Goal: Task Accomplishment & Management: Use online tool/utility

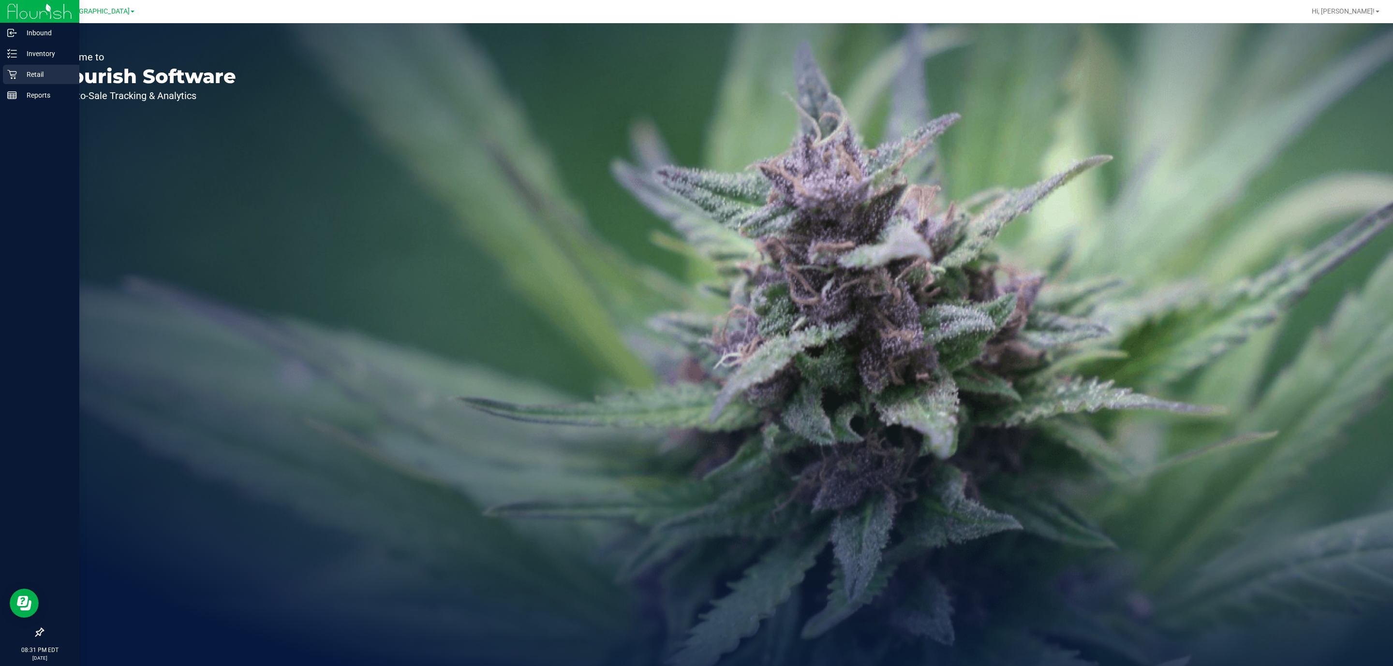
click at [36, 74] on p "Retail" at bounding box center [46, 75] width 58 height 12
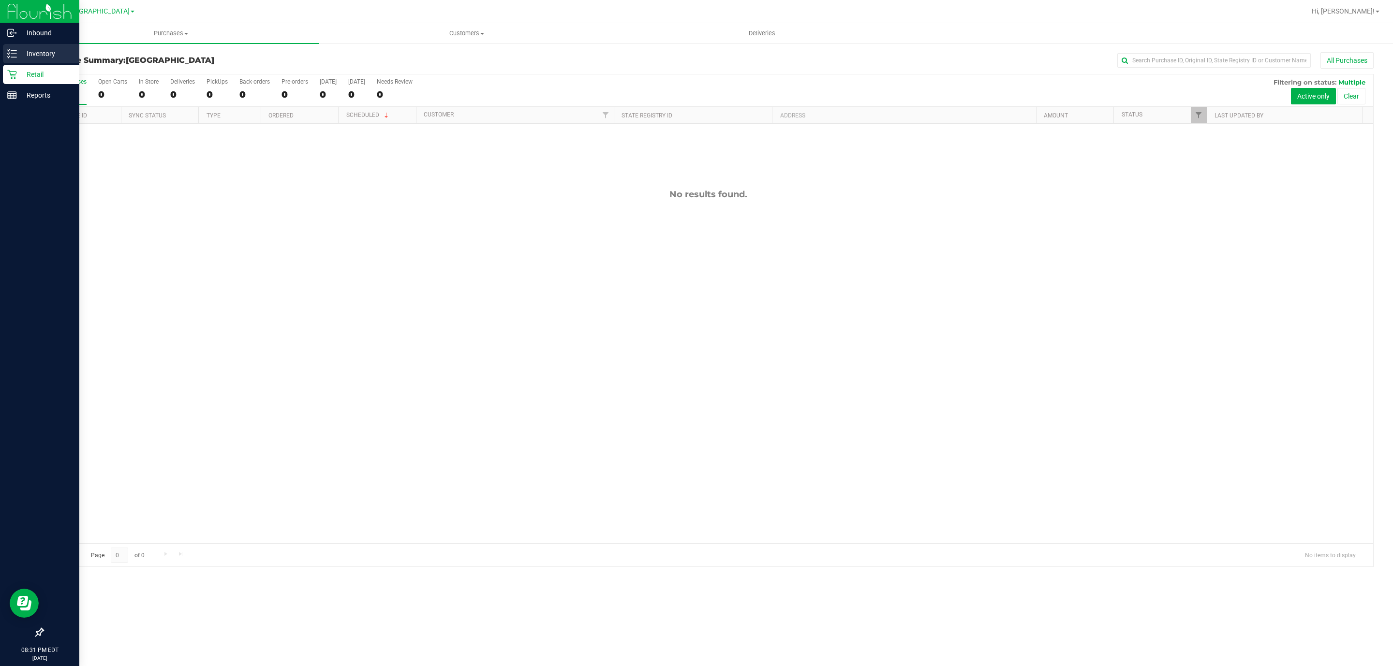
click at [45, 54] on p "Inventory" at bounding box center [46, 54] width 58 height 12
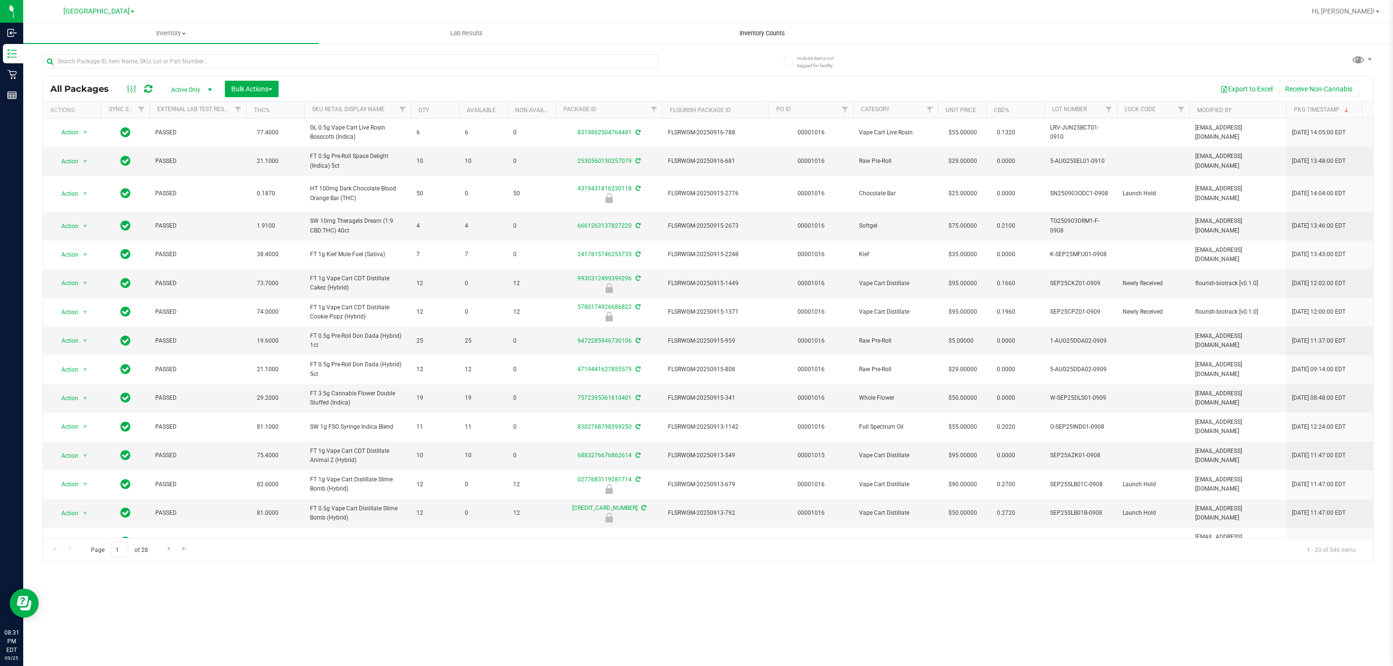
click at [762, 35] on span "Inventory Counts" at bounding box center [762, 33] width 72 height 9
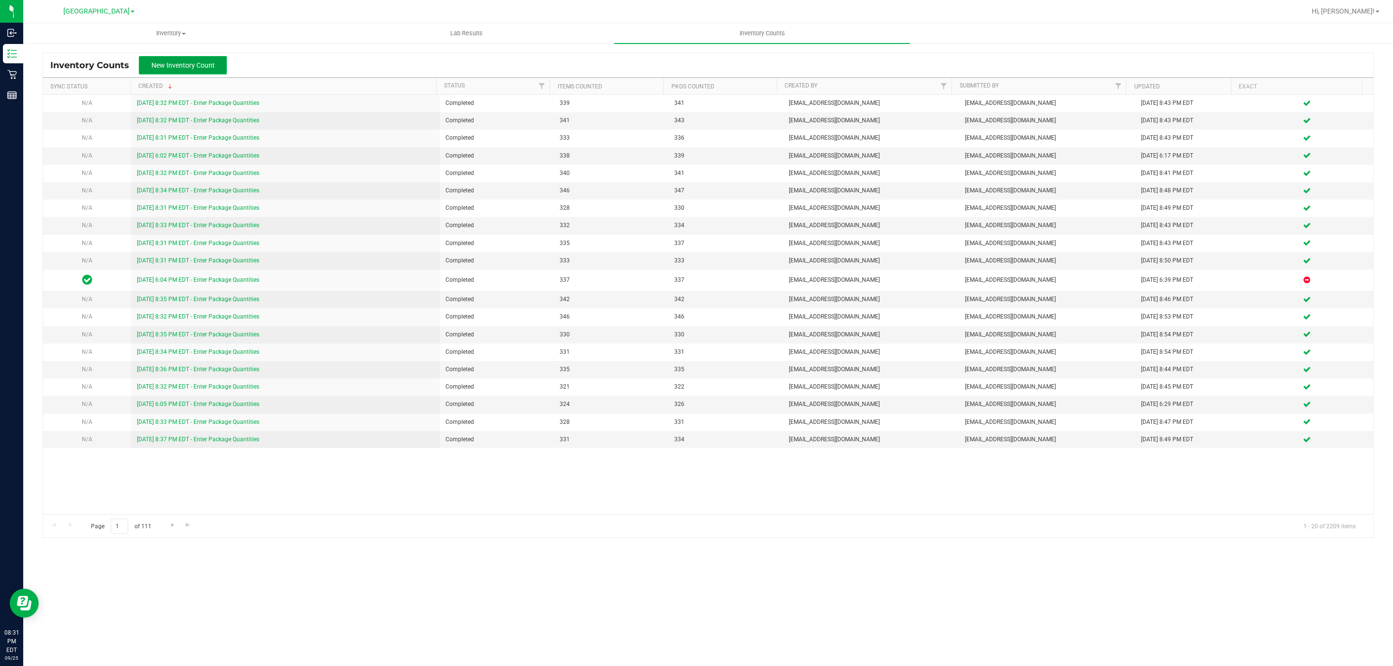
click at [204, 64] on span "New Inventory Count" at bounding box center [182, 65] width 63 height 8
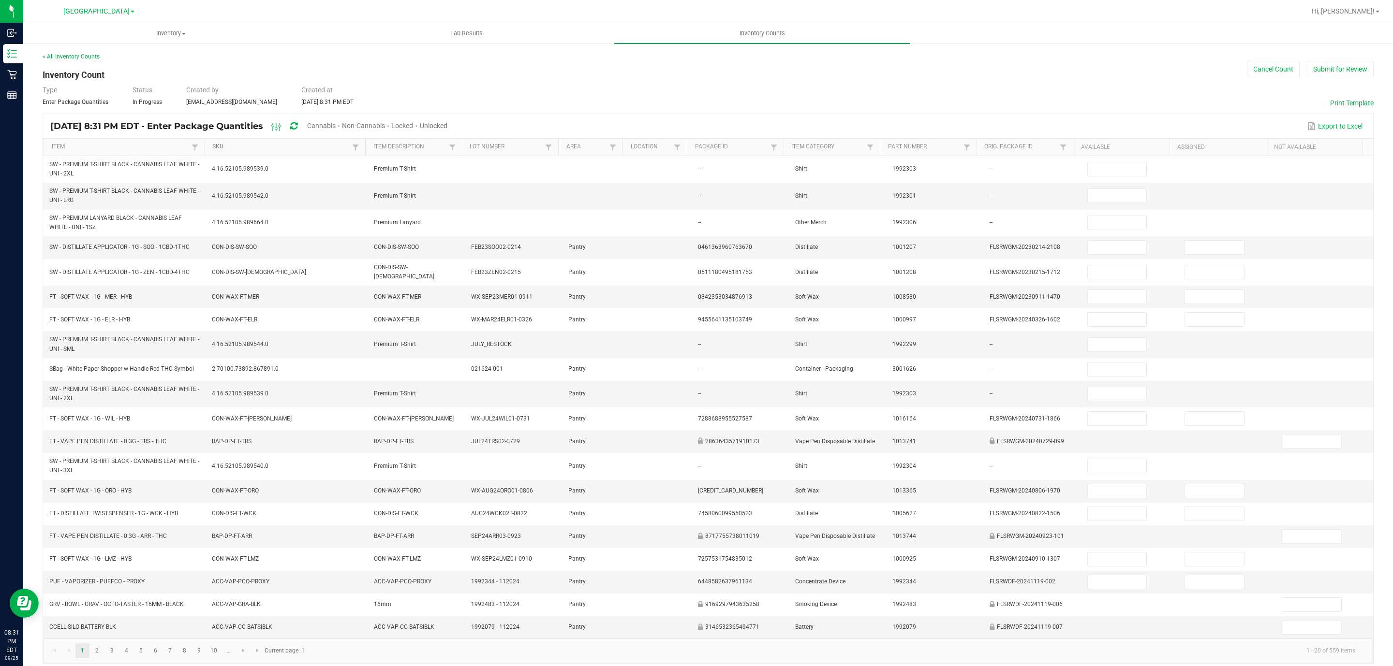
click at [228, 149] on link "SKU" at bounding box center [280, 147] width 137 height 8
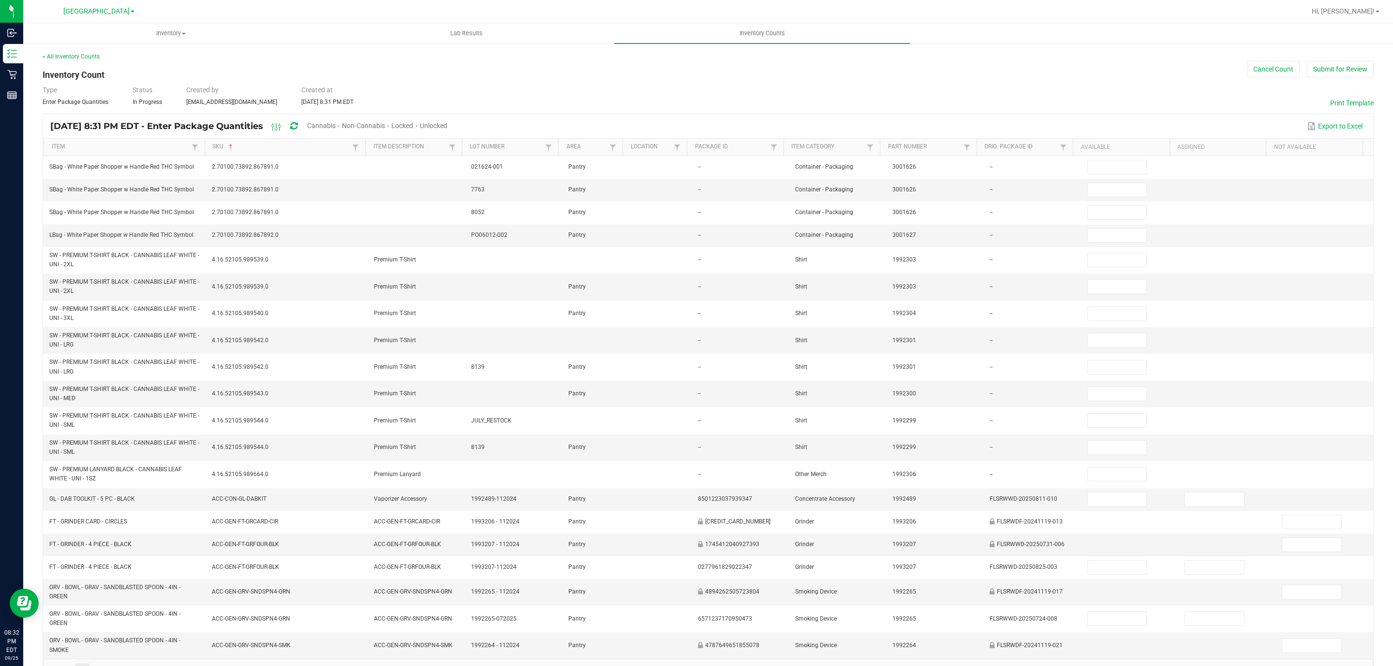
click at [336, 122] on span "Cannabis" at bounding box center [321, 126] width 29 height 8
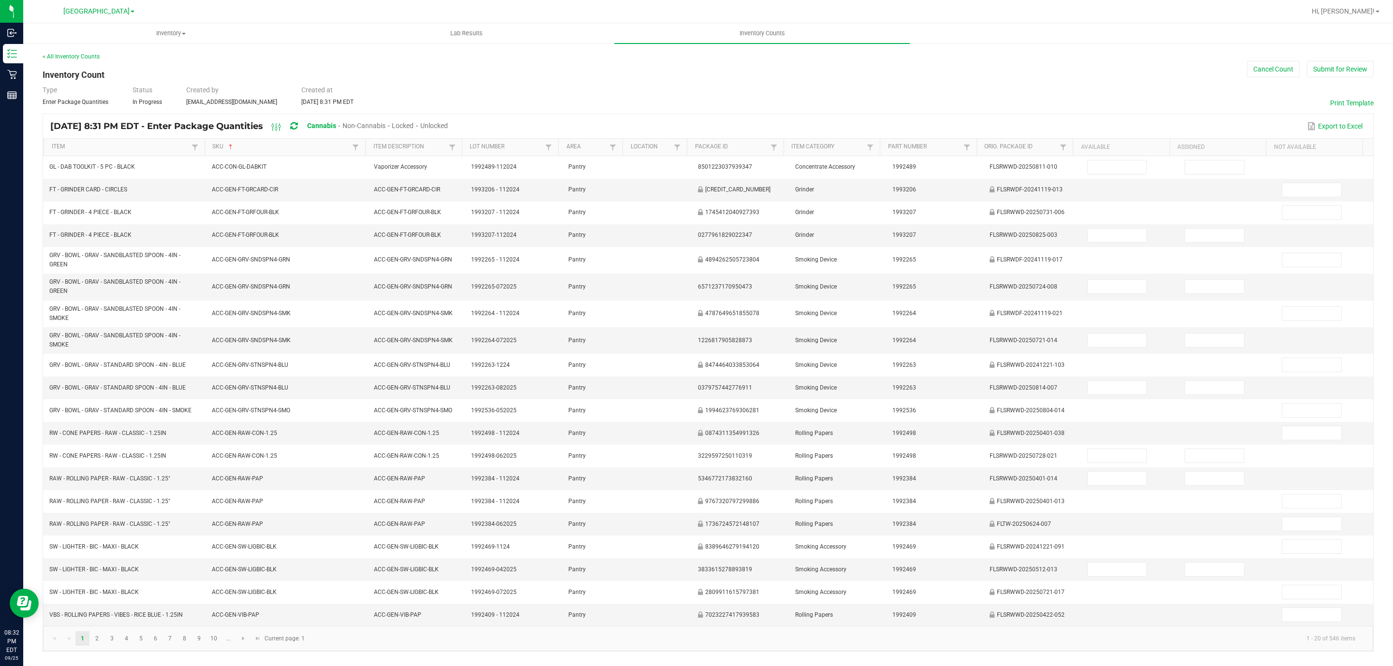
click at [448, 125] on span "Unlocked" at bounding box center [434, 126] width 28 height 8
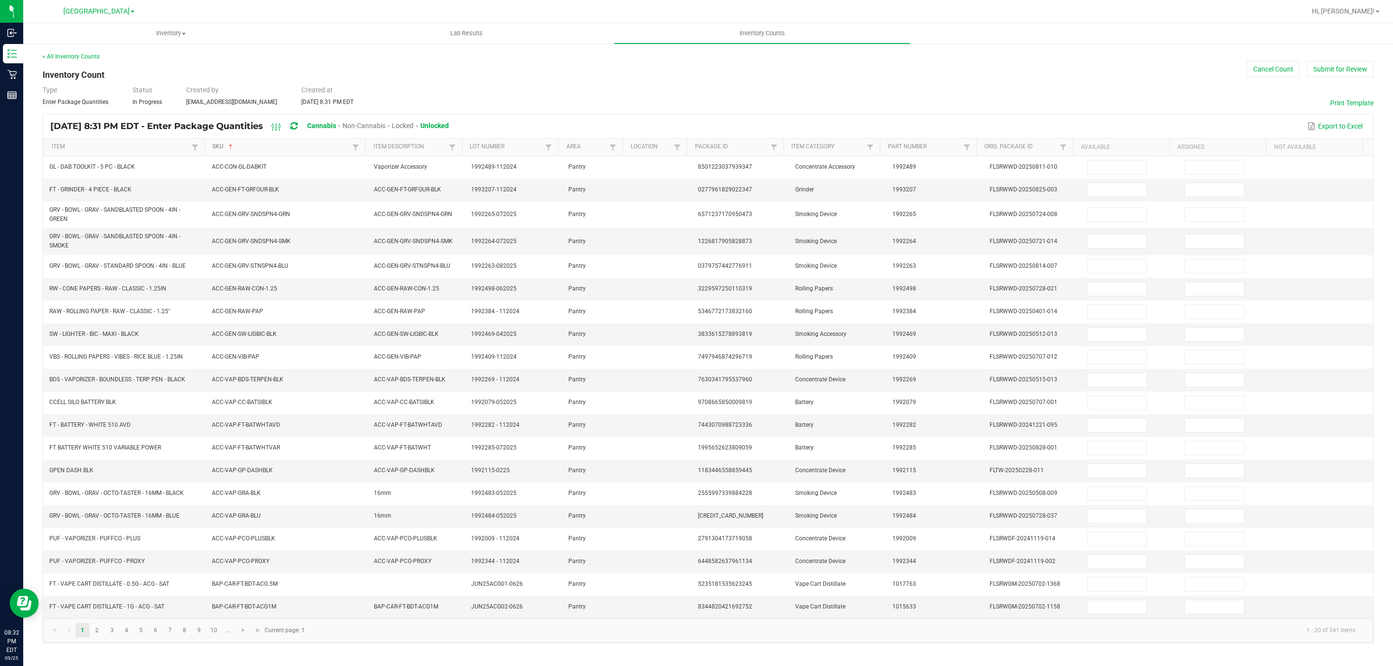
click at [284, 148] on link "SKU" at bounding box center [280, 147] width 137 height 8
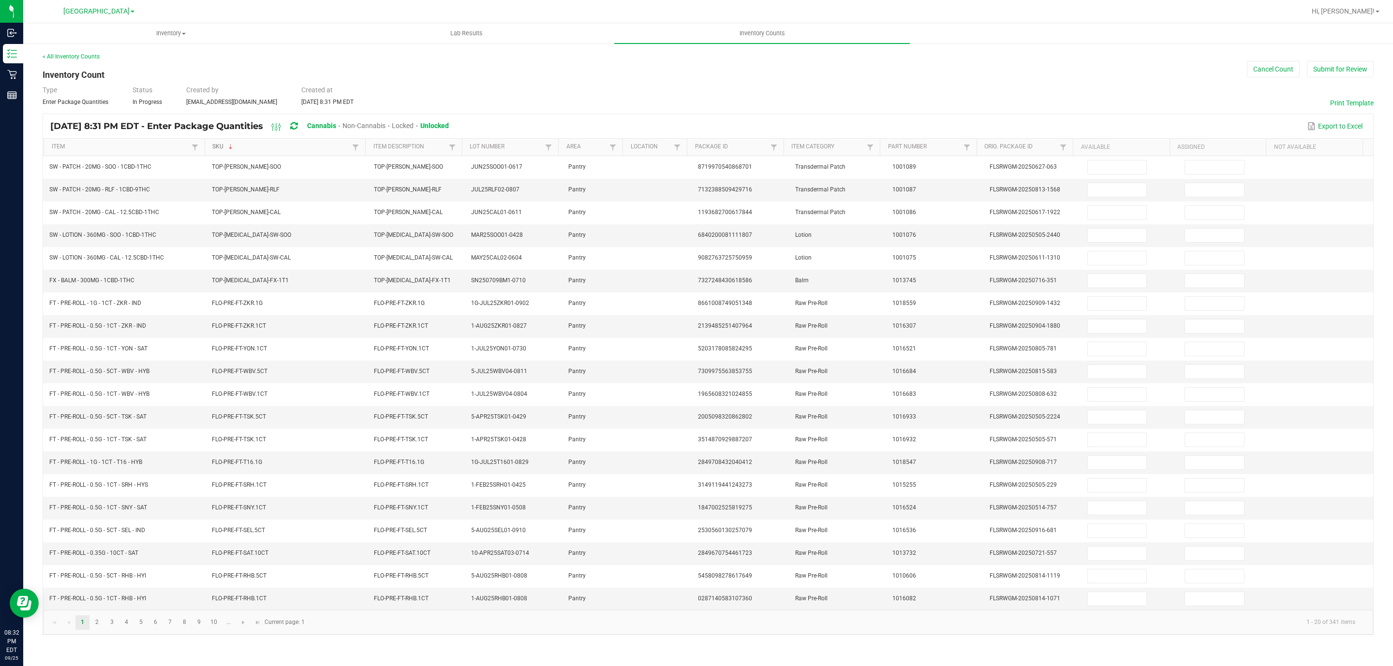
click at [284, 148] on link "SKU" at bounding box center [280, 147] width 137 height 8
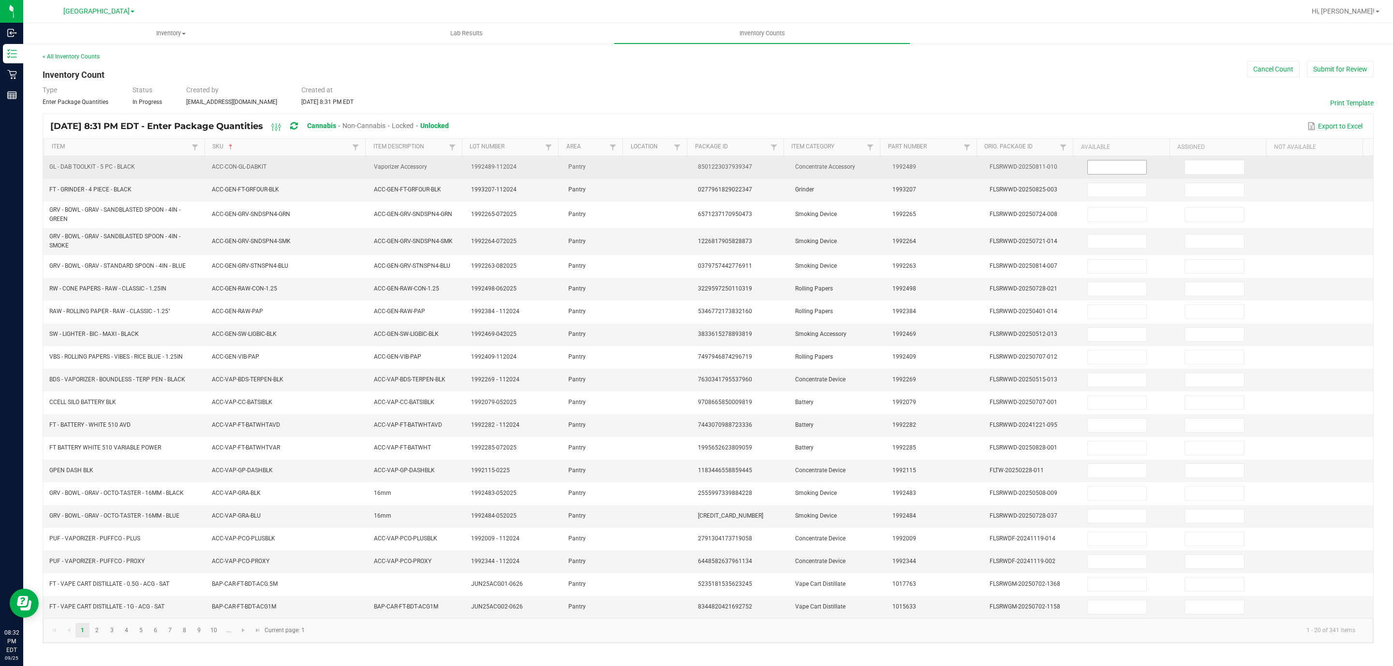
click at [1088, 170] on input at bounding box center [1117, 168] width 59 height 14
click at [1088, 167] on input at bounding box center [1117, 168] width 59 height 14
type input "4"
type input "0"
type input "8"
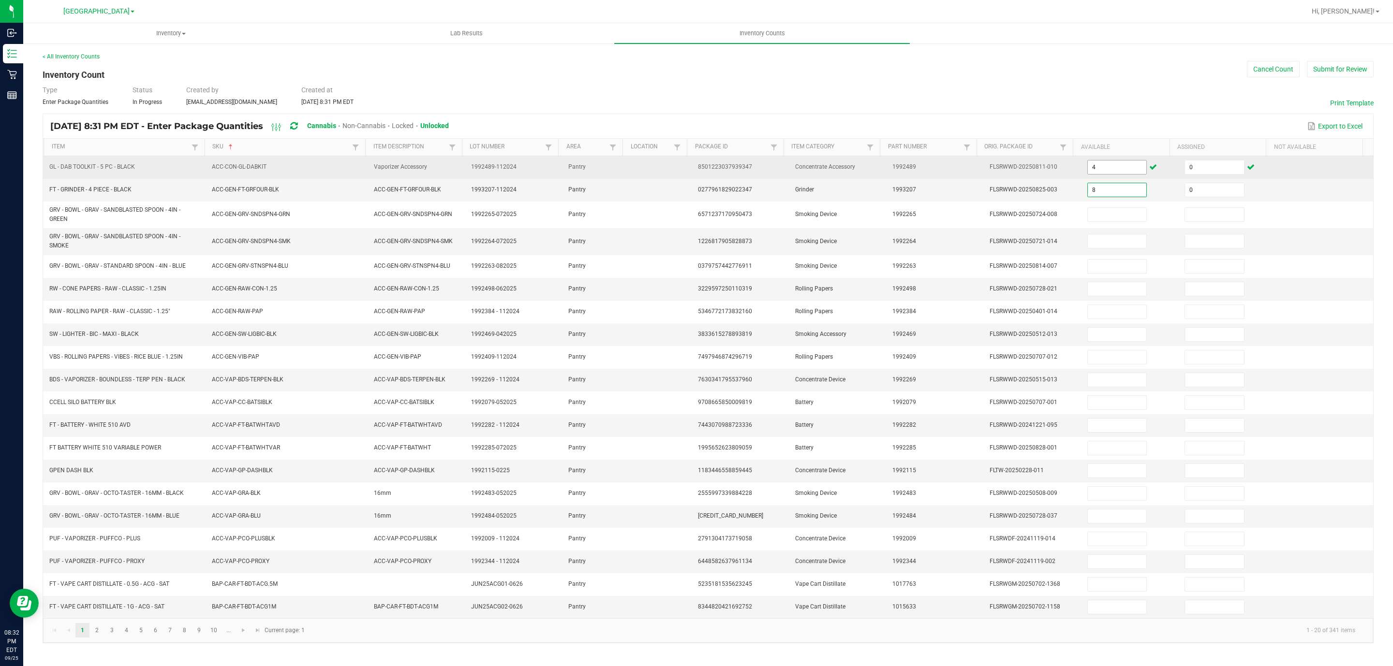
type input "0"
type input "7"
type input "0"
type input "1"
type input "0"
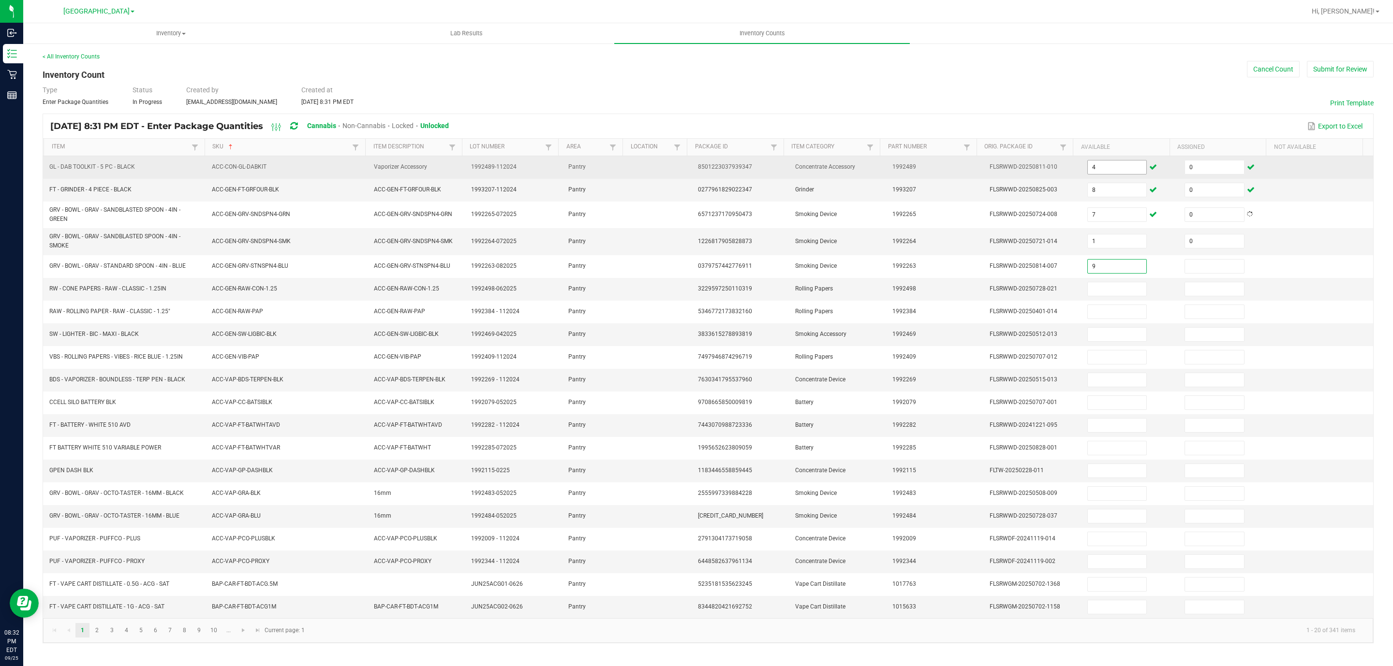
type input "9"
type input "0"
type input "20"
type input "0"
type input "11"
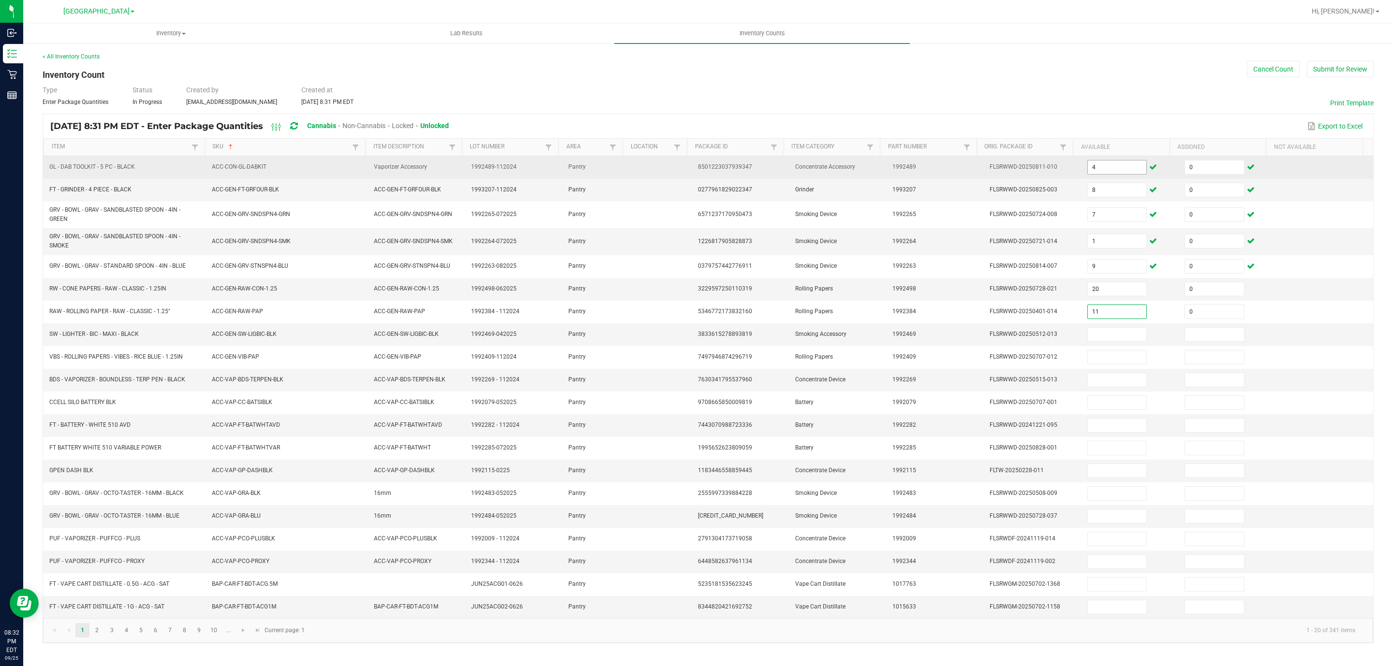
type input "0"
type input "5"
type input "0"
type input "43"
type input "0"
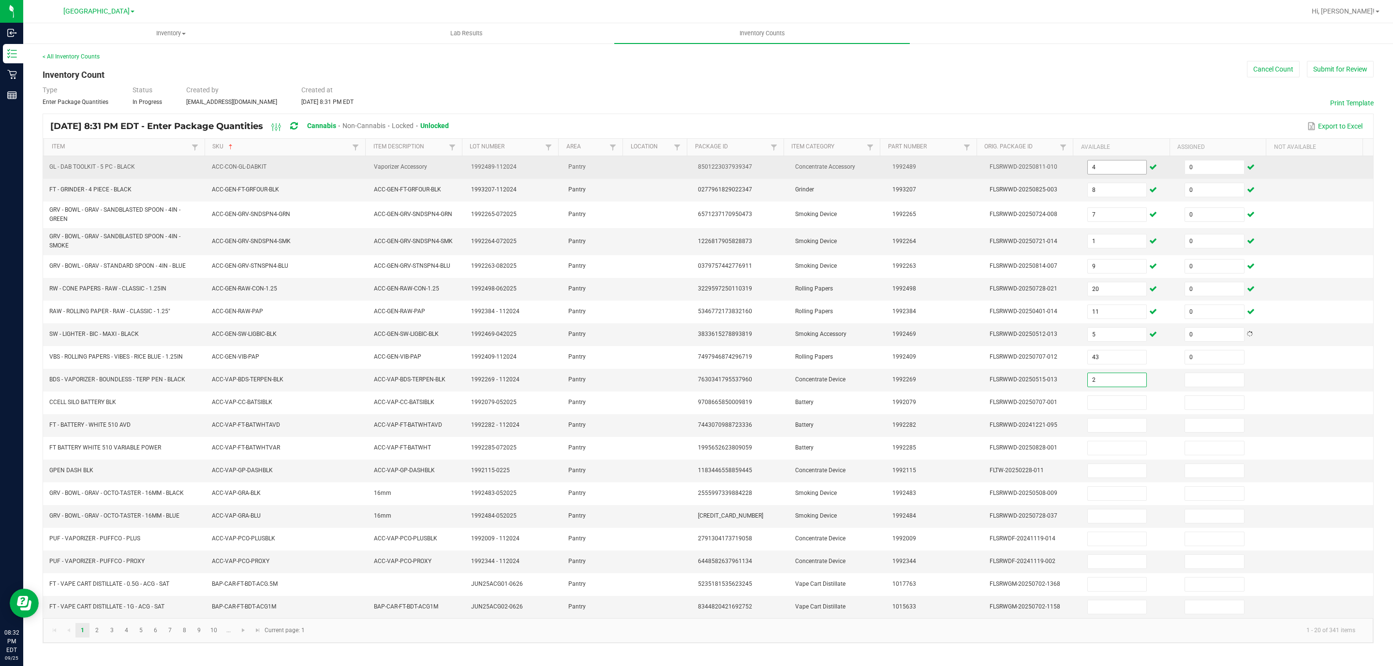
type input "2"
type input "0"
type input "5"
type input "8"
type input "0"
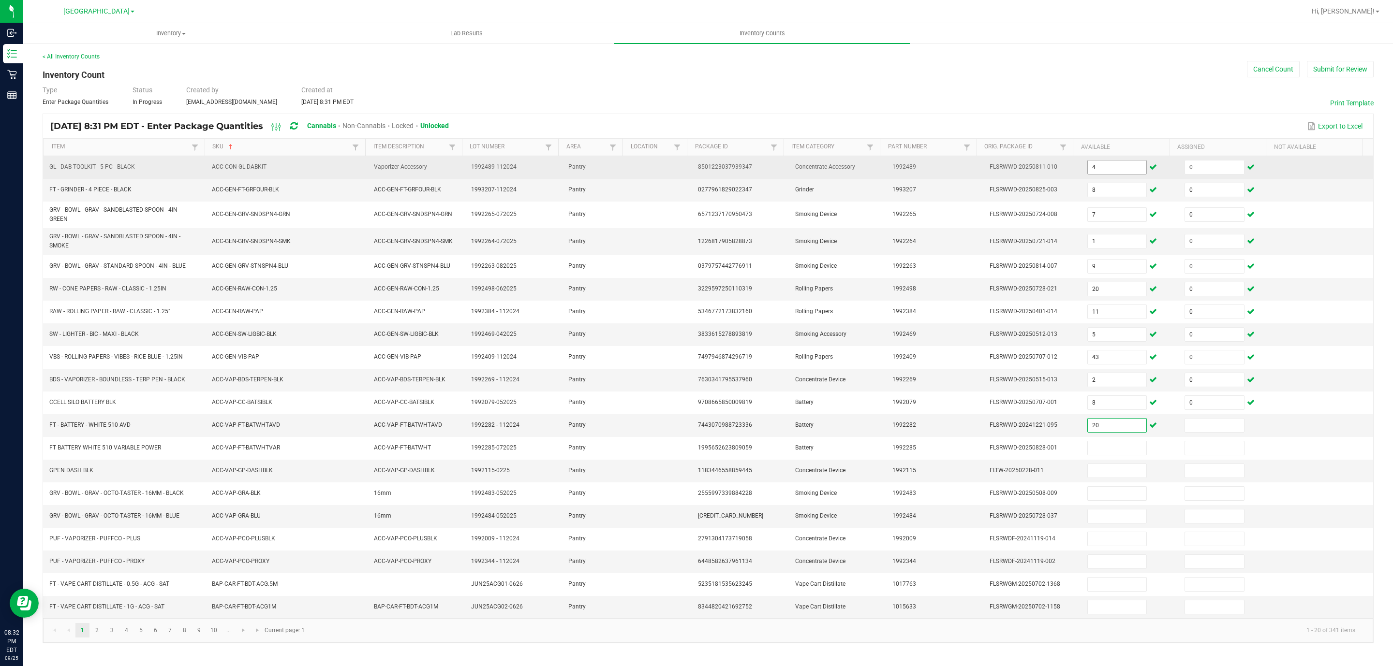
type input "20"
type input "0"
type input "18"
type input "0"
type input "4"
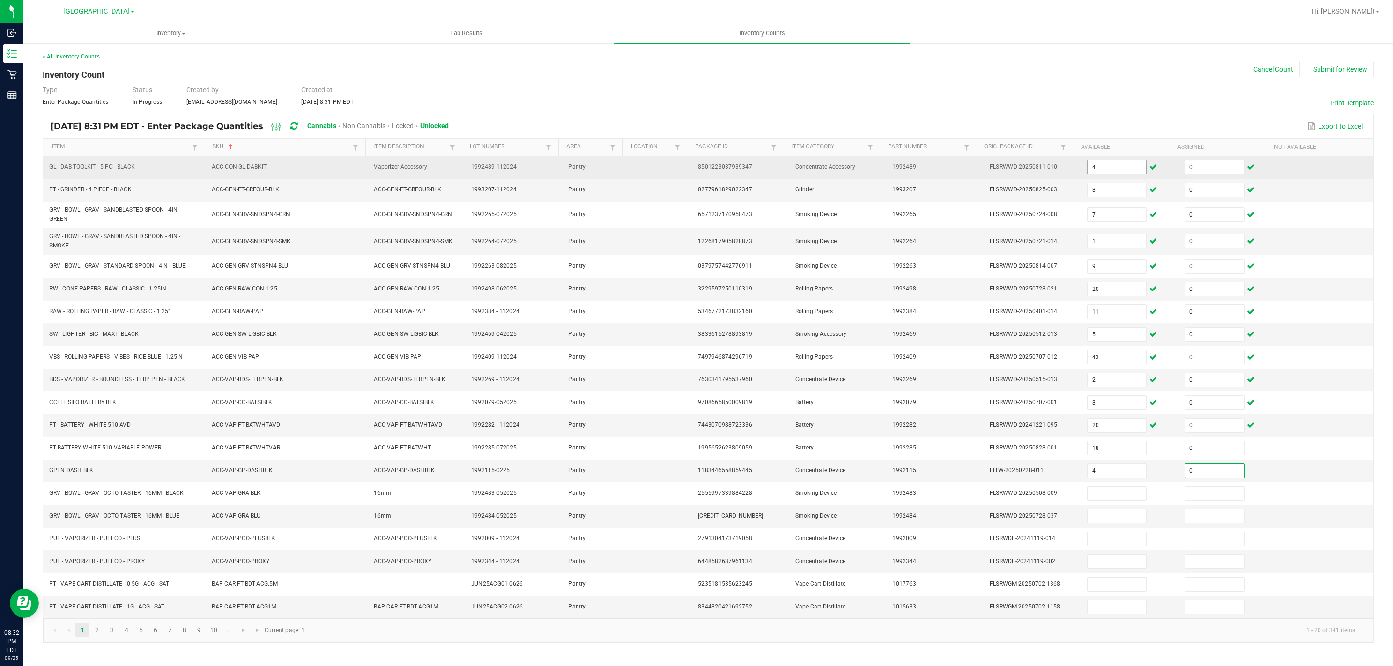
type input "0"
type input "1"
type input "0"
type input "2"
type input "0"
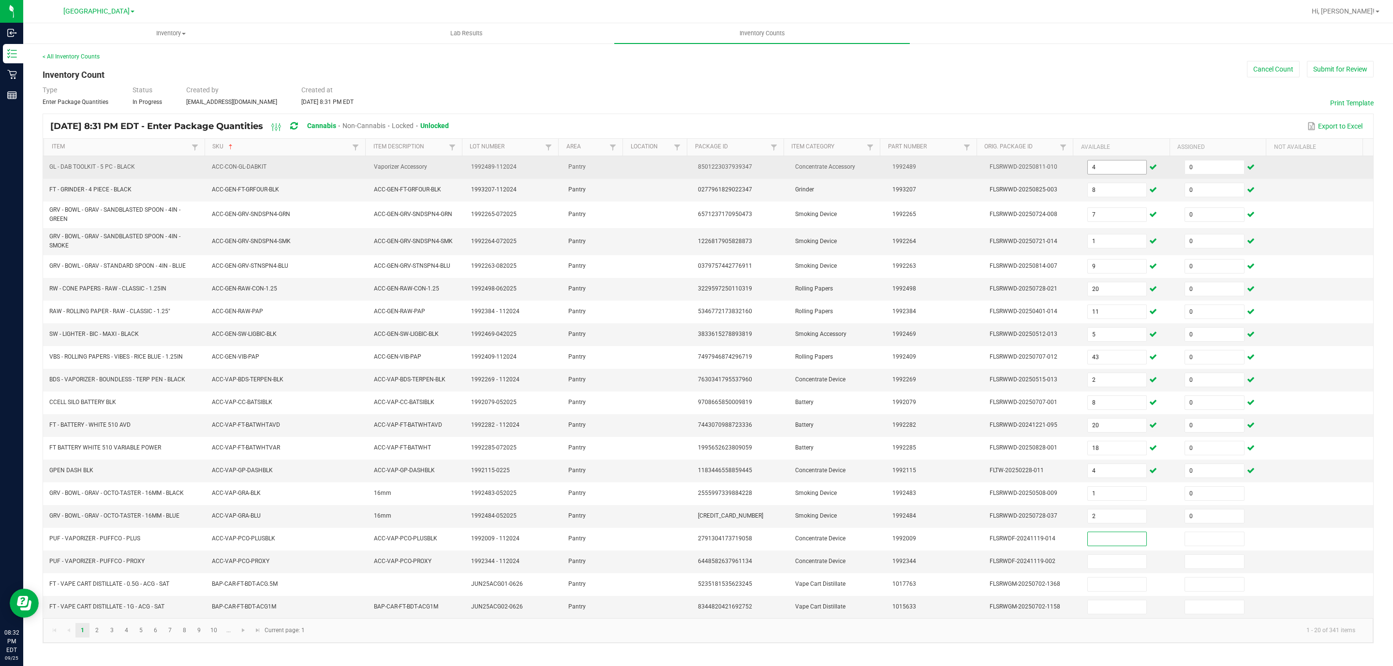
type input "8"
type input "5"
type input "0"
type input "10"
type input "0"
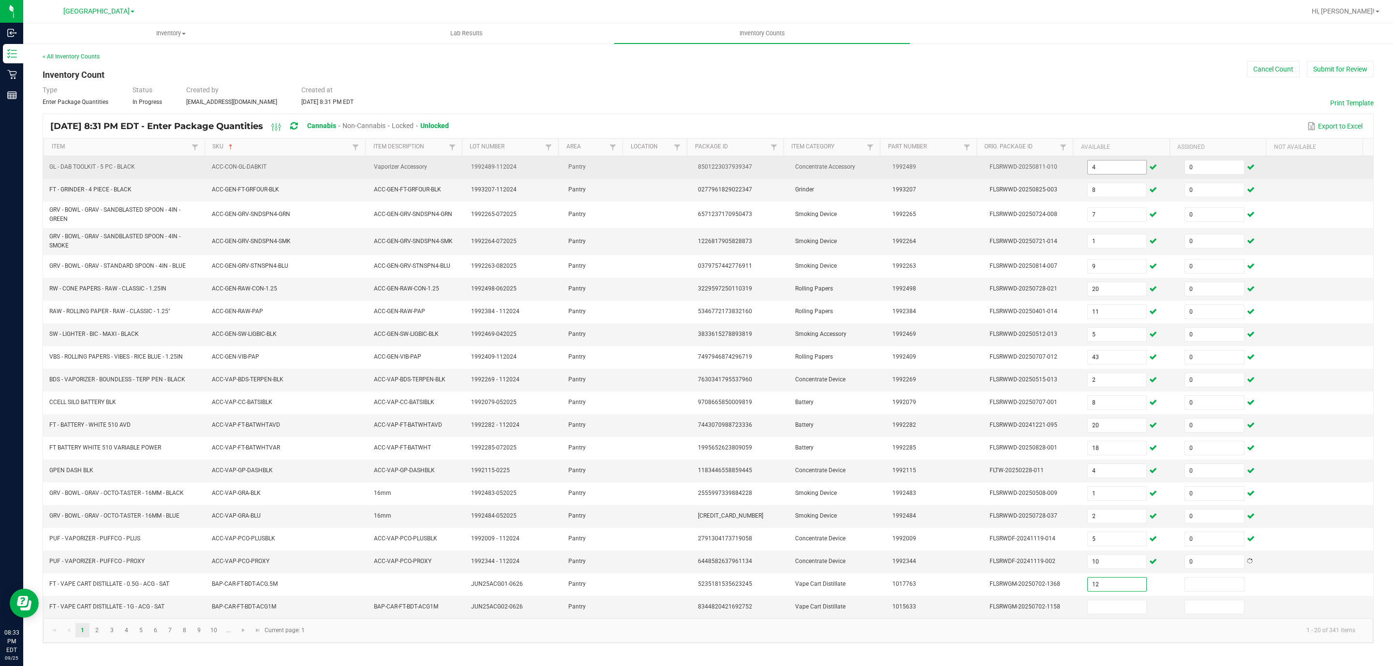
type input "12"
type input "0"
type input "8"
type input "0"
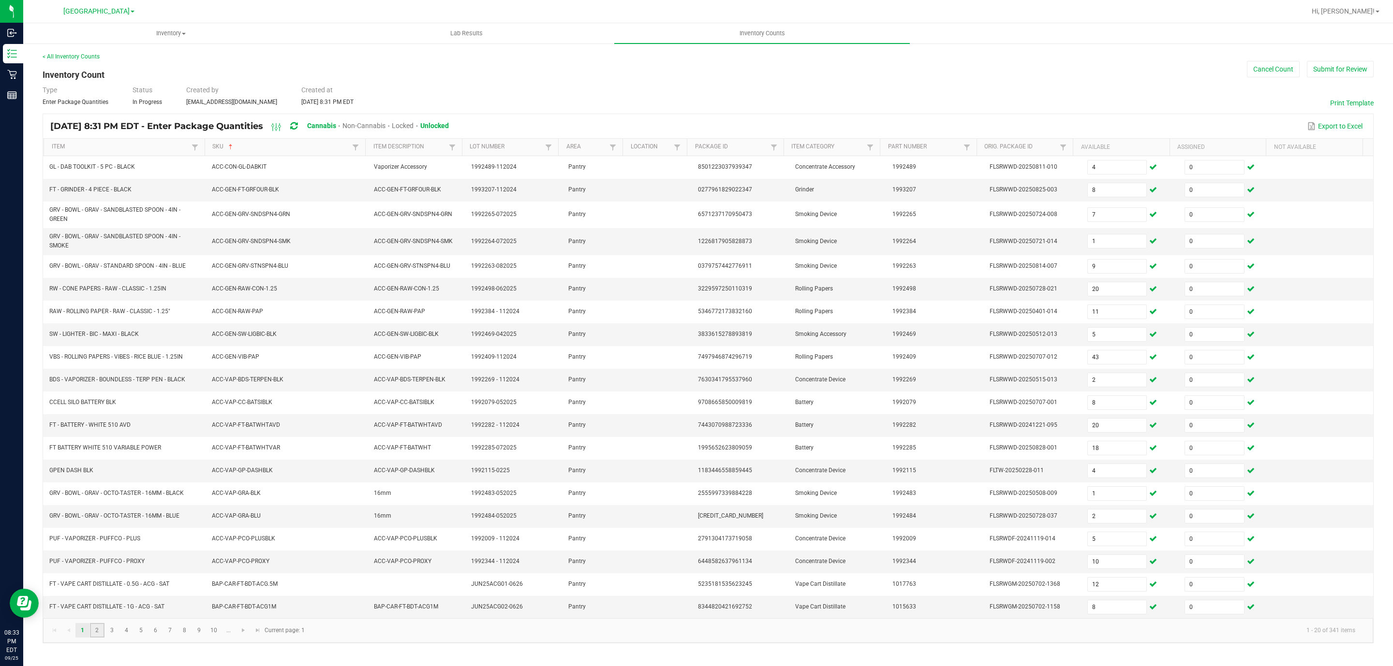
click at [102, 638] on link "2" at bounding box center [97, 630] width 14 height 15
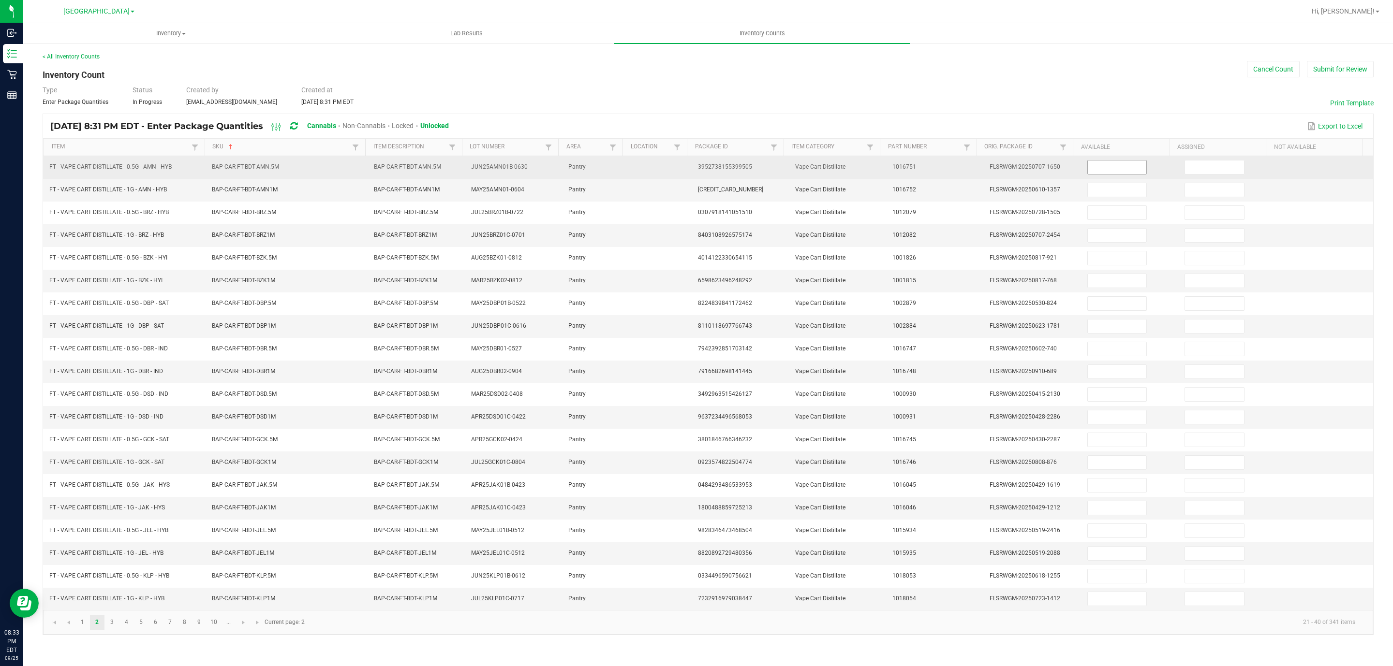
click at [1104, 167] on input at bounding box center [1117, 168] width 59 height 14
type input "5"
type input "0"
type input "1"
type input "0"
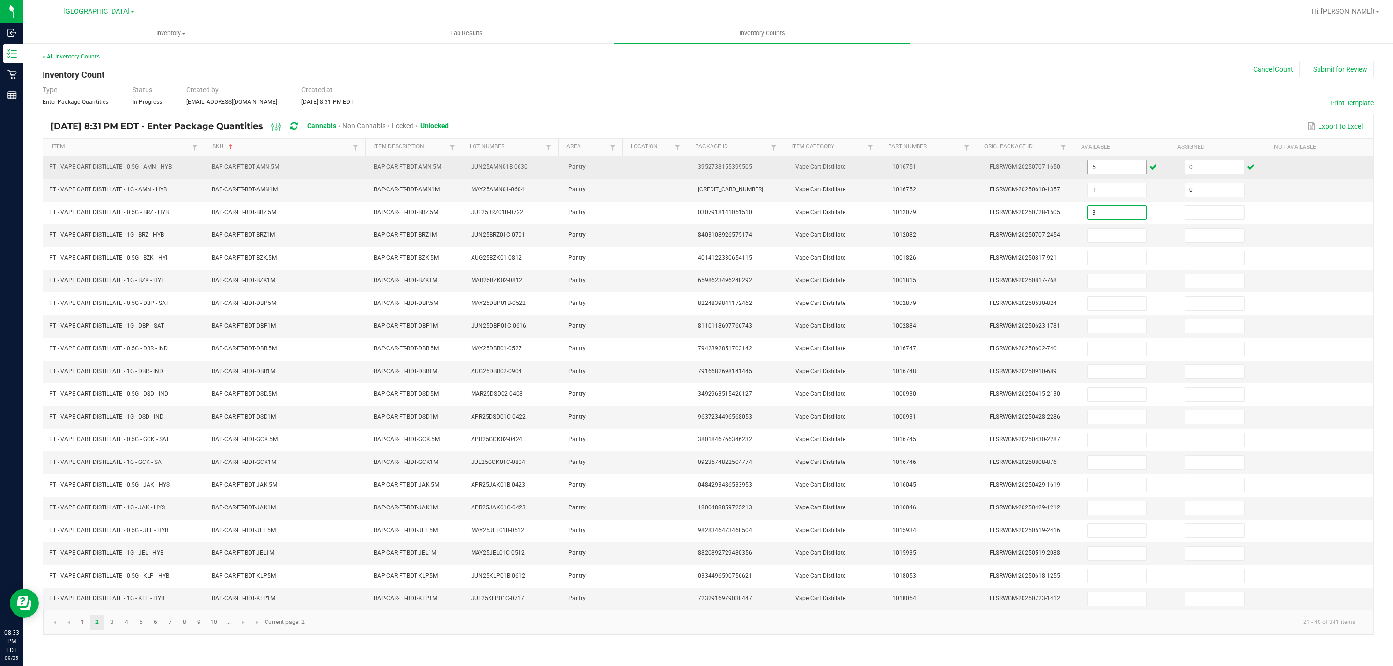
type input "3"
type input "0"
type input "4"
type input "0"
type input "9"
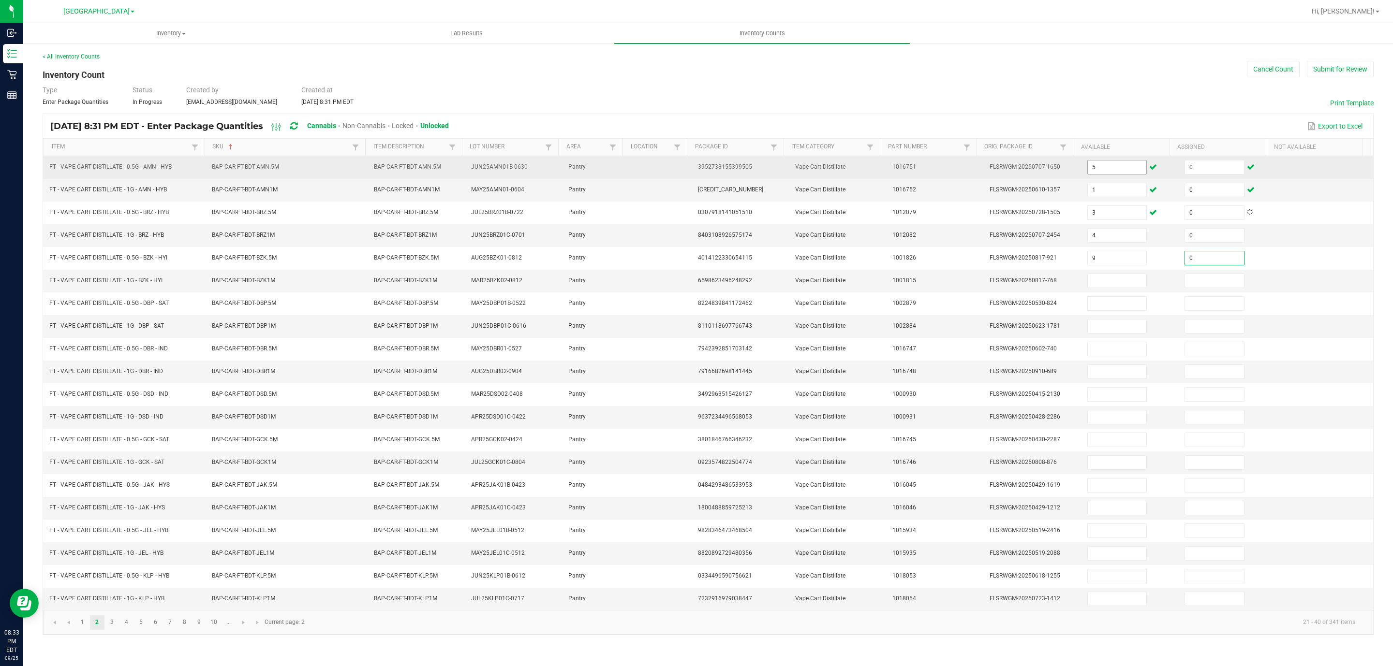
type input "0"
type input "8"
type input "0"
type input "1"
type input "0"
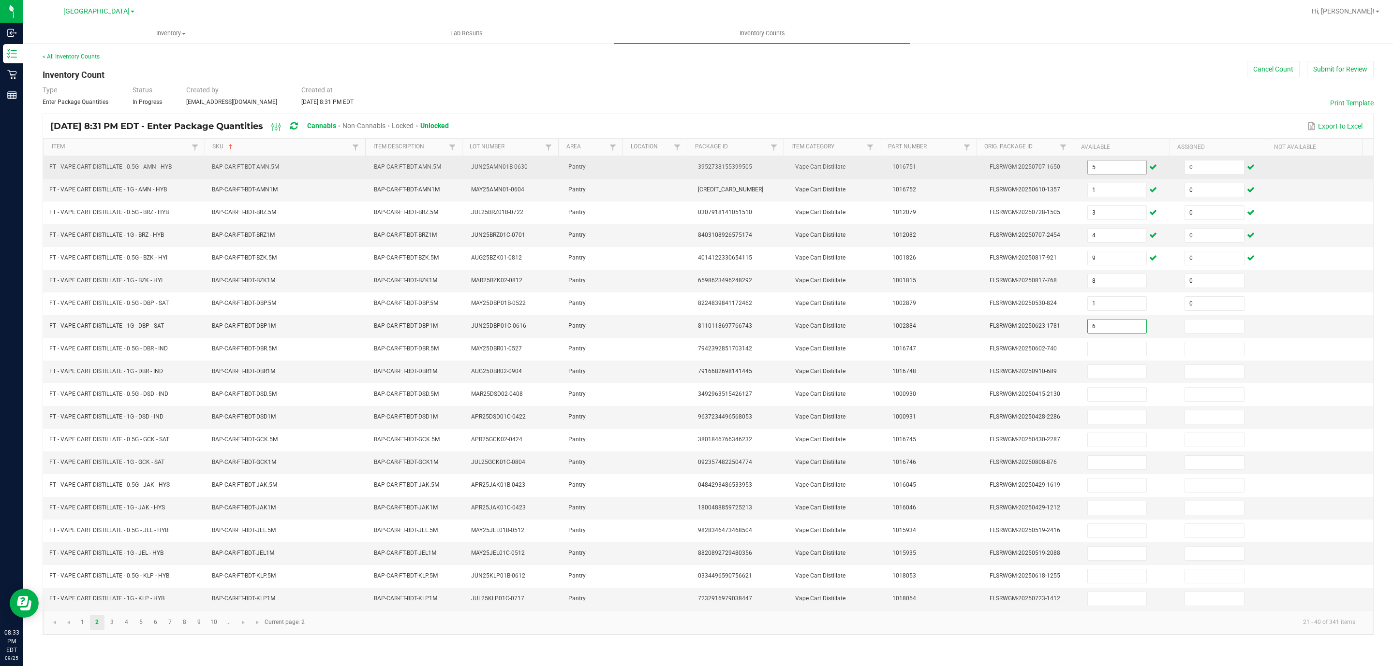
type input "6"
type input "0"
type input "2"
type input "0"
type input "11"
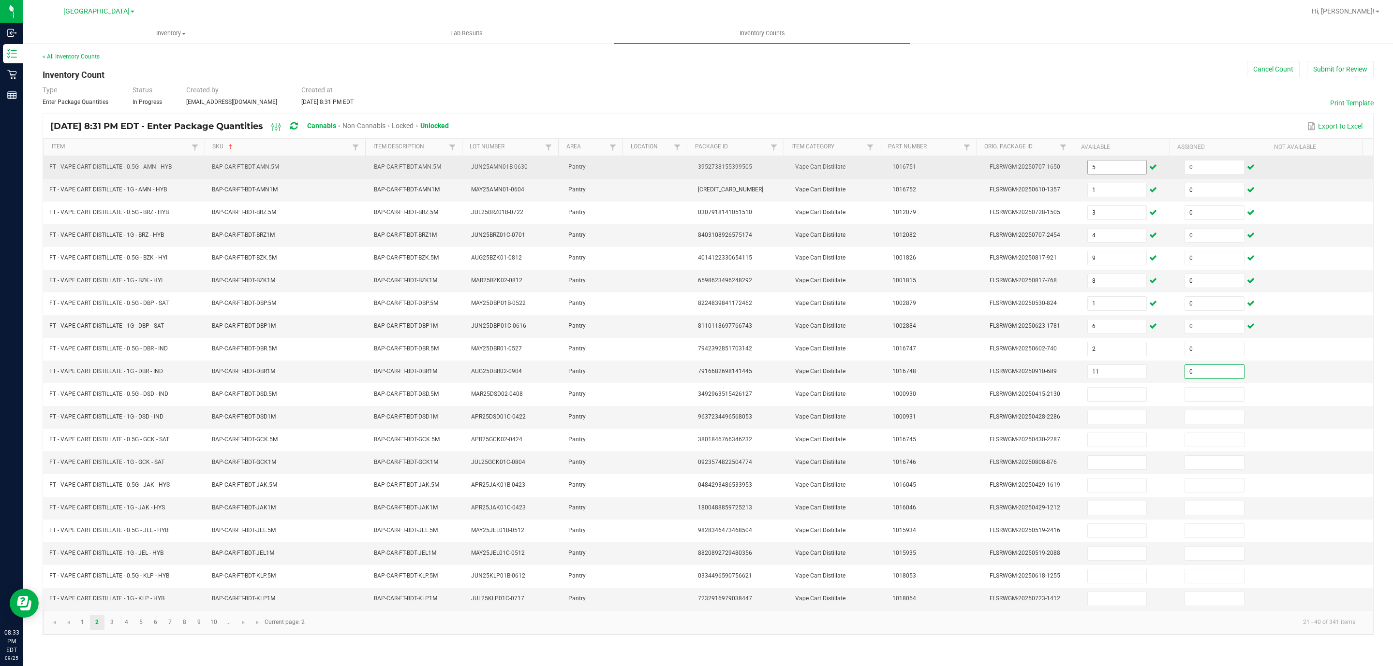
type input "0"
type input "10"
type input "0"
type input "3"
type input "0"
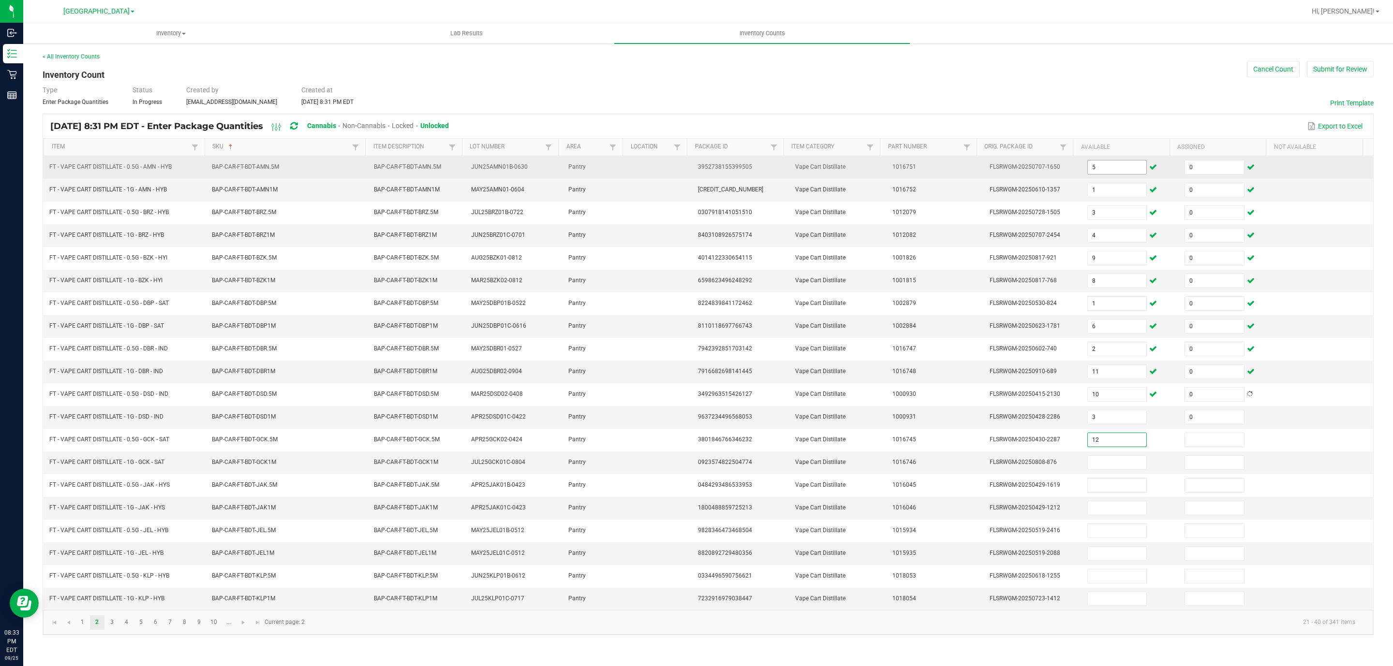
type input "12"
type input "0"
type input "12"
type input "0"
type input "6"
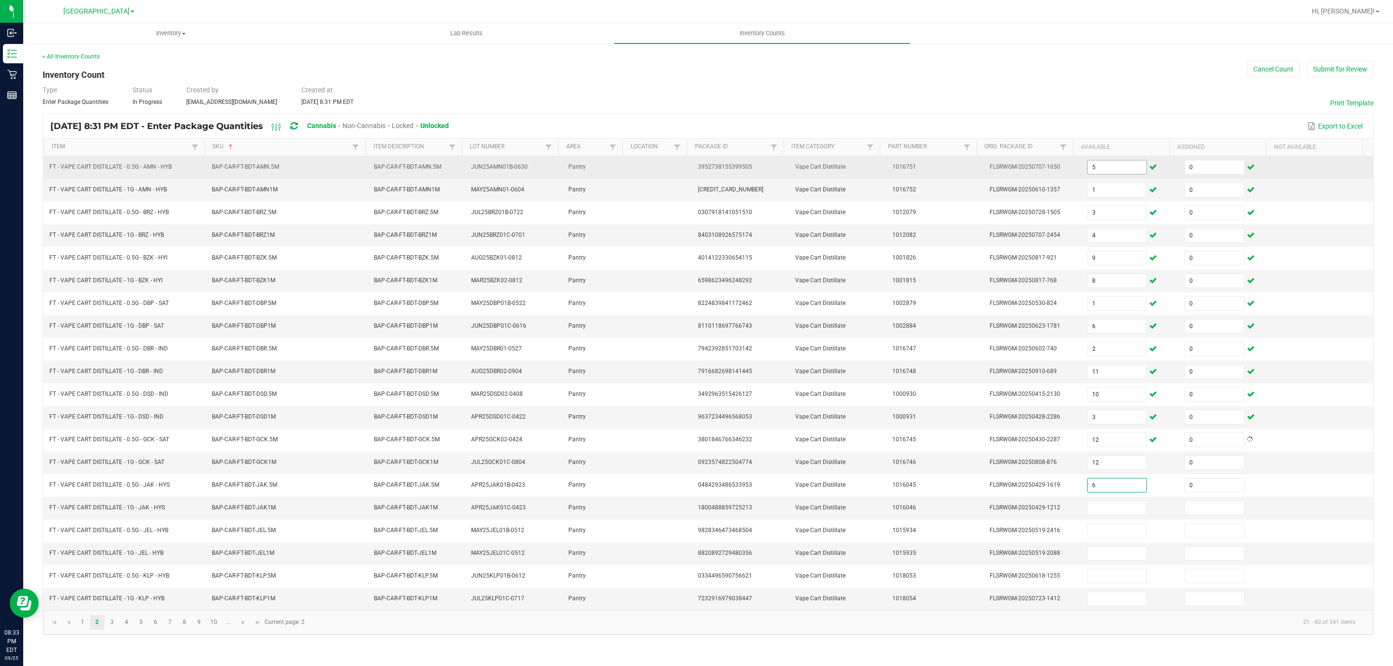
type input "0"
type input "8"
type input "0"
type input "2"
type input "0"
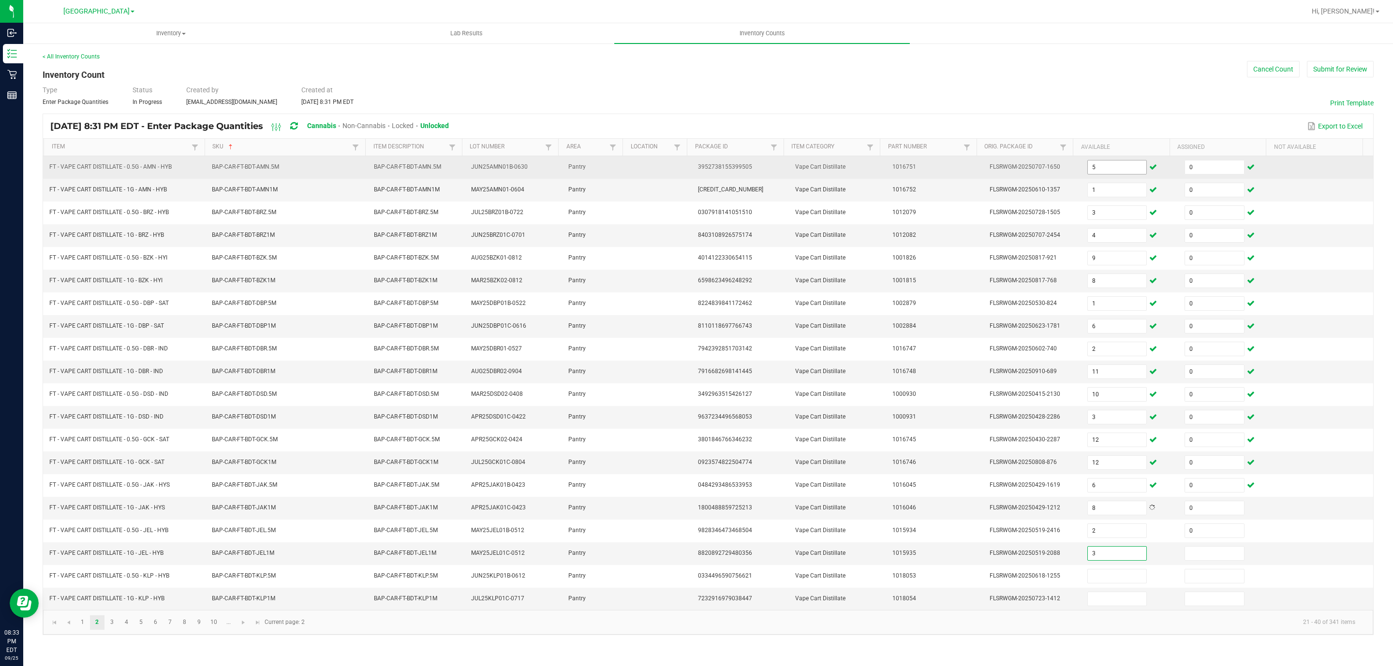
type input "3"
type input "0"
type input "11"
type input "0"
type input "5"
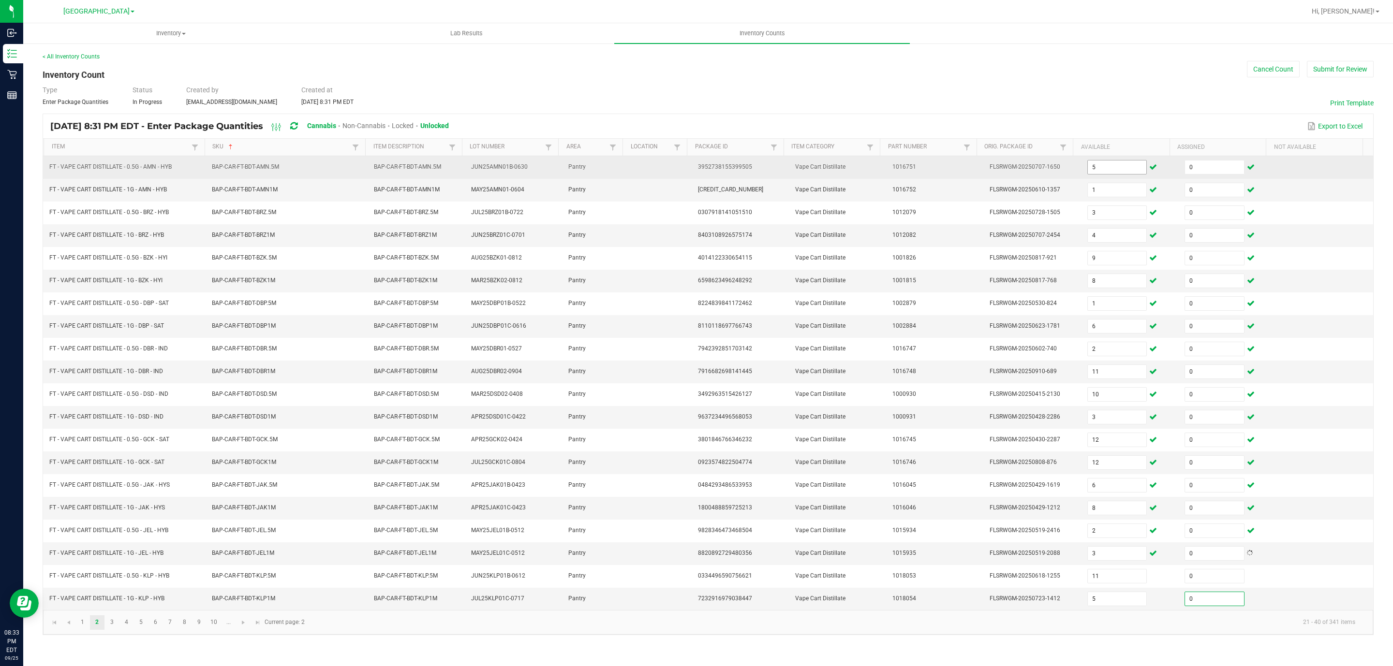
type input "0"
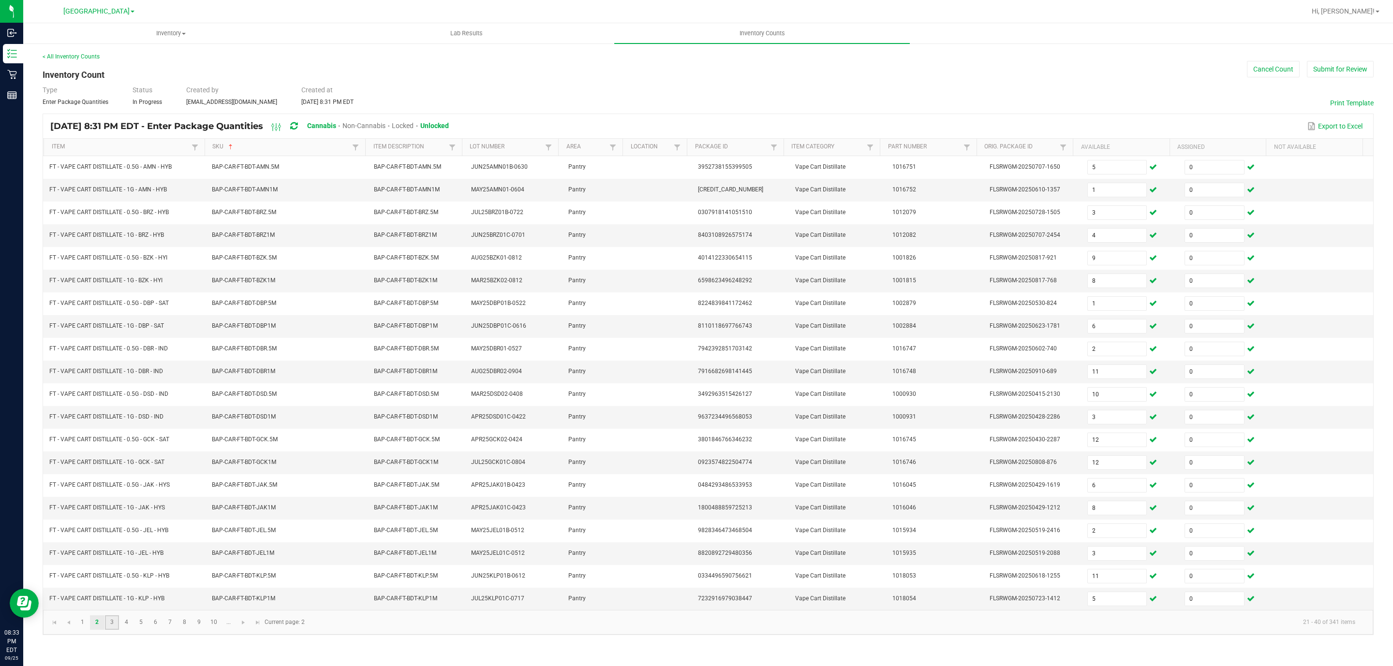
click at [111, 630] on link "3" at bounding box center [112, 623] width 14 height 15
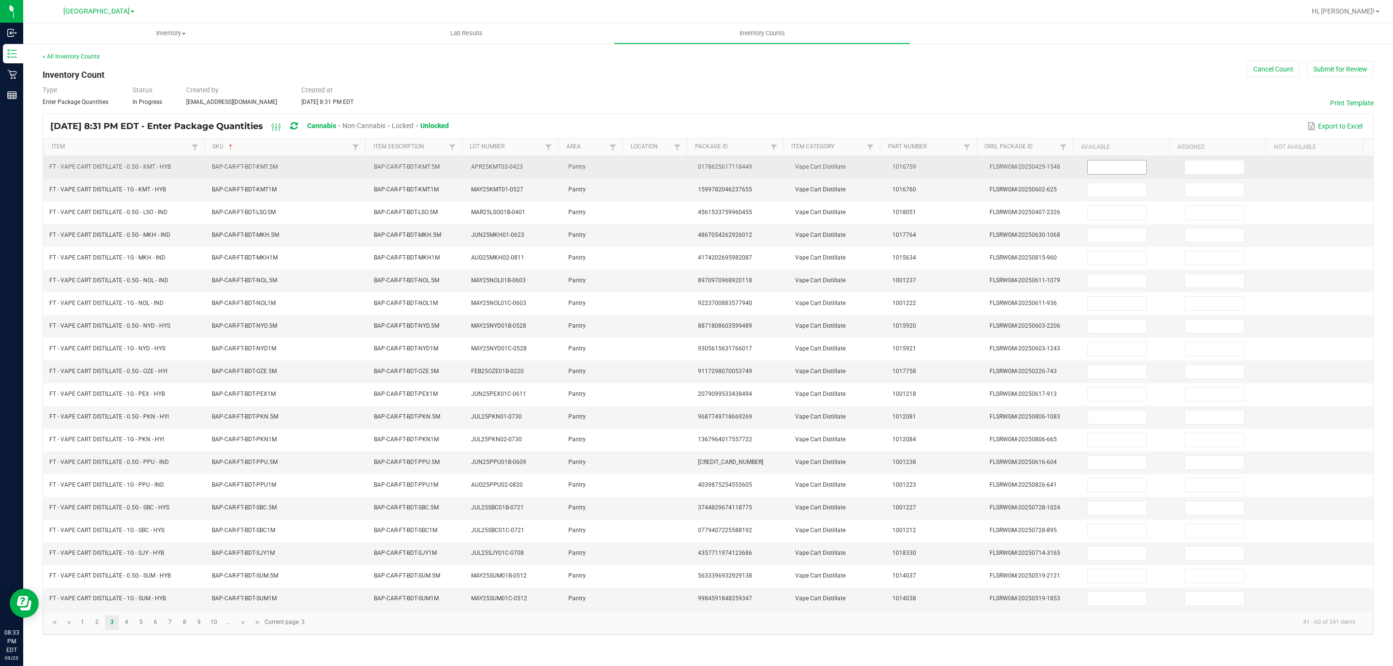
click at [1113, 163] on input at bounding box center [1117, 168] width 59 height 14
type input "8"
type input "0"
type input "6"
type input "0"
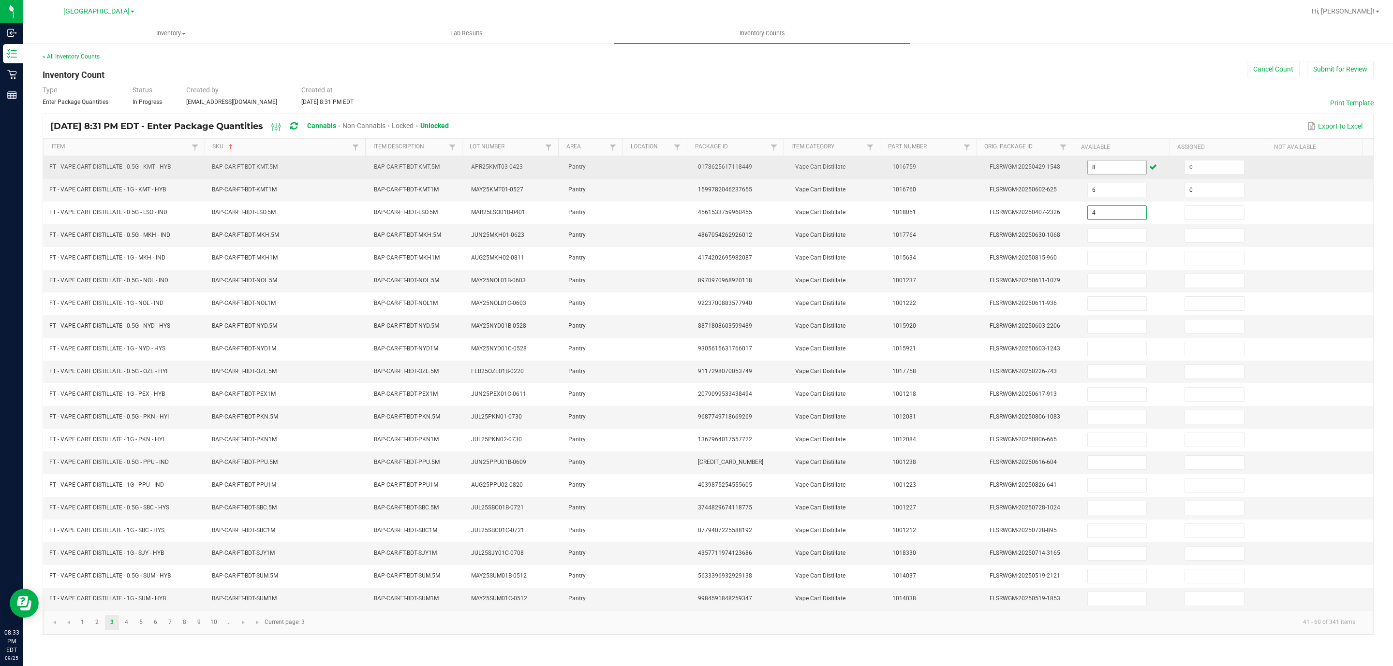
type input "4"
type input "0"
type input "3"
type input "0"
type input "10"
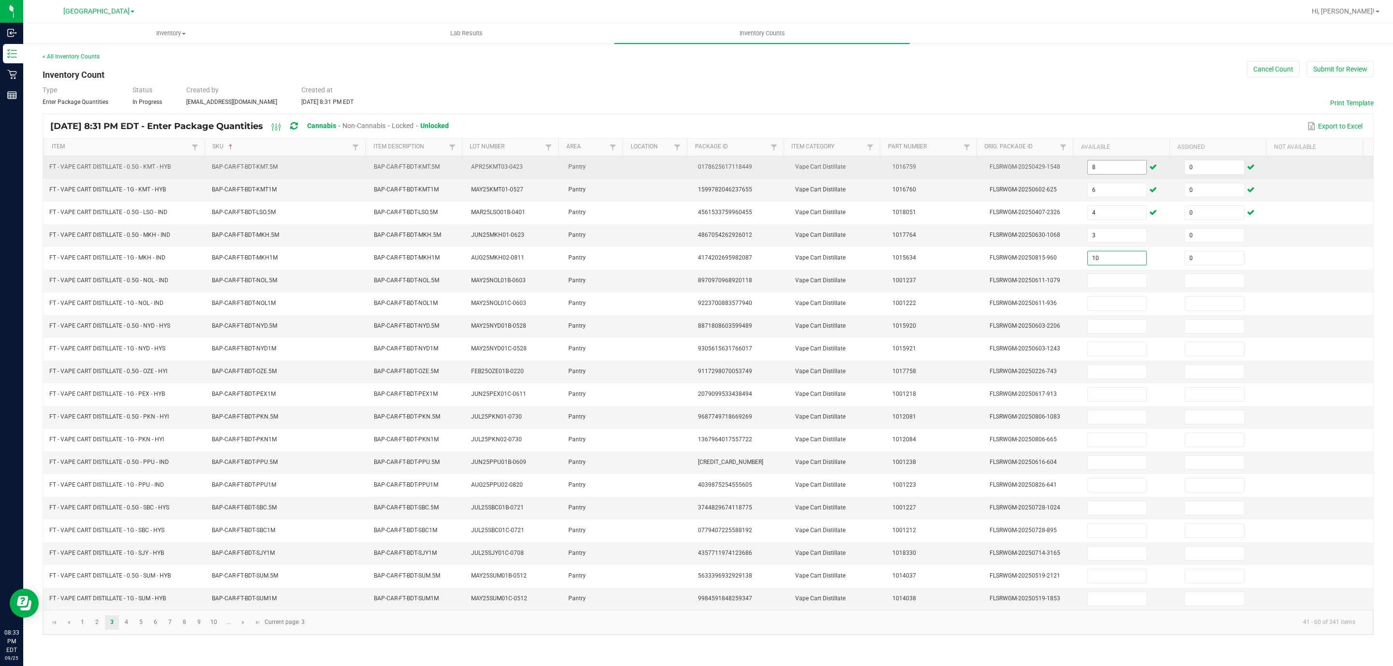
type input "0"
type input "5"
type input "0"
type input "5"
type input "0"
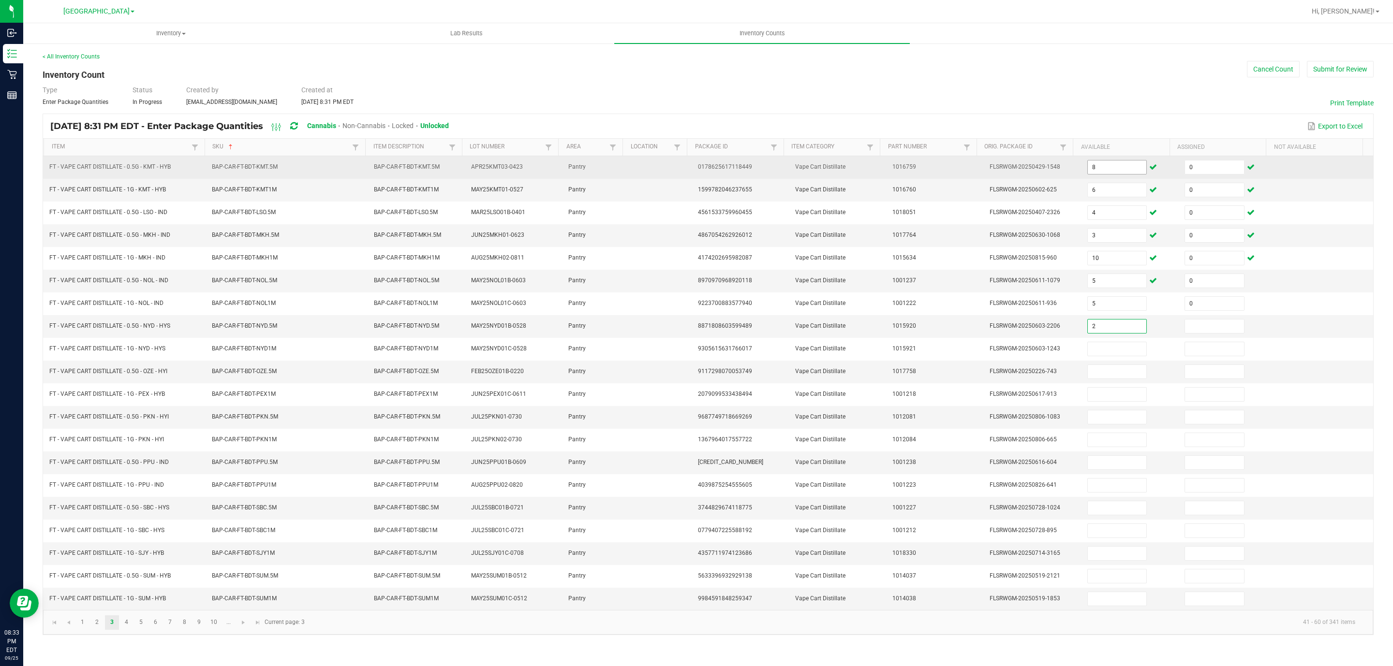
type input "2"
type input "0"
type input "7"
type input "0"
type input "3"
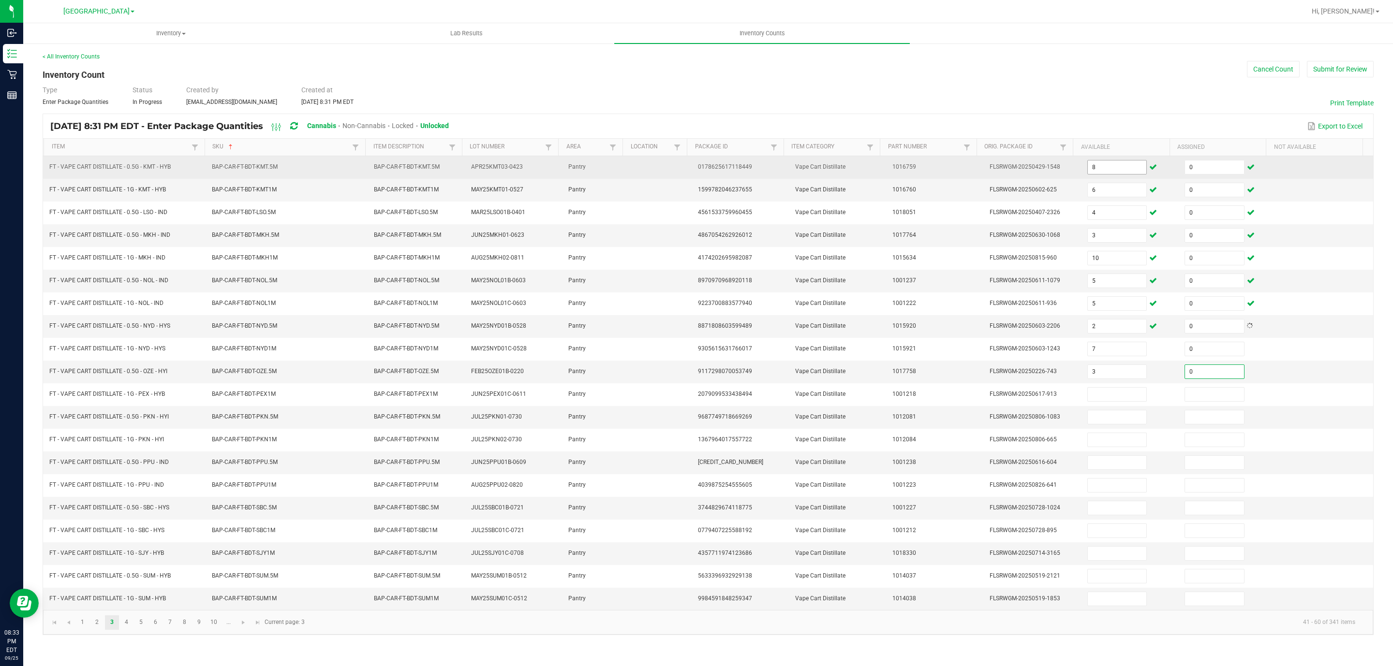
type input "0"
type input "7"
type input "0"
type input "8"
type input "0"
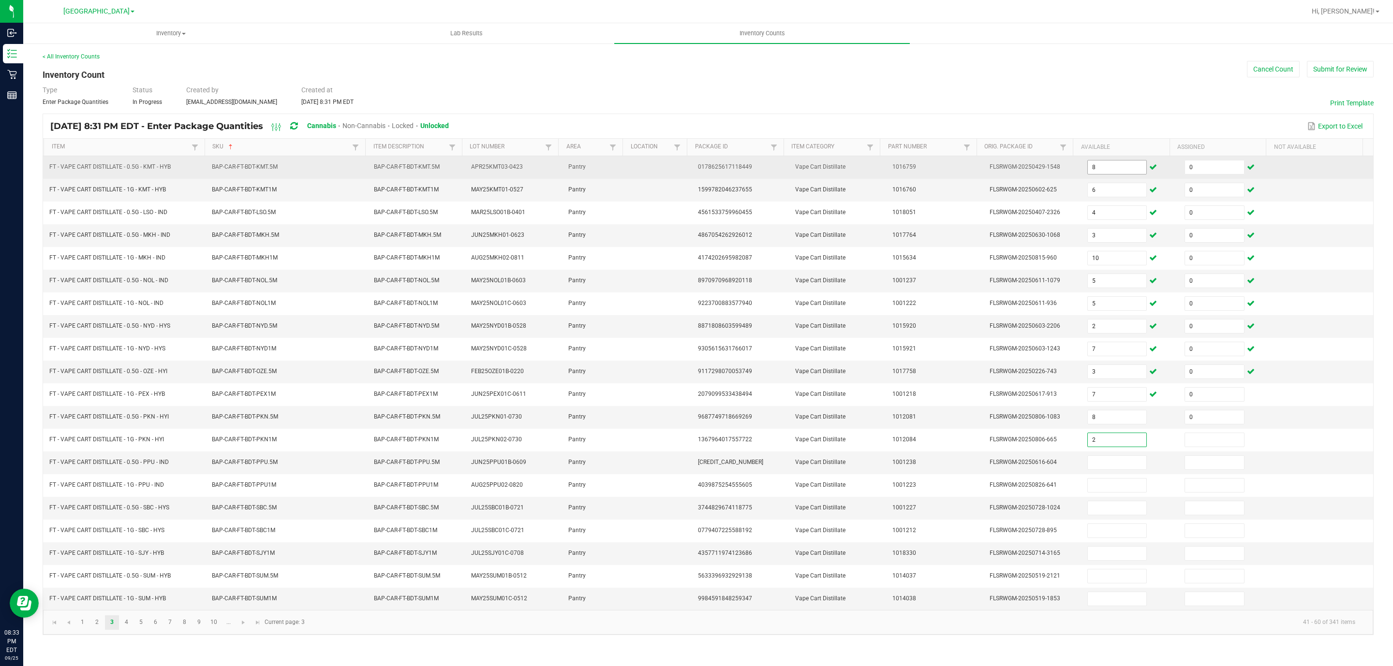
type input "2"
type input "0"
type input "2"
type input "0"
type input "9"
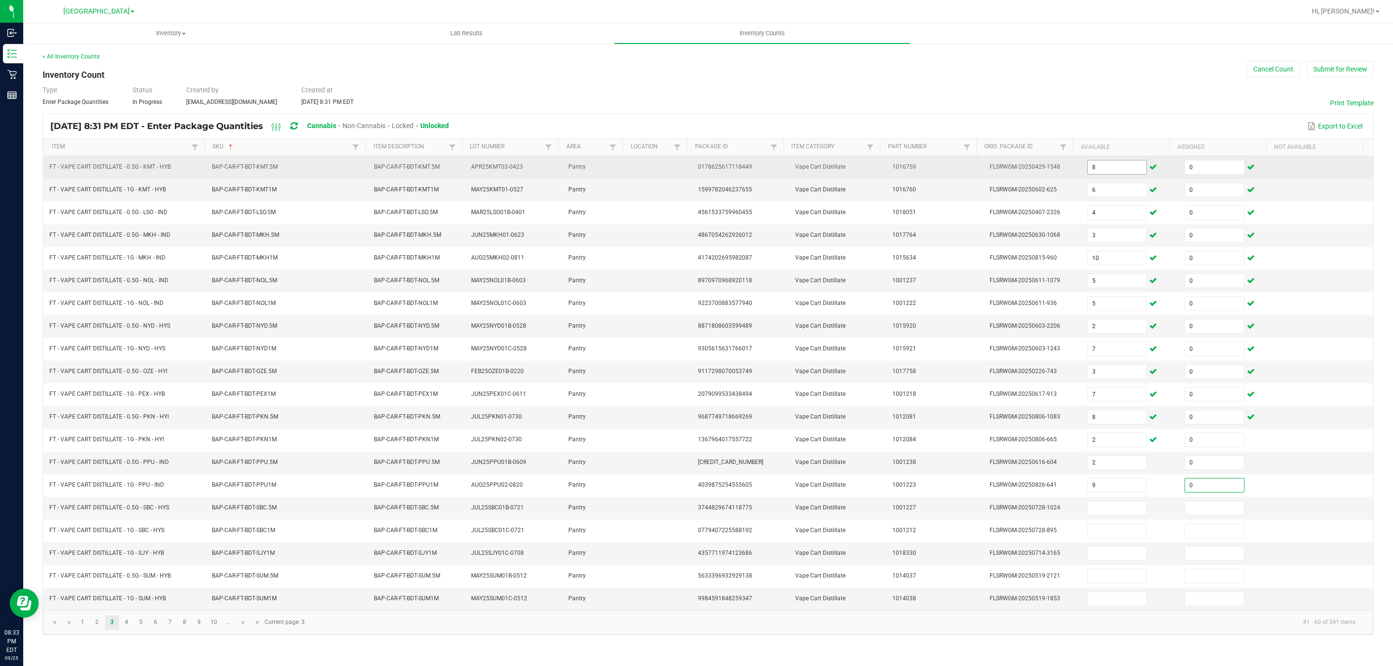
type input "0"
type input "6"
type input "0"
type input "10"
type input "0"
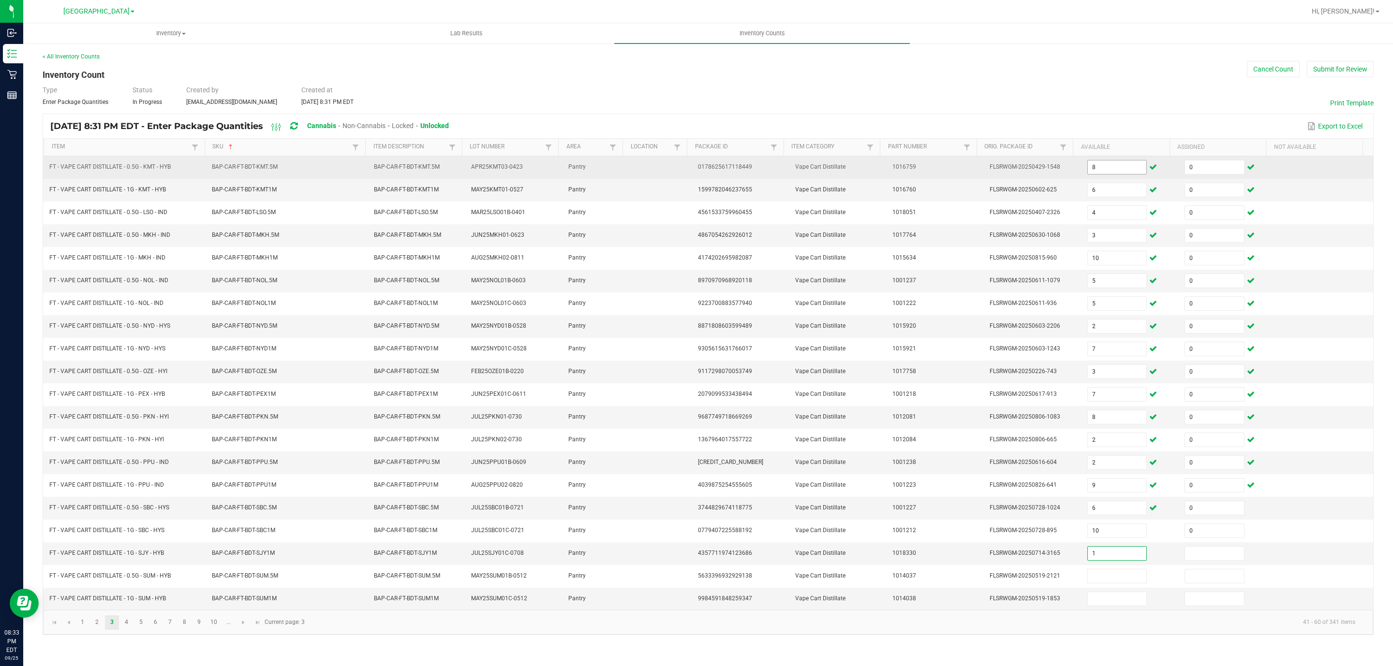
type input "1"
type input "0"
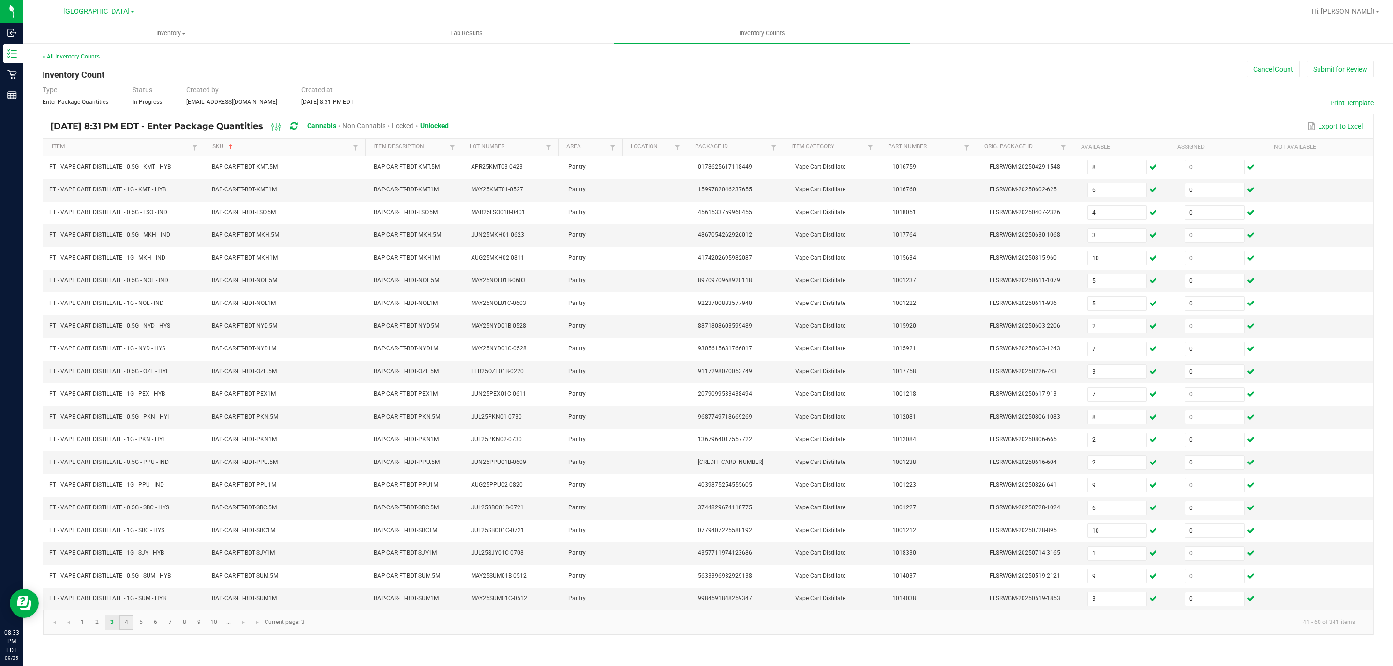
click at [119, 630] on link "4" at bounding box center [126, 623] width 14 height 15
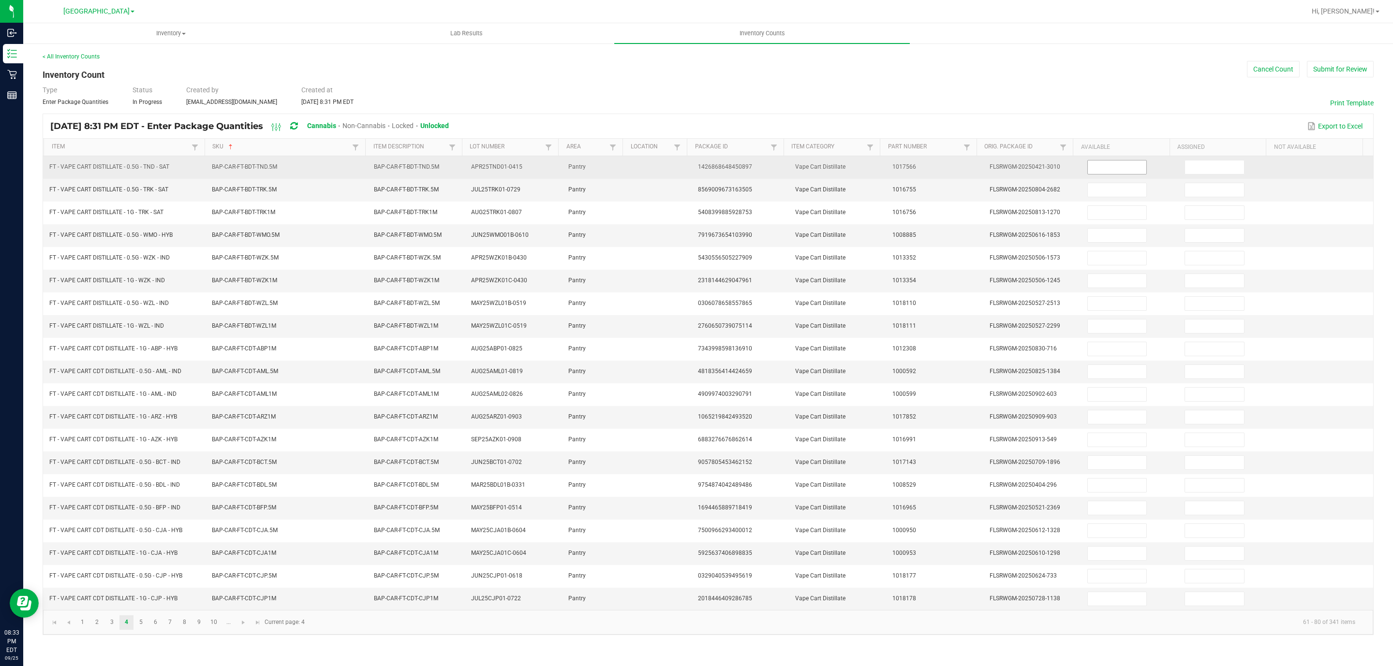
click at [1104, 170] on input at bounding box center [1117, 168] width 59 height 14
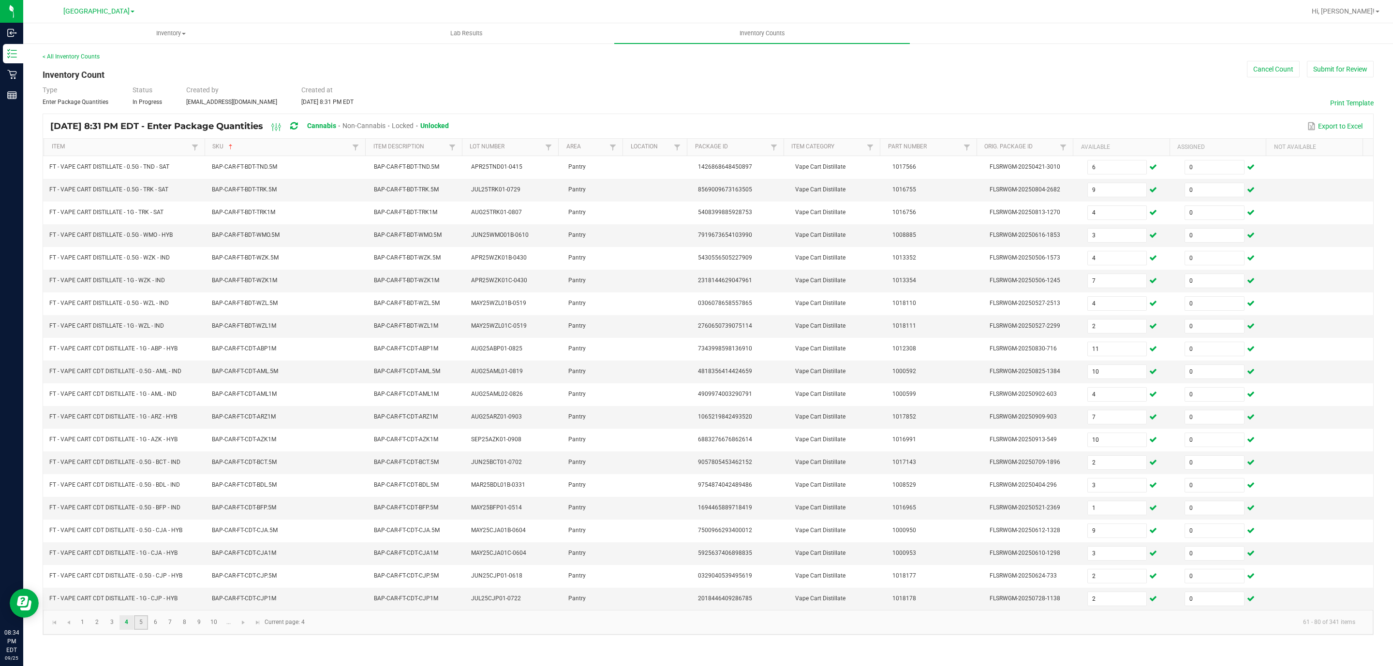
click at [136, 630] on link "5" at bounding box center [141, 623] width 14 height 15
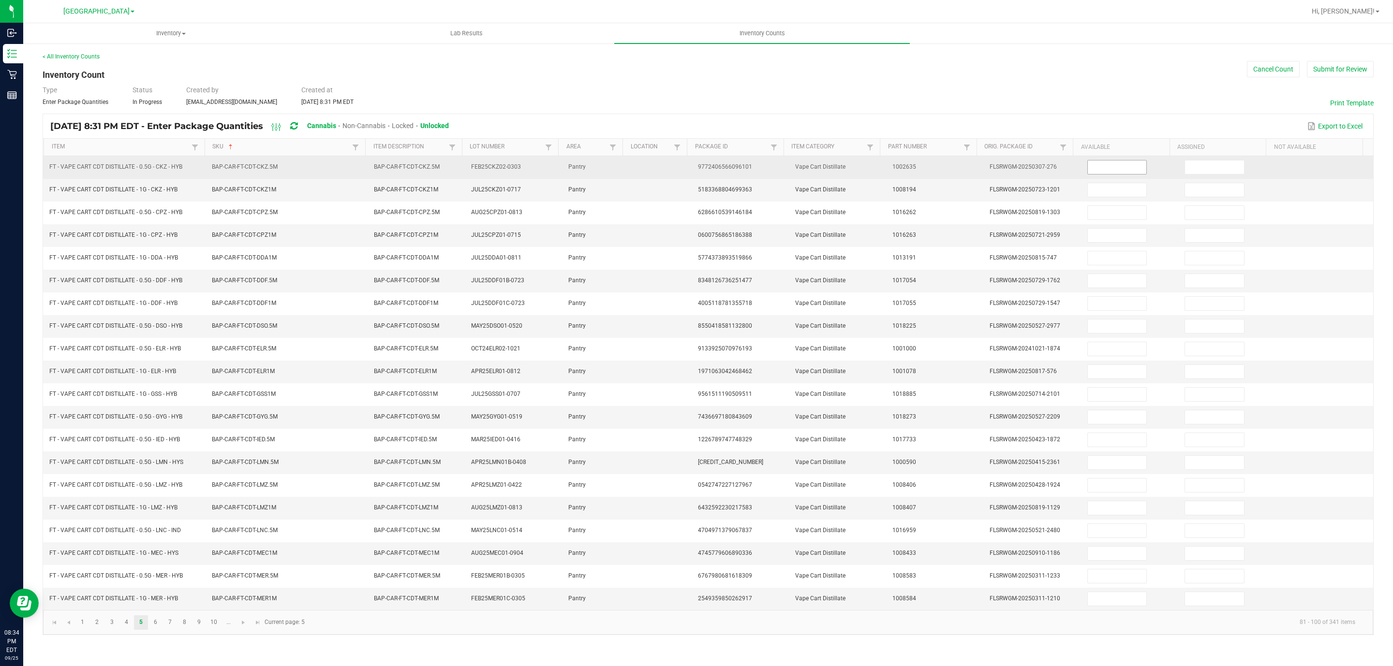
click at [1129, 170] on input at bounding box center [1117, 168] width 59 height 14
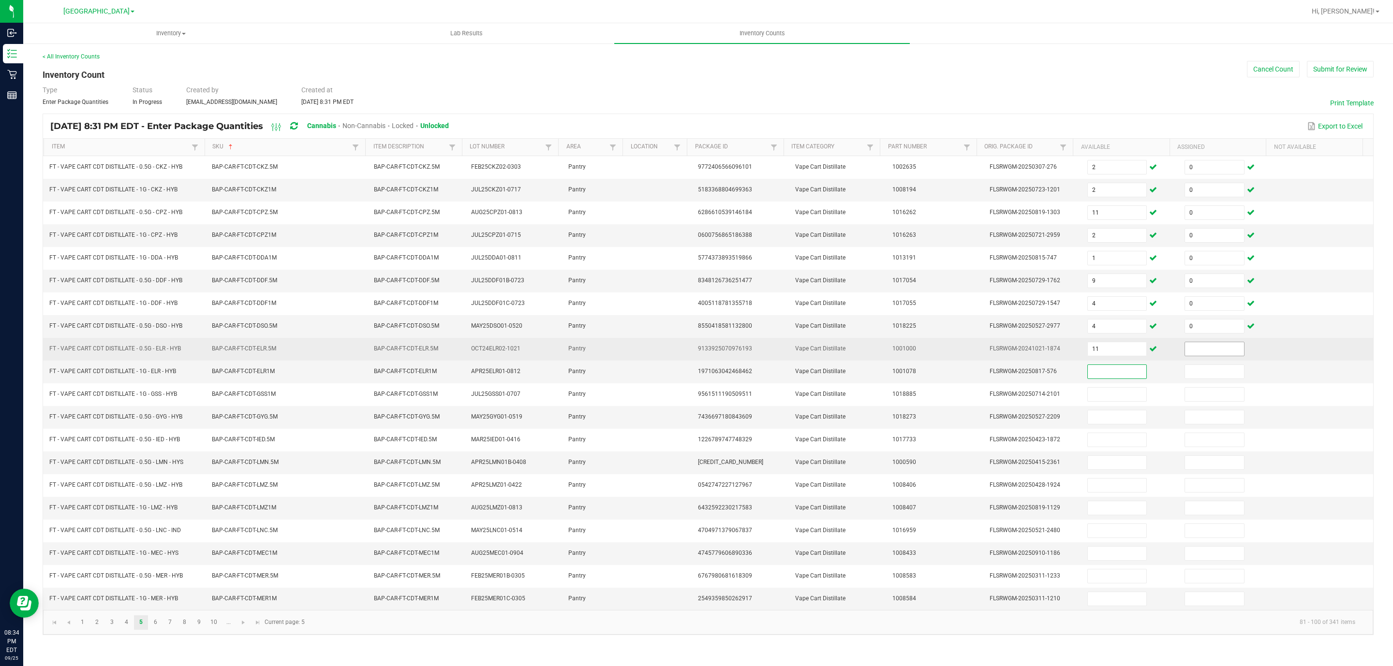
click at [1214, 356] on input at bounding box center [1214, 349] width 59 height 14
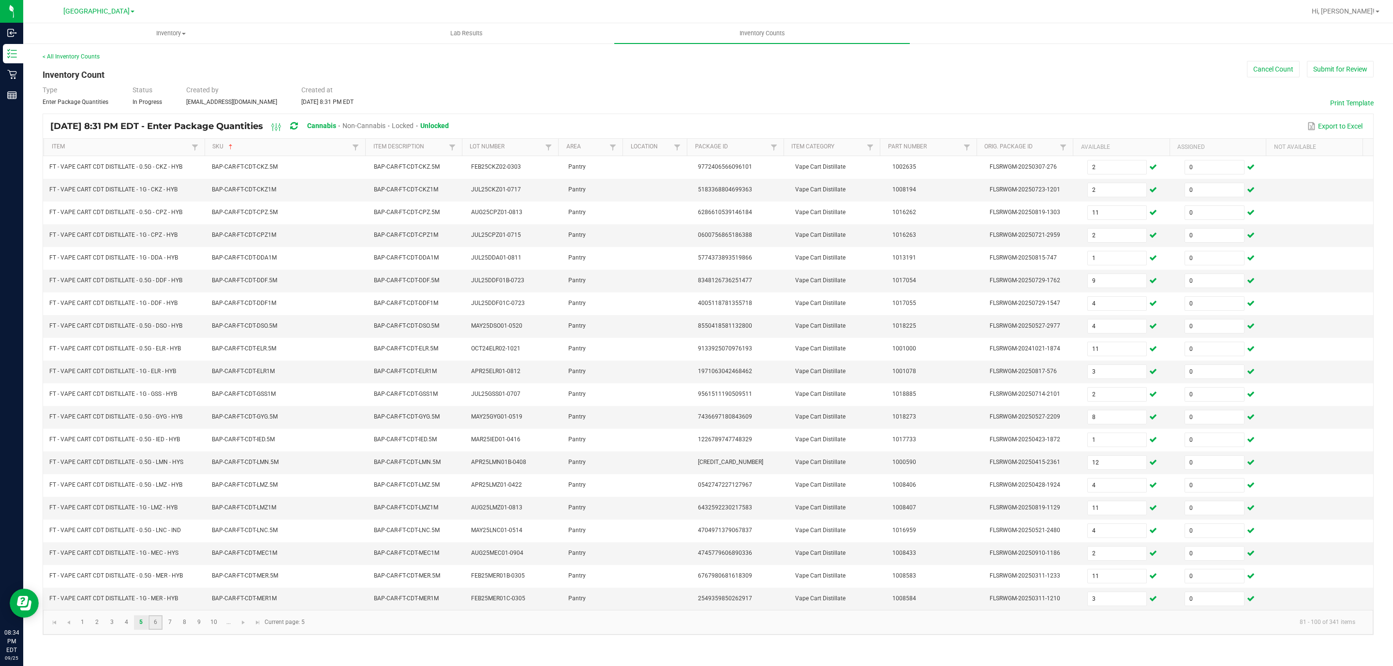
click at [157, 630] on link "6" at bounding box center [155, 623] width 14 height 15
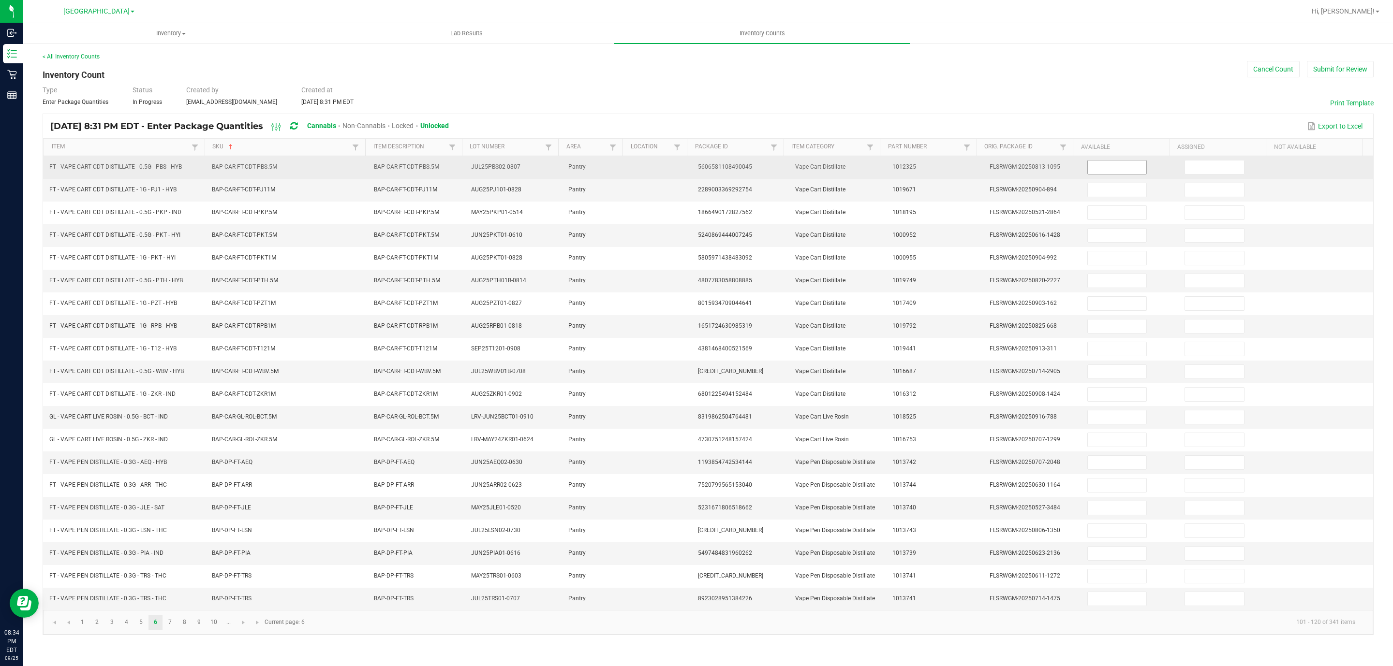
click at [1093, 173] on input at bounding box center [1117, 168] width 59 height 14
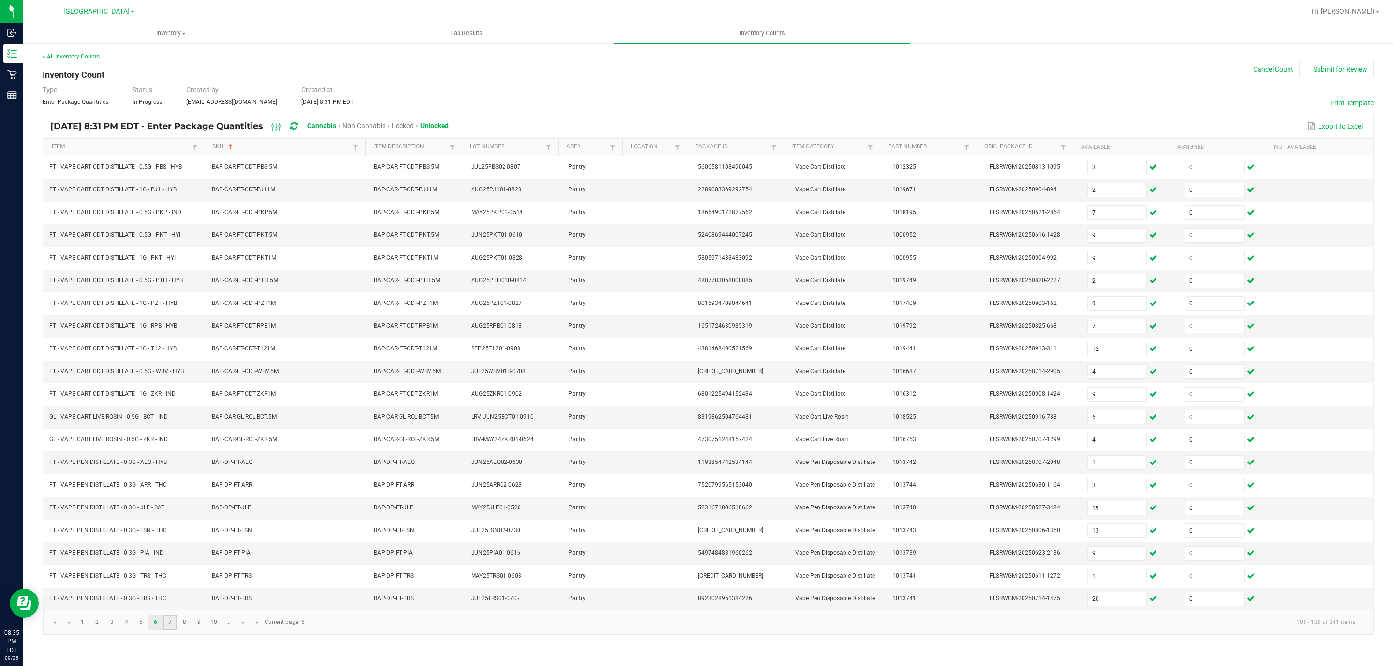
click at [170, 630] on link "7" at bounding box center [170, 623] width 14 height 15
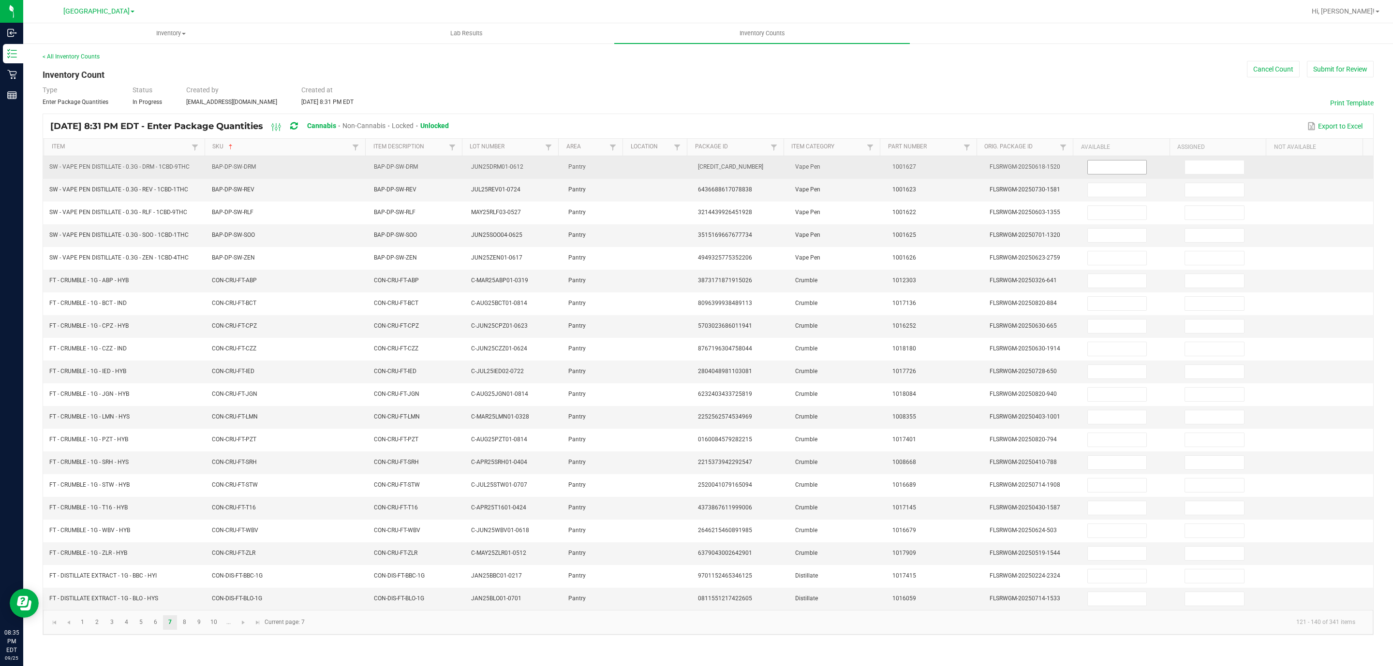
click at [1100, 170] on input at bounding box center [1117, 168] width 59 height 14
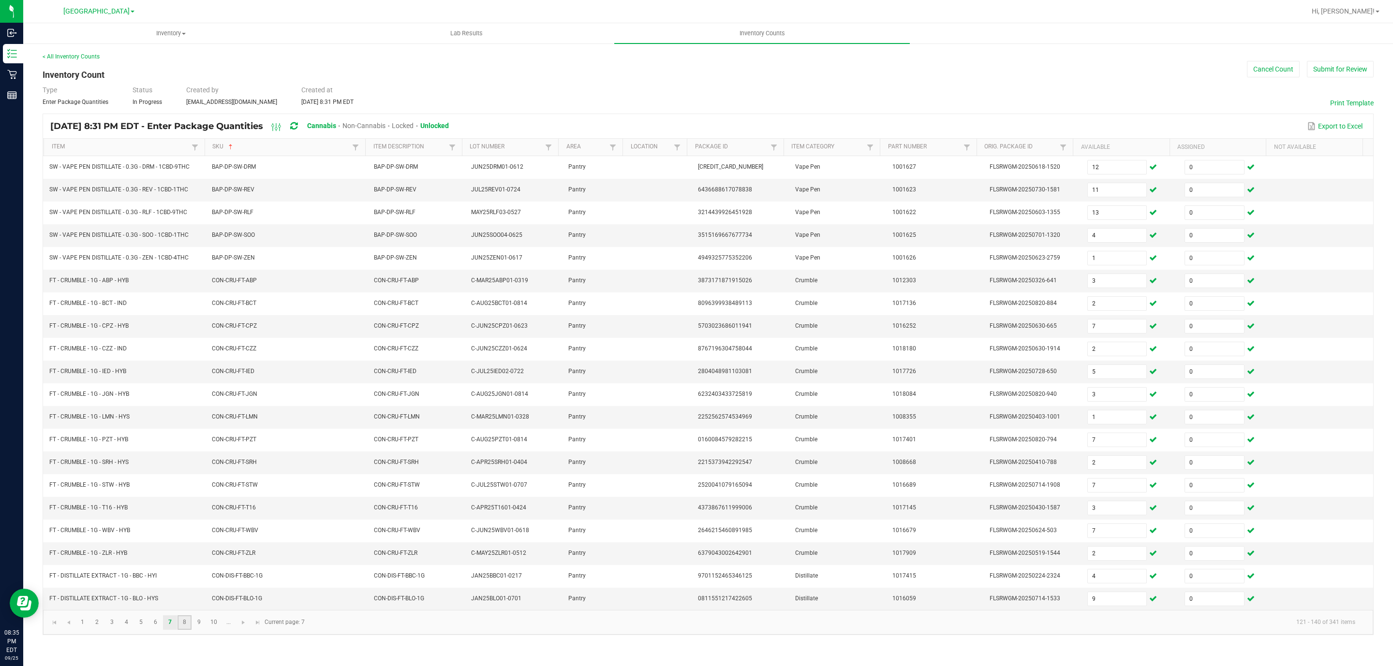
click at [186, 630] on link "8" at bounding box center [184, 623] width 14 height 15
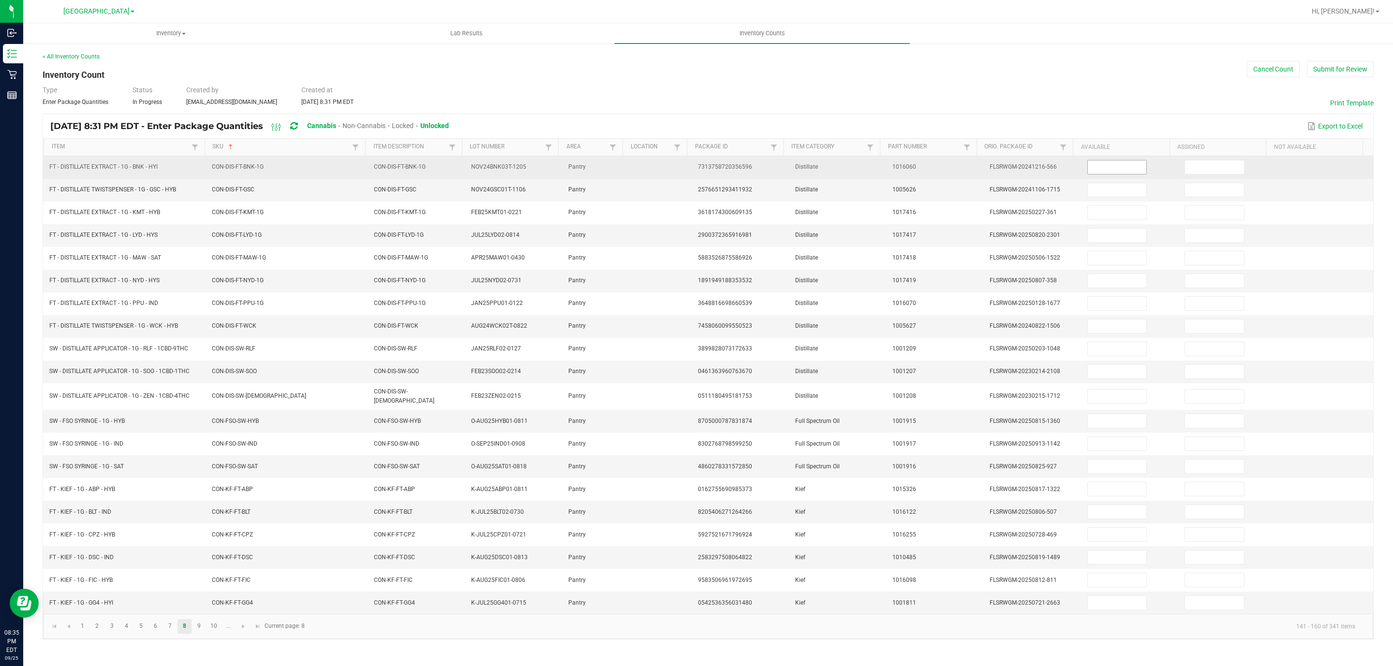
click at [1105, 164] on input at bounding box center [1117, 168] width 59 height 14
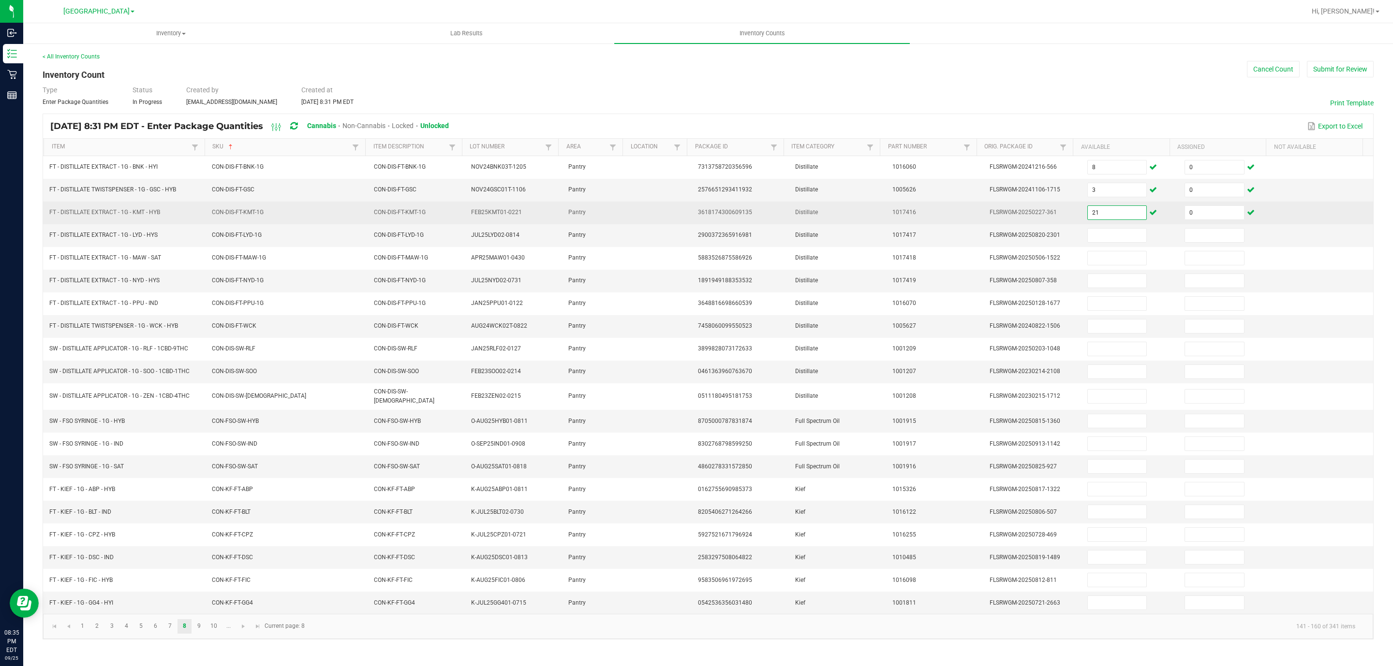
click at [1110, 216] on input "21" at bounding box center [1117, 213] width 59 height 14
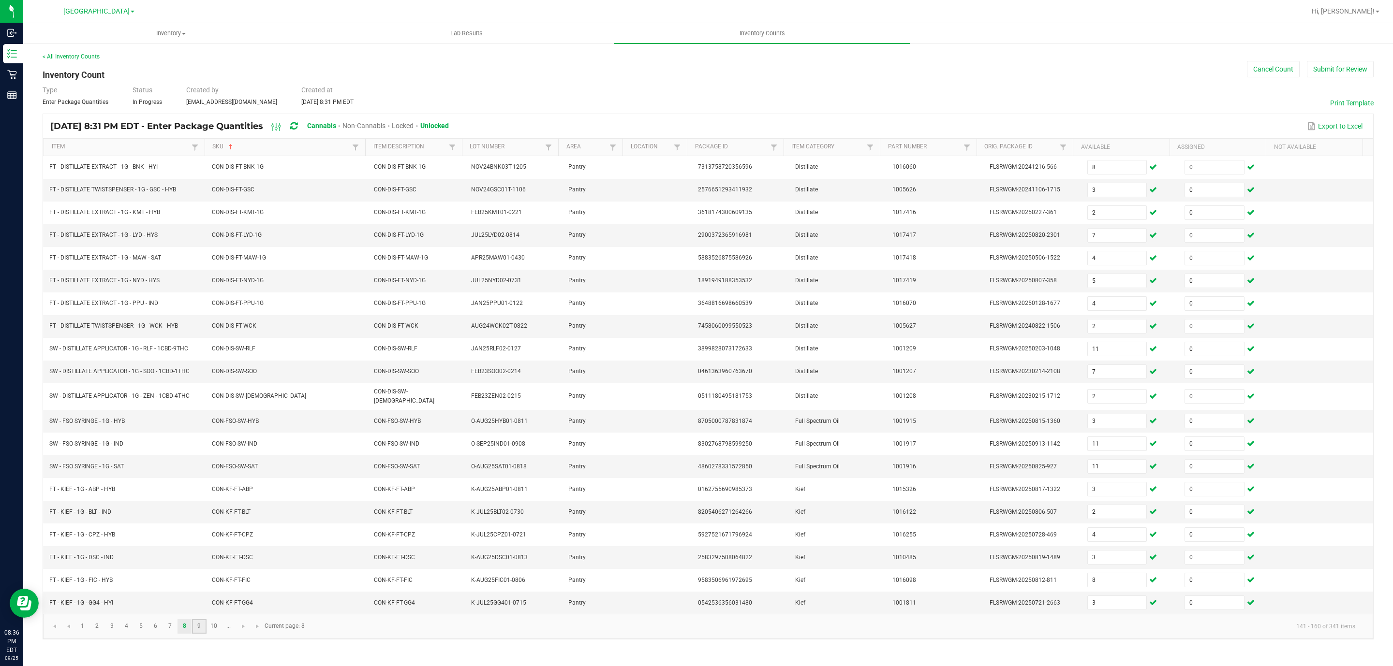
click at [193, 634] on link "9" at bounding box center [199, 626] width 14 height 15
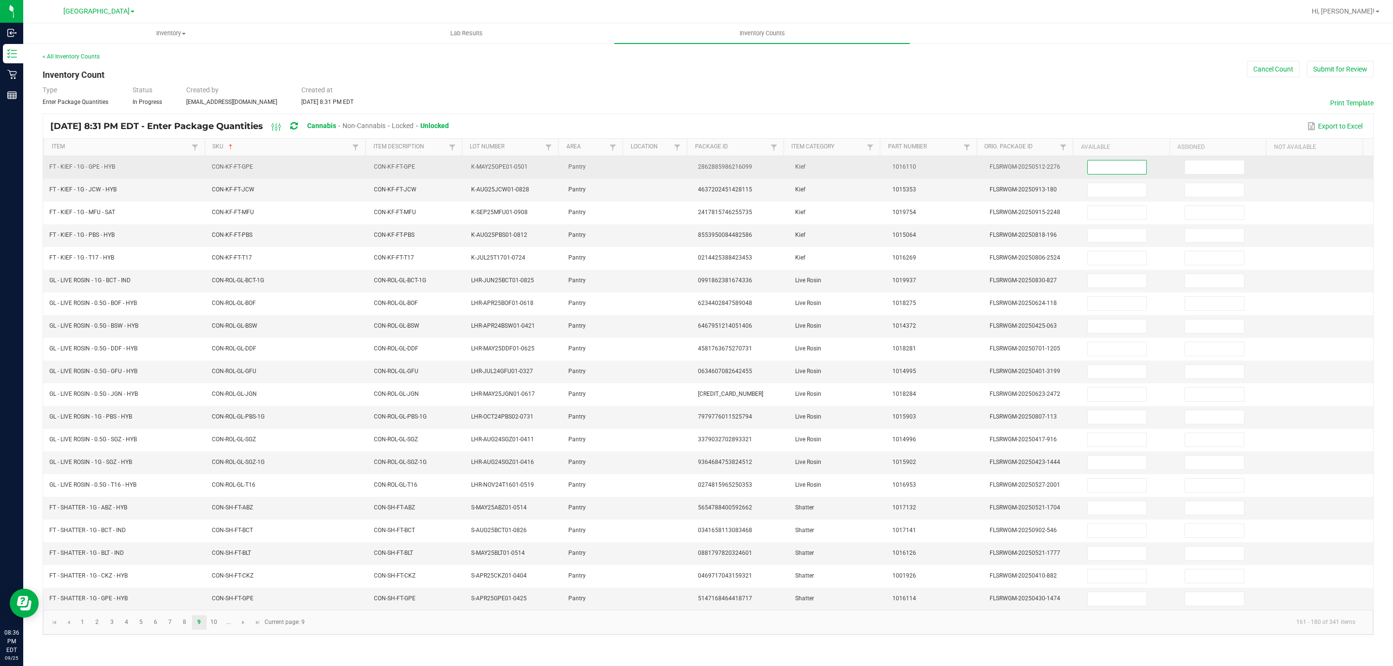
click at [1088, 164] on input at bounding box center [1117, 168] width 59 height 14
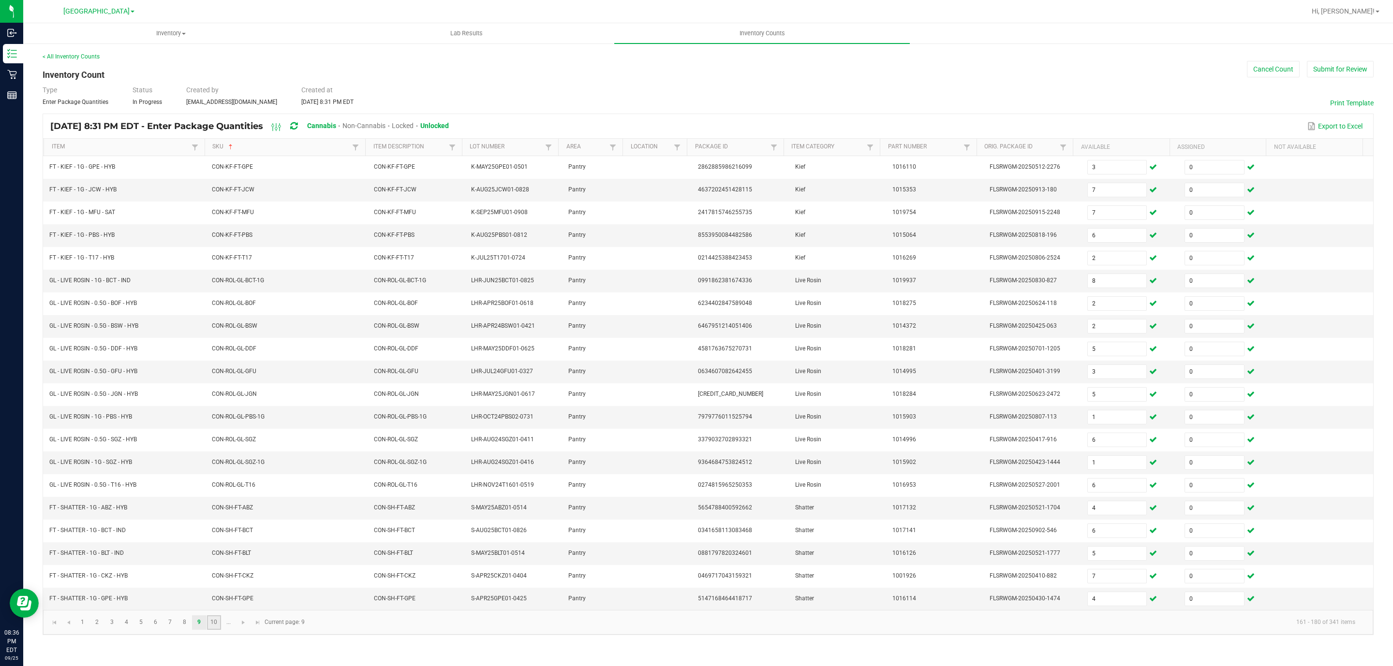
click at [211, 630] on link "10" at bounding box center [214, 623] width 14 height 15
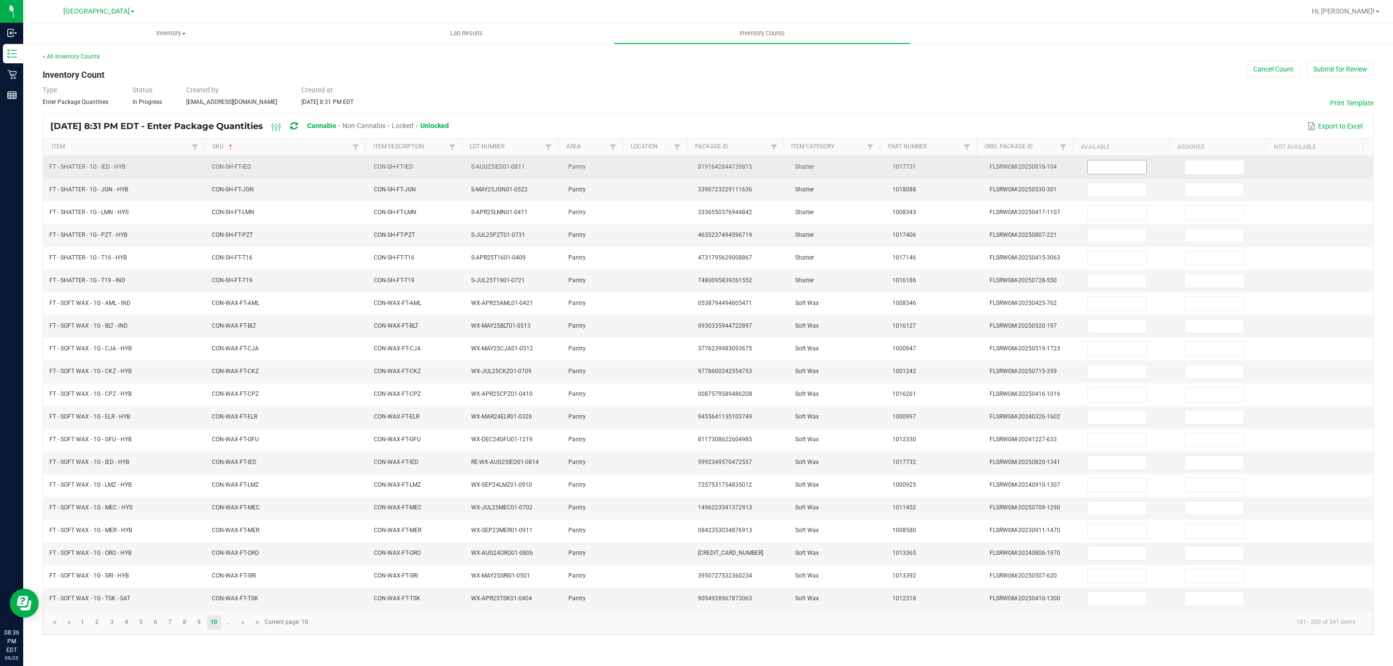
click at [1113, 174] on input at bounding box center [1117, 168] width 59 height 14
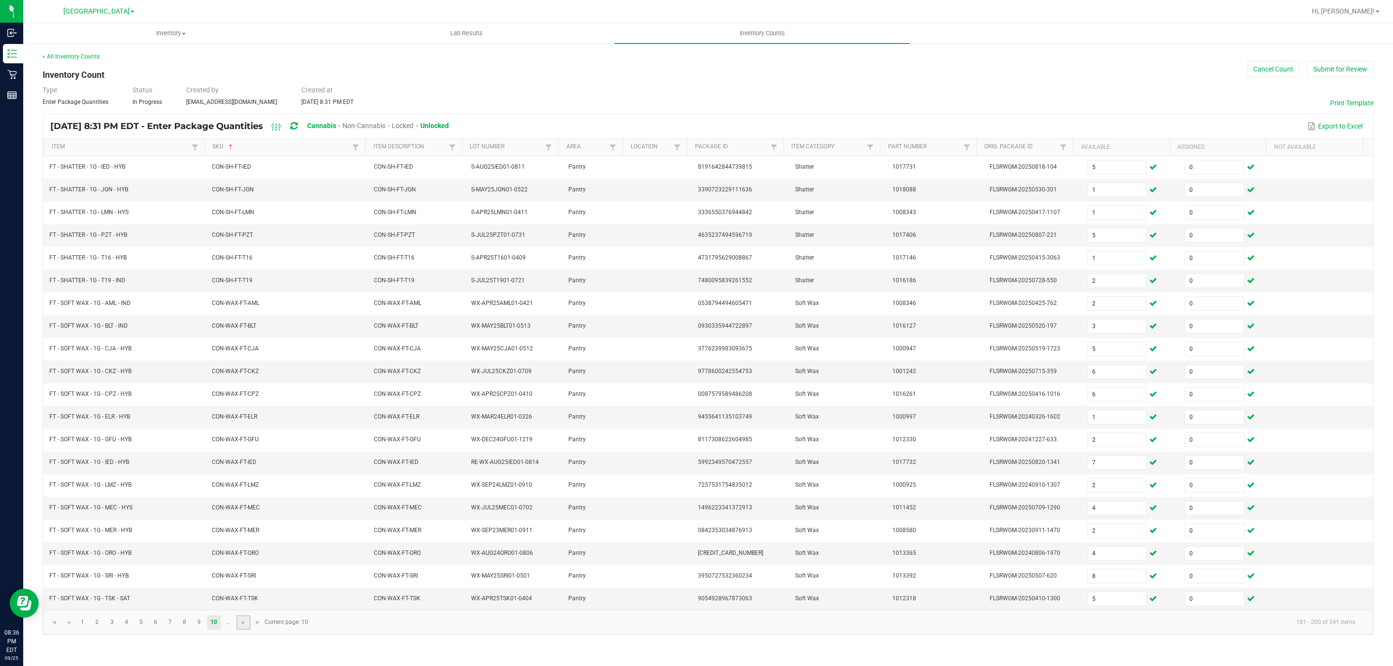
click at [240, 630] on link at bounding box center [243, 623] width 14 height 15
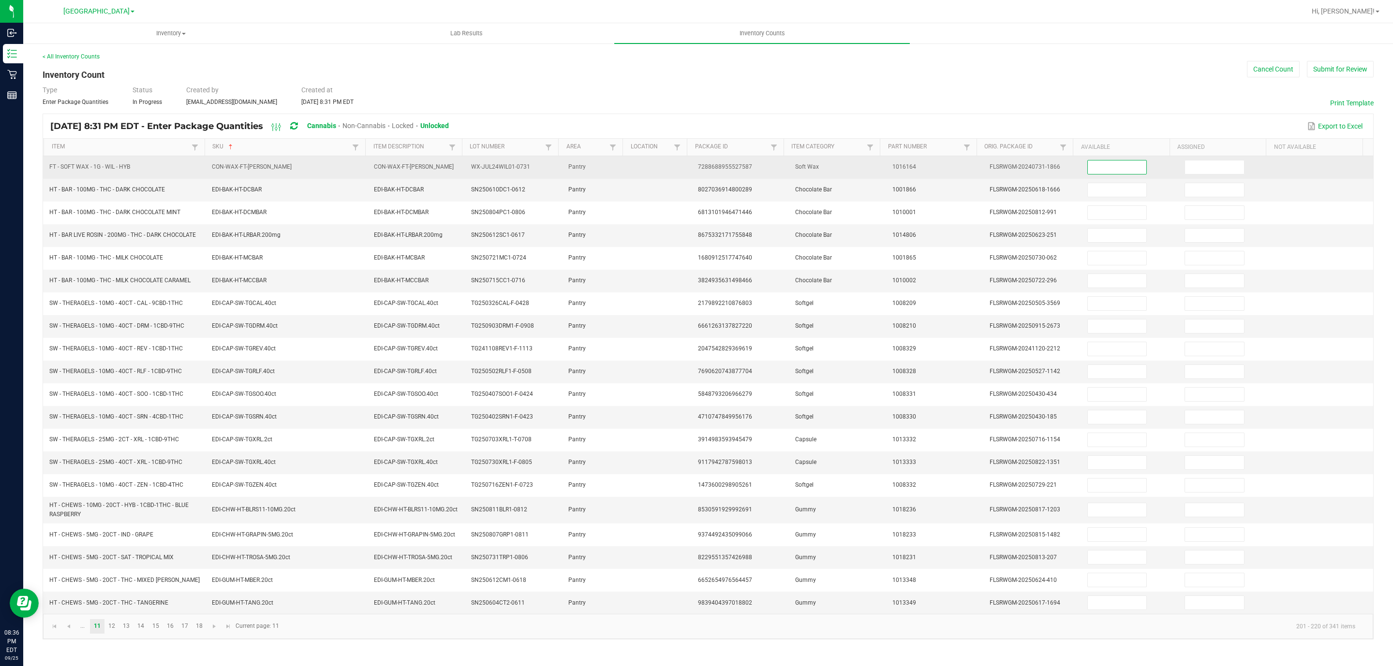
click at [1097, 167] on input at bounding box center [1117, 168] width 59 height 14
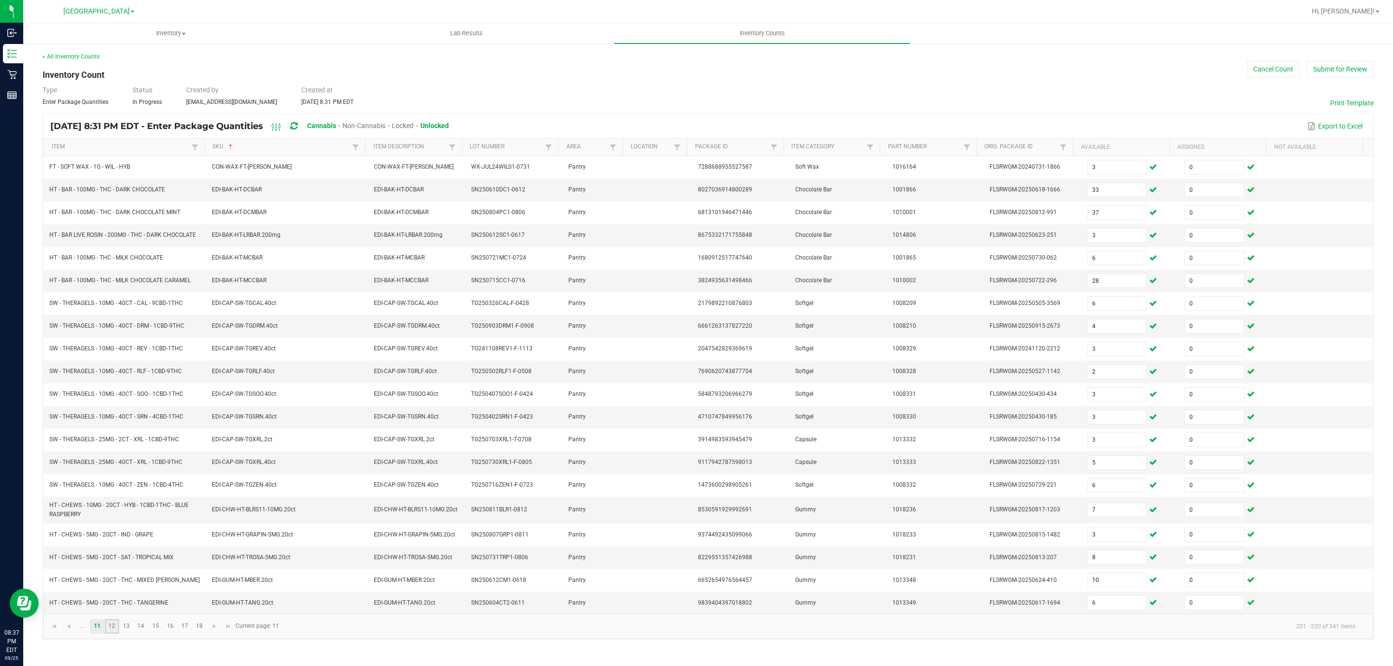
click at [112, 634] on link "12" at bounding box center [112, 626] width 14 height 15
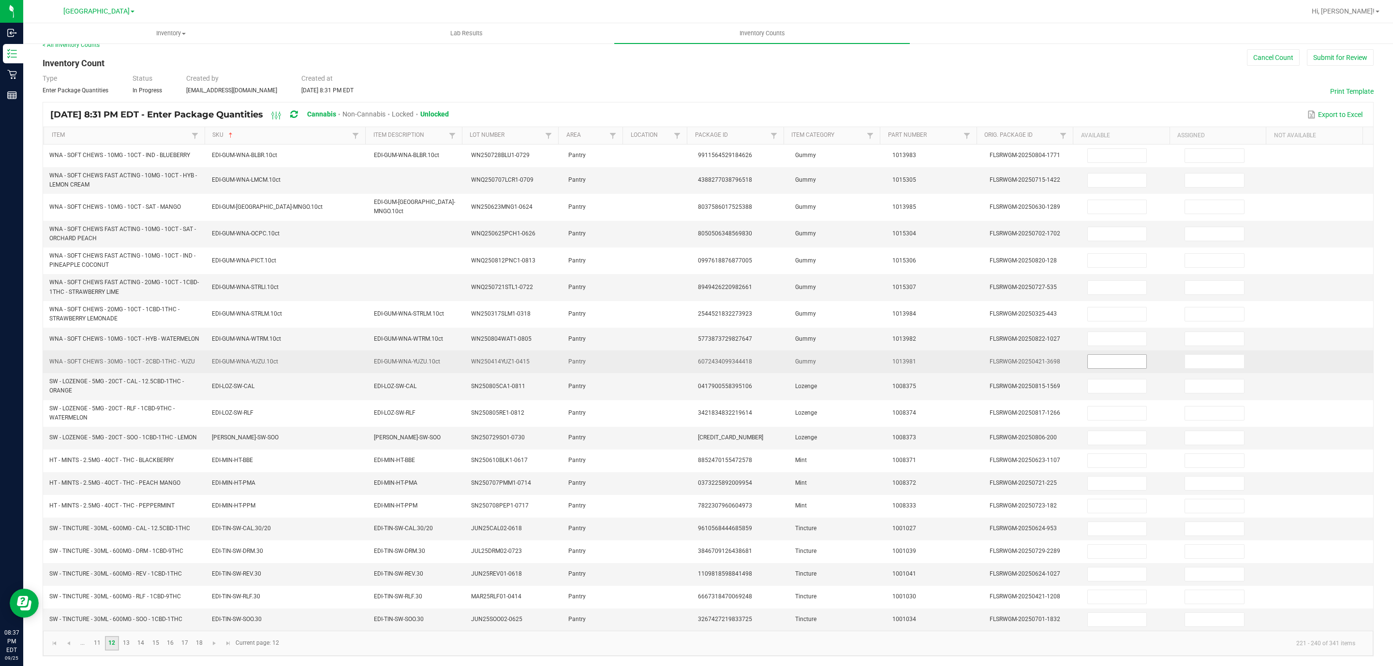
scroll to position [26, 0]
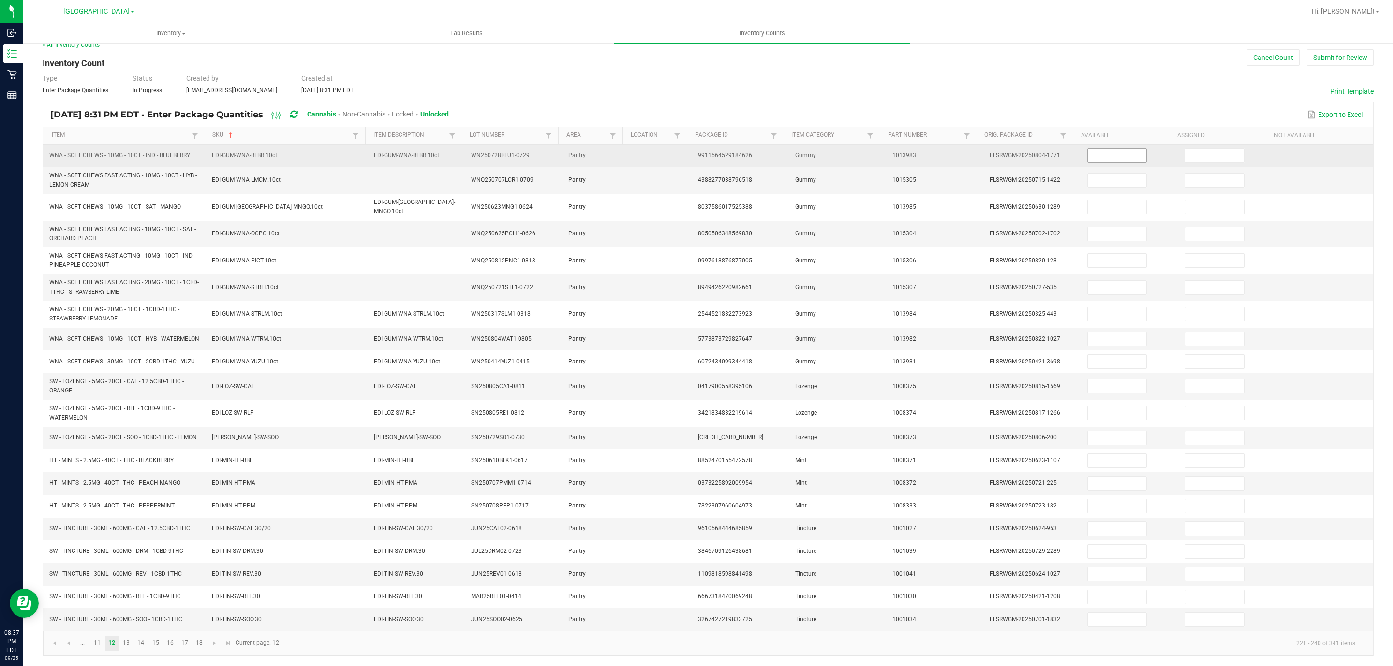
click at [1103, 149] on input at bounding box center [1117, 156] width 59 height 14
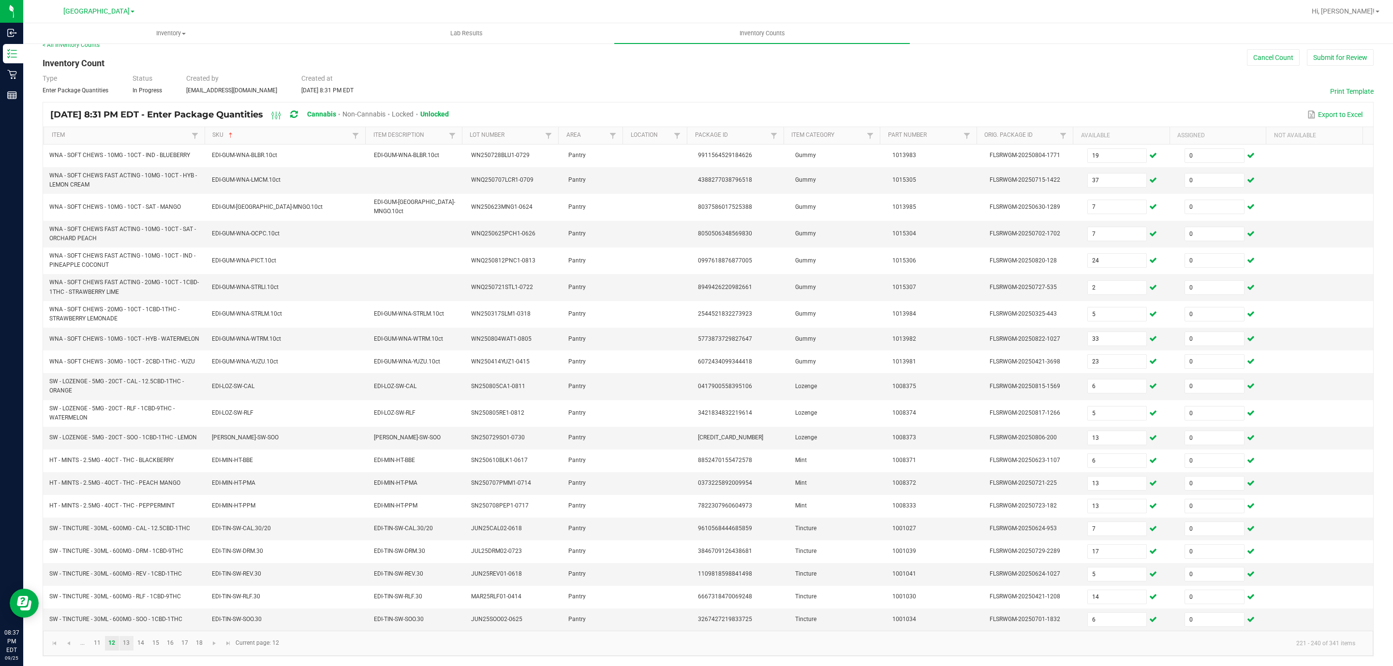
click at [125, 646] on link "13" at bounding box center [126, 643] width 14 height 15
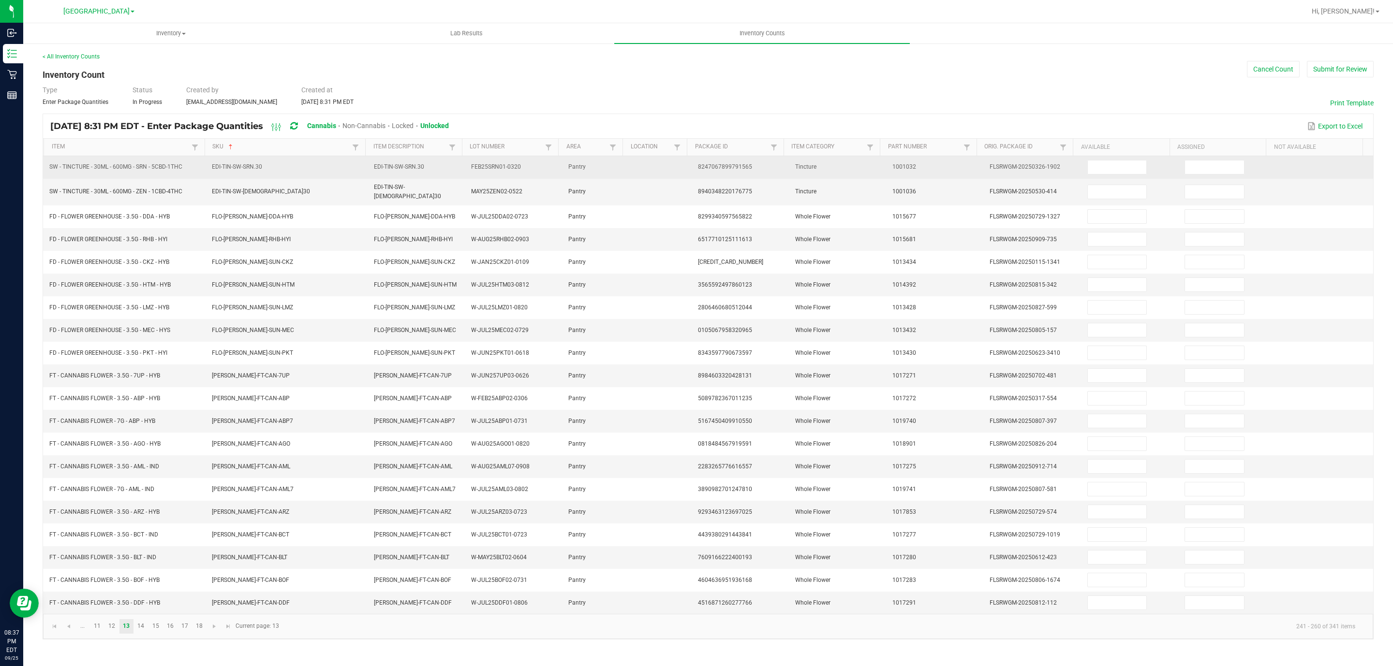
click at [1081, 164] on td at bounding box center [1129, 167] width 97 height 23
click at [1090, 164] on input at bounding box center [1117, 168] width 59 height 14
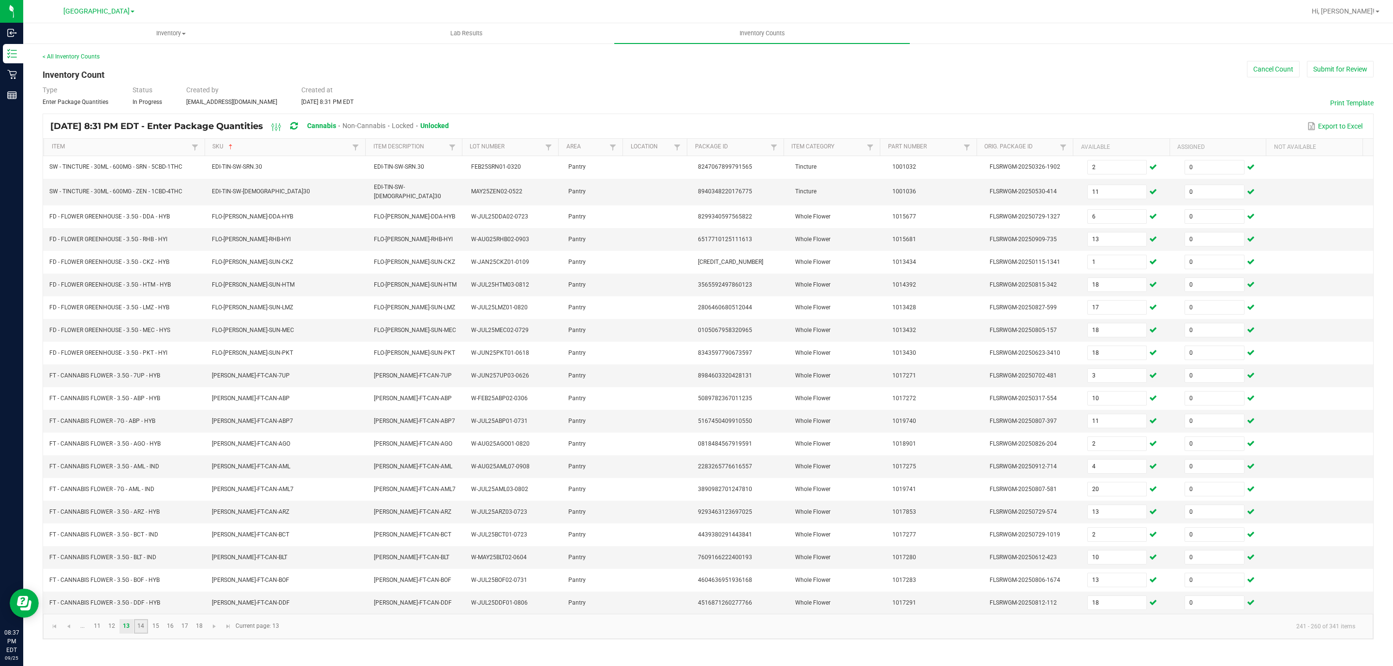
click at [138, 634] on link "14" at bounding box center [141, 626] width 14 height 15
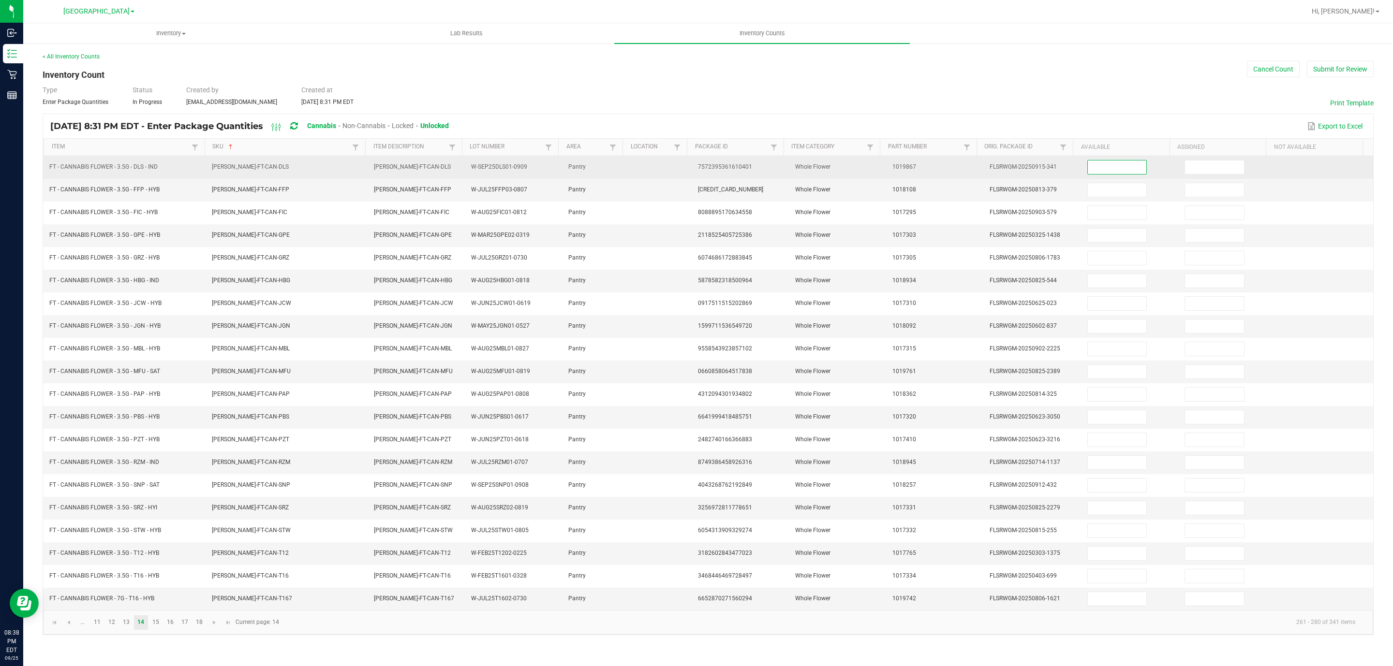
click at [1096, 169] on input at bounding box center [1117, 168] width 59 height 14
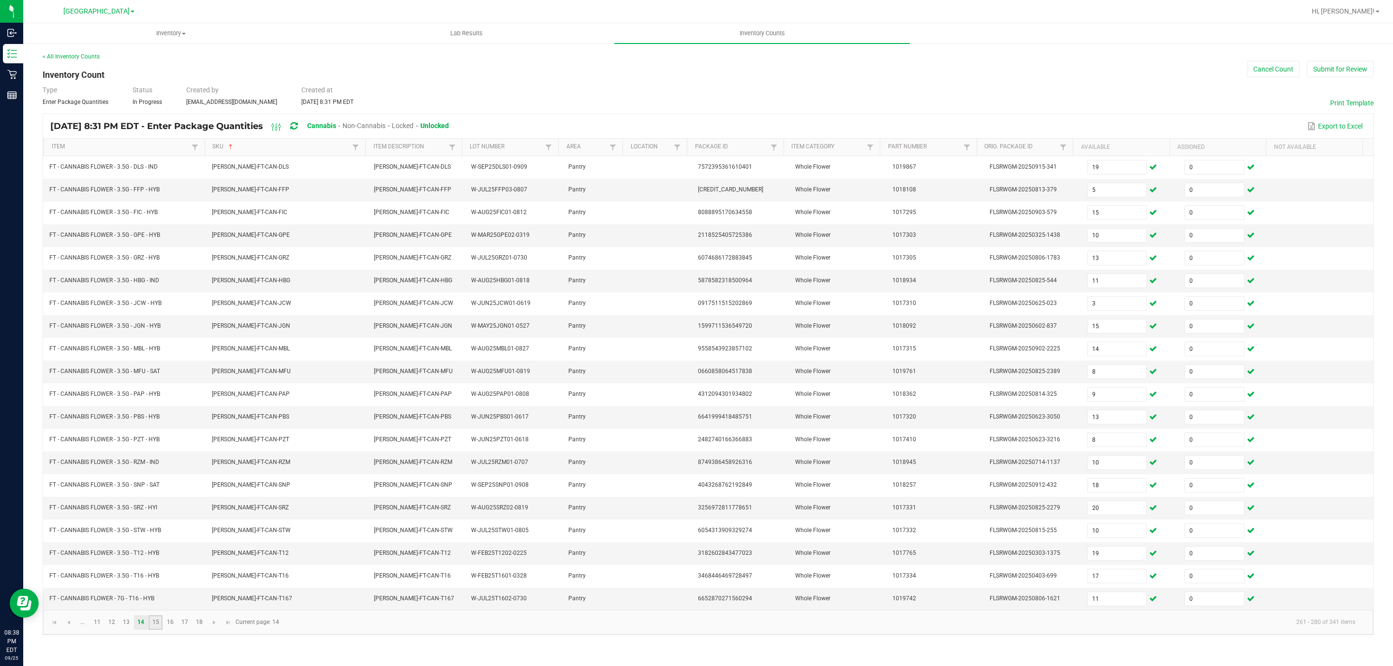
click at [151, 630] on link "15" at bounding box center [155, 623] width 14 height 15
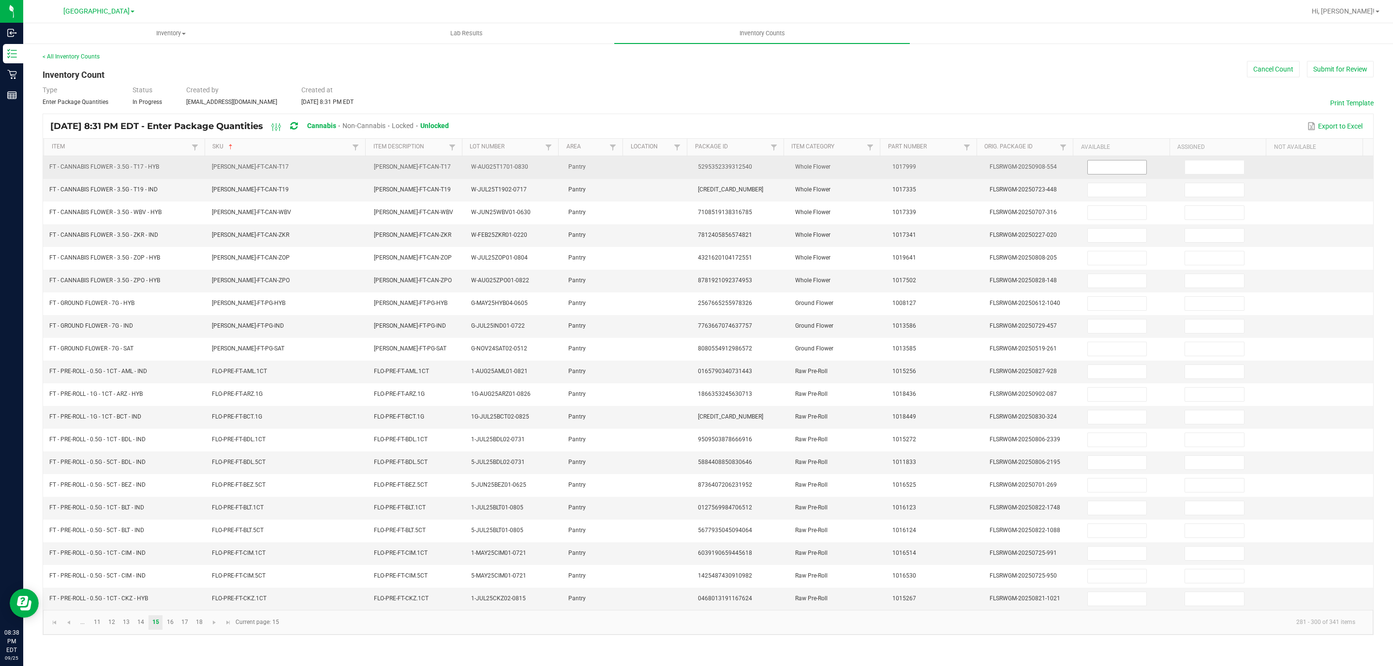
click at [1101, 170] on input at bounding box center [1117, 168] width 59 height 14
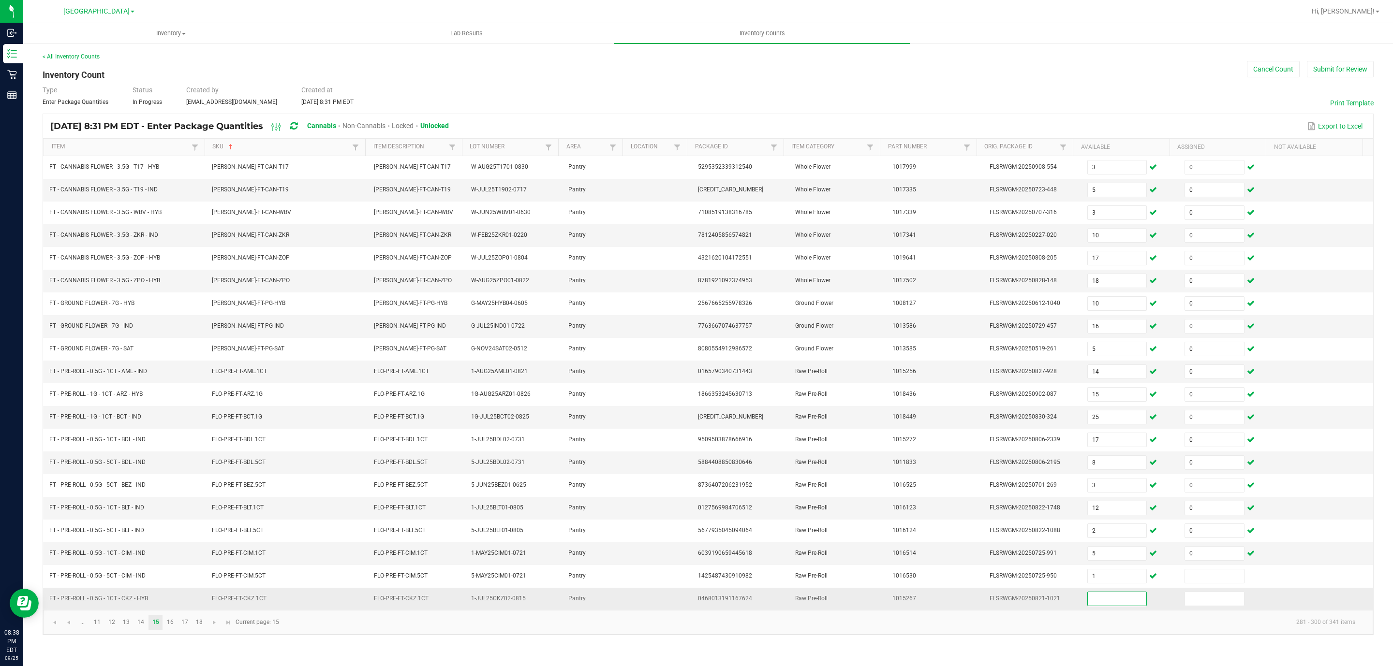
click at [1103, 606] on input at bounding box center [1117, 599] width 59 height 14
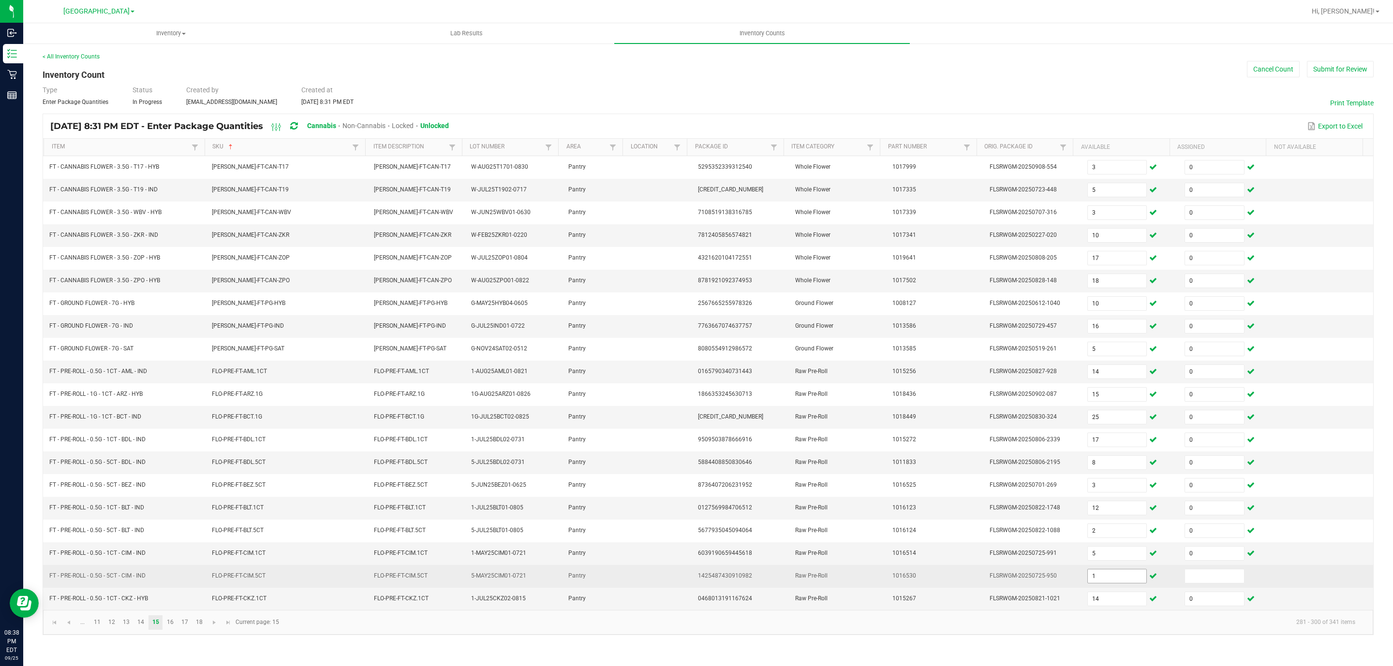
click at [1100, 583] on input "1" at bounding box center [1117, 577] width 59 height 14
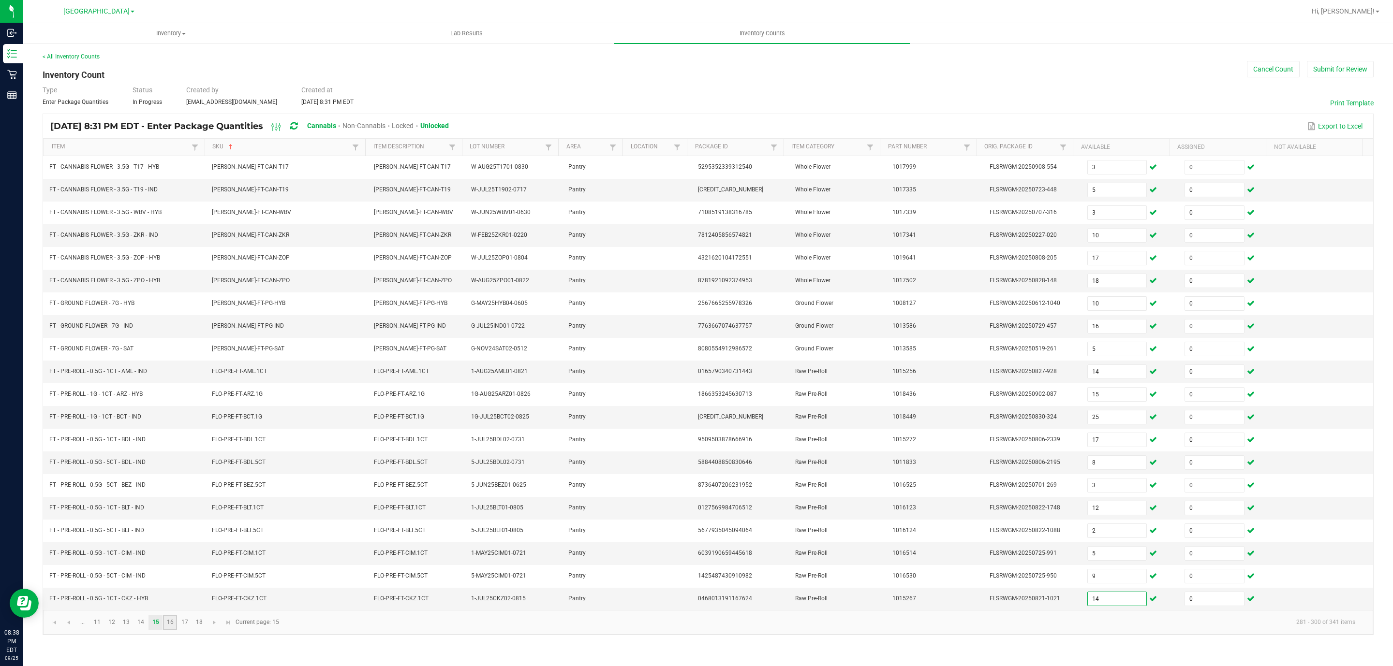
click at [167, 630] on link "16" at bounding box center [170, 623] width 14 height 15
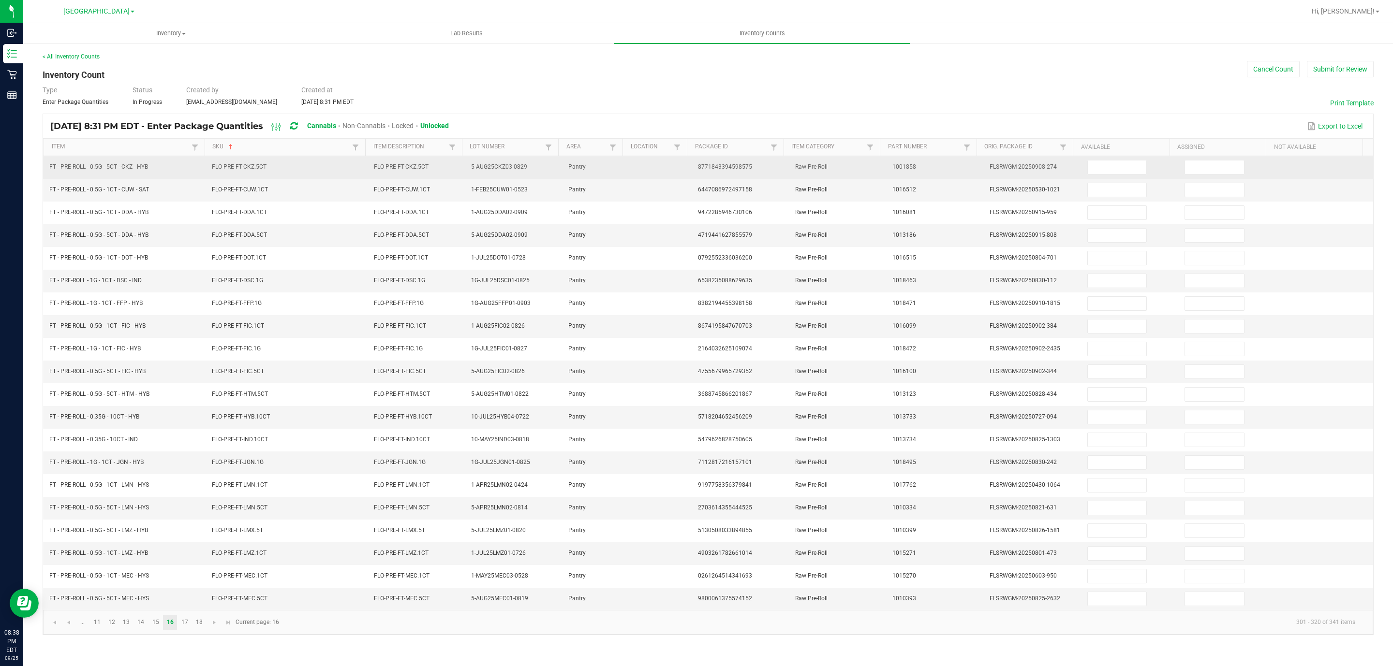
click at [1081, 167] on td at bounding box center [1129, 167] width 97 height 23
click at [1097, 167] on input at bounding box center [1117, 168] width 59 height 14
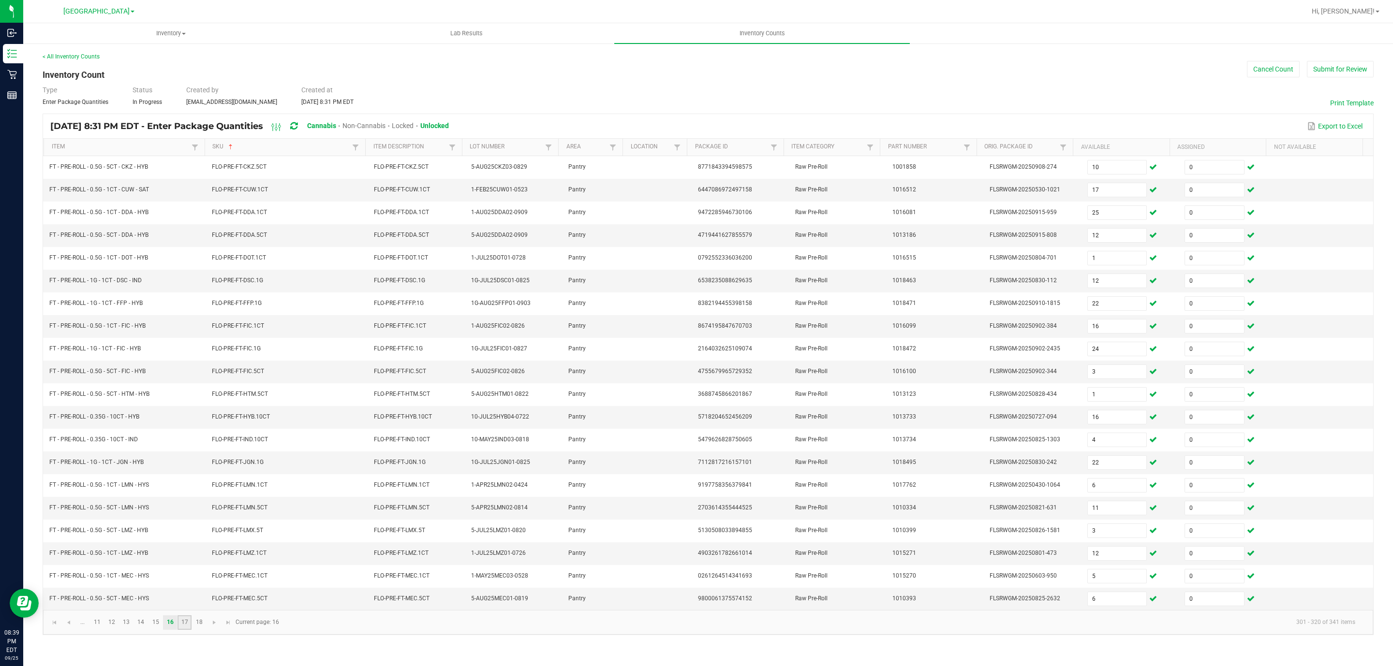
click at [184, 630] on link "17" at bounding box center [184, 623] width 14 height 15
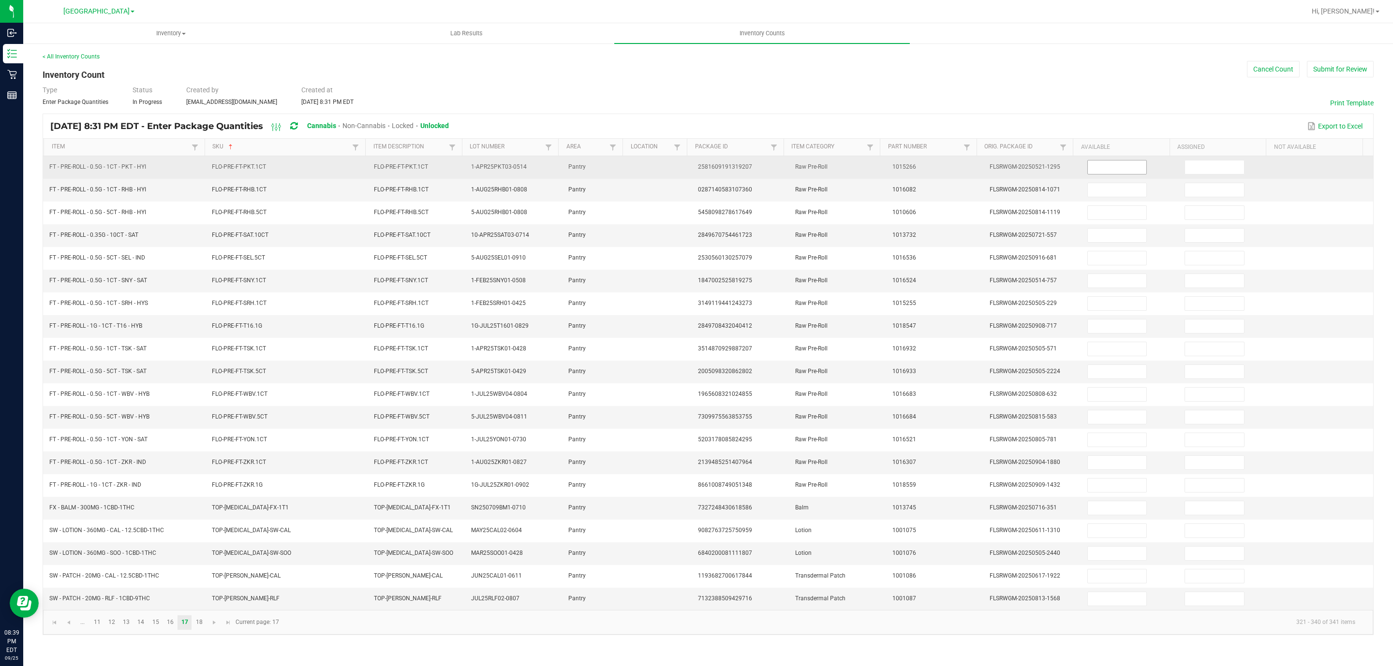
click at [1097, 174] on input at bounding box center [1117, 168] width 59 height 14
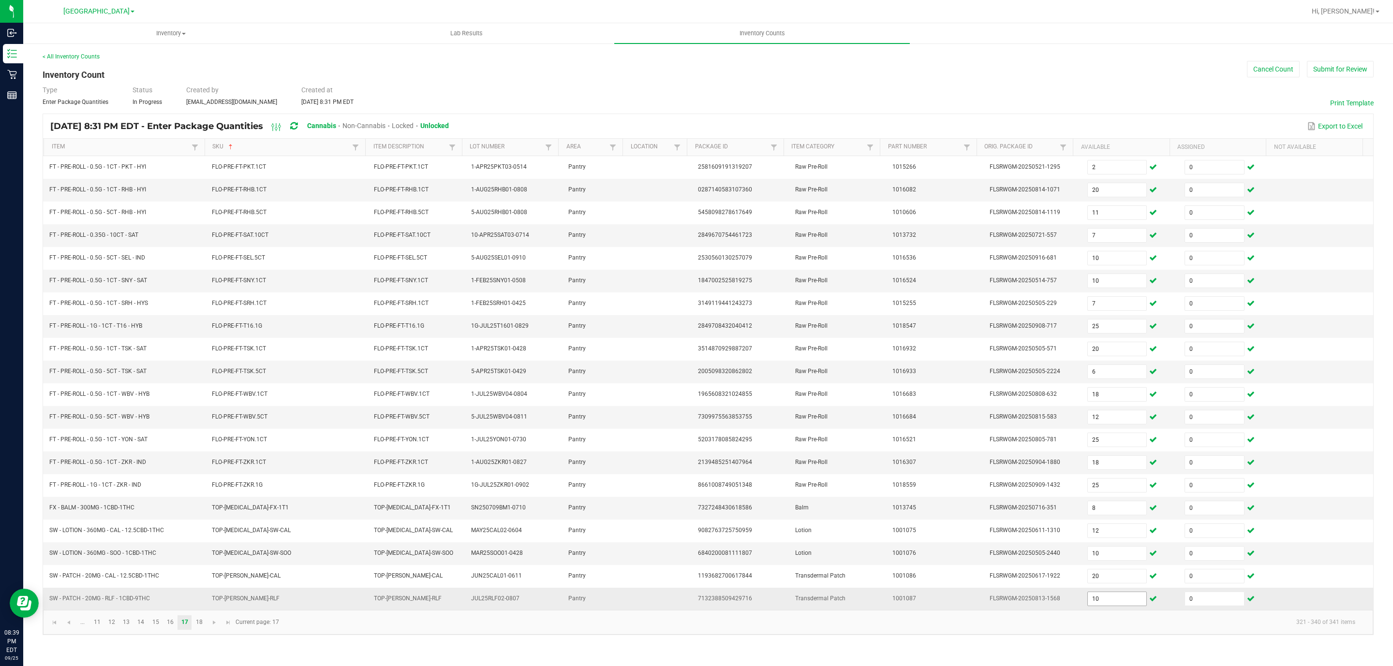
click at [1103, 606] on input "10" at bounding box center [1117, 599] width 59 height 14
click at [198, 630] on link "18" at bounding box center [199, 623] width 14 height 15
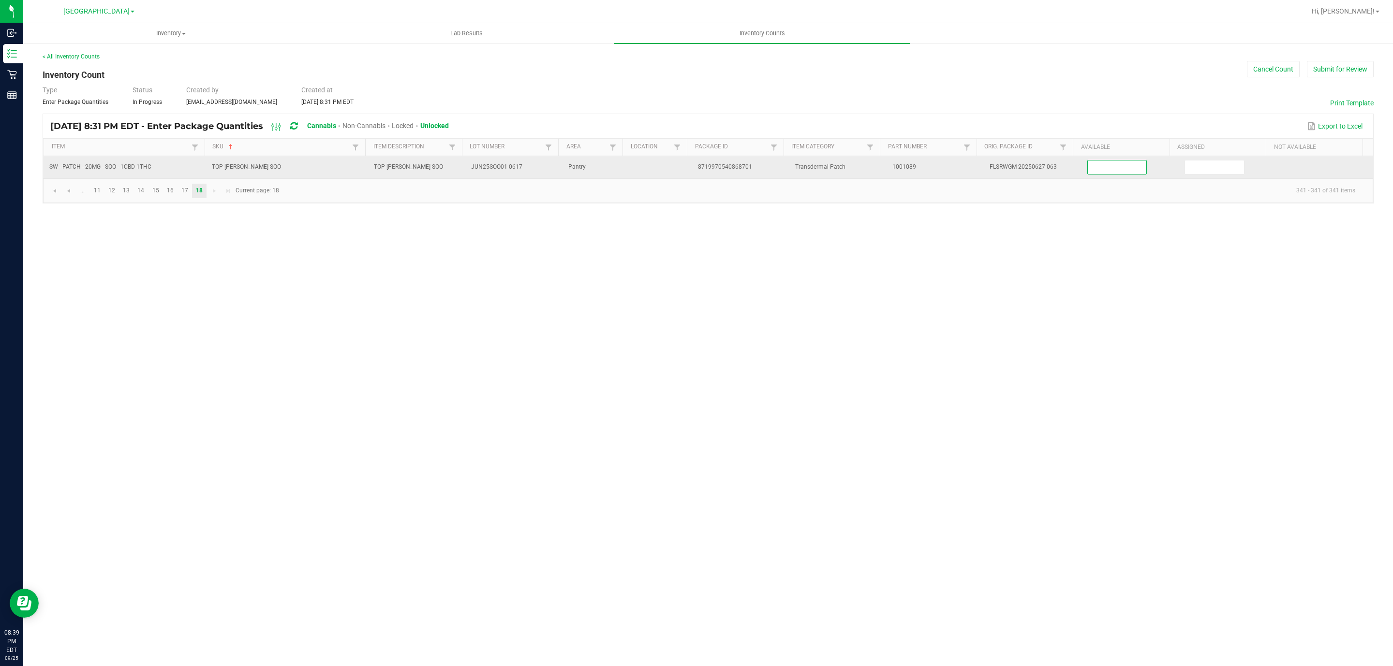
click at [1111, 163] on input at bounding box center [1117, 168] width 59 height 14
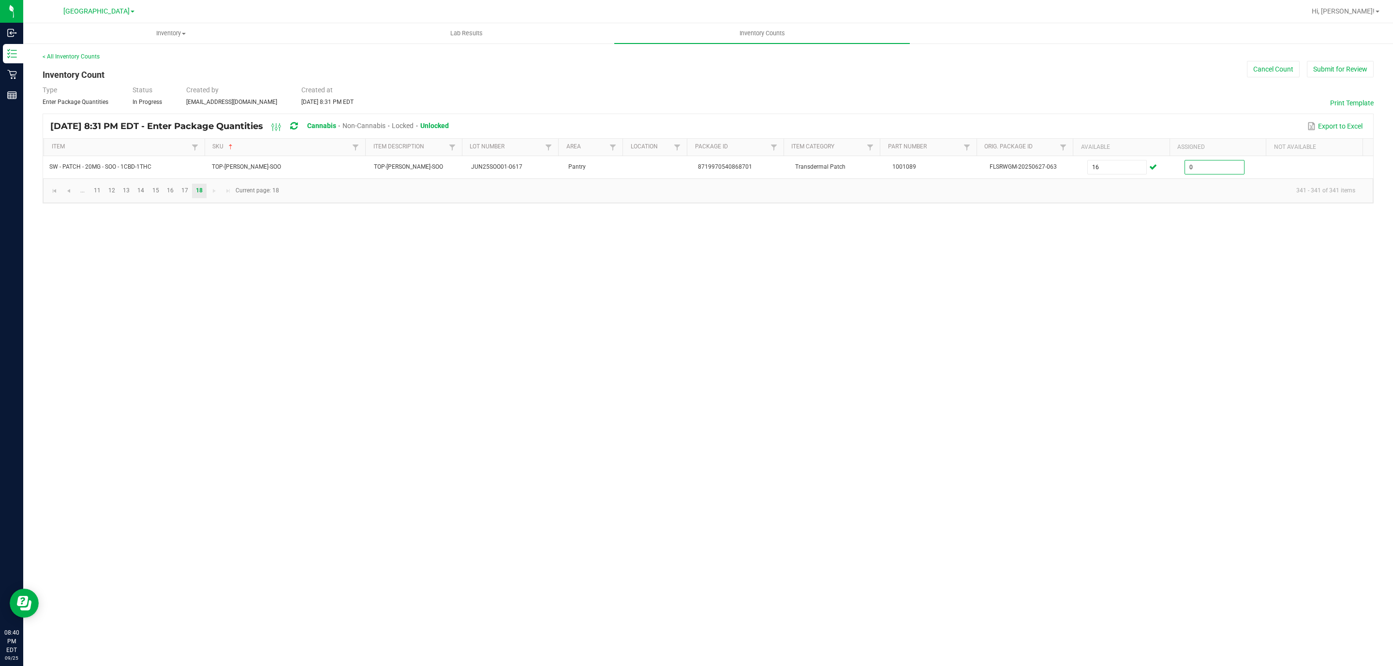
click at [1156, 292] on div "Inventory All packages All inventory Waste log Create inventory Lab Results Inv…" at bounding box center [707, 344] width 1369 height 643
click at [1334, 59] on div "< All Inventory Counts" at bounding box center [708, 56] width 1331 height 9
click at [1345, 80] on div "< All Inventory Counts Inventory Count Cancel Count Submit for Review Type Ente…" at bounding box center [708, 127] width 1331 height 151
click at [1344, 64] on button "Submit for Review" at bounding box center [1340, 69] width 67 height 16
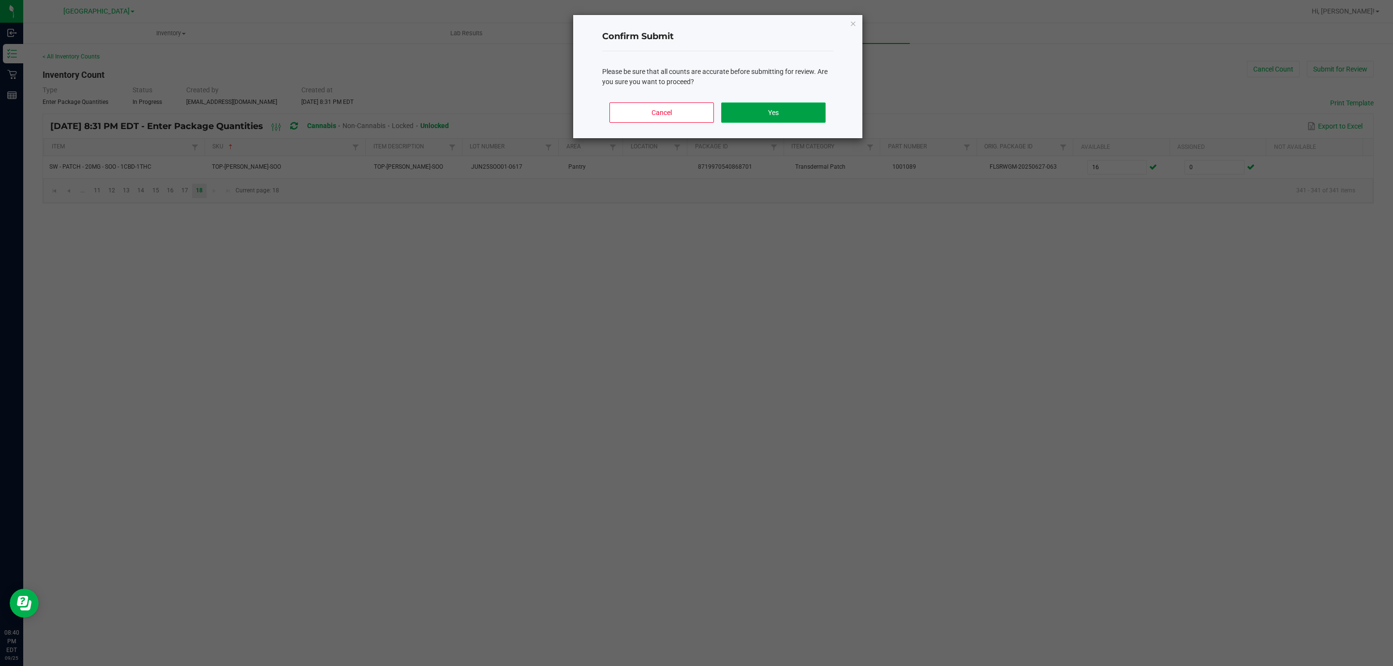
click at [765, 110] on button "Yes" at bounding box center [773, 113] width 104 height 20
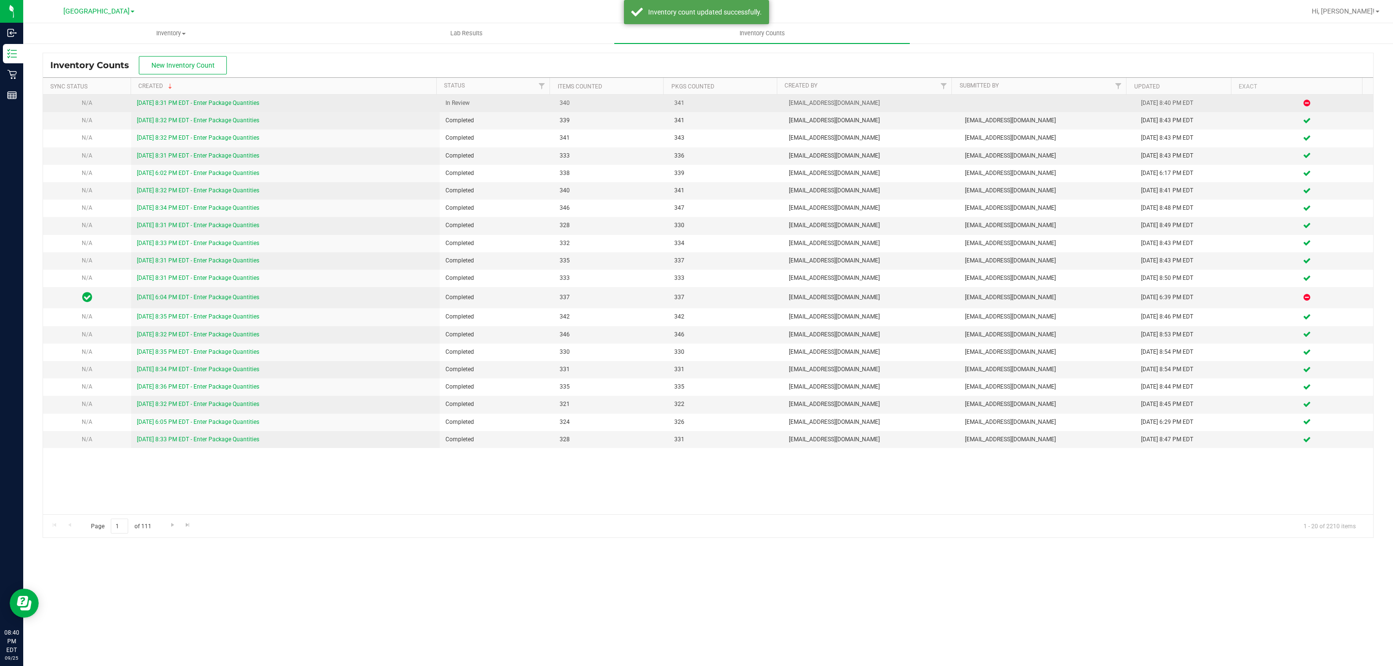
click at [224, 102] on link "[DATE] 8:31 PM EDT - Enter Package Quantities" at bounding box center [198, 103] width 122 height 7
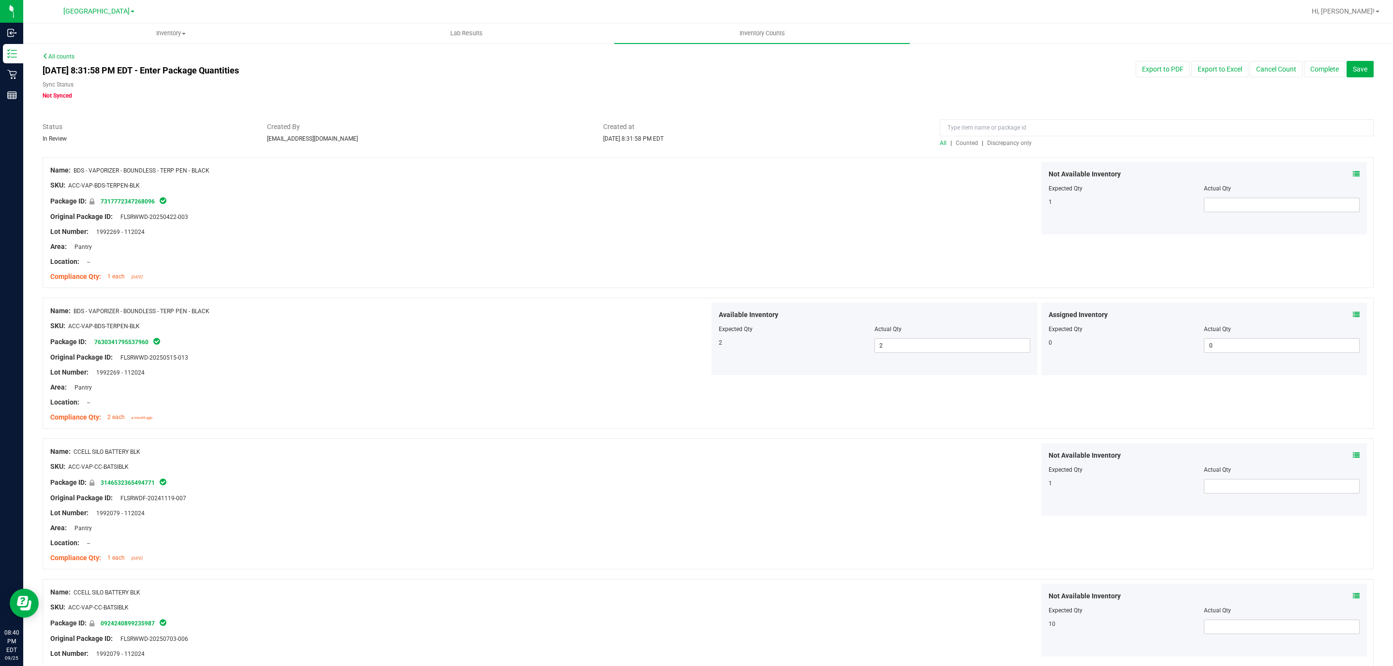
click at [995, 146] on span "Discrepancy only" at bounding box center [1009, 143] width 44 height 7
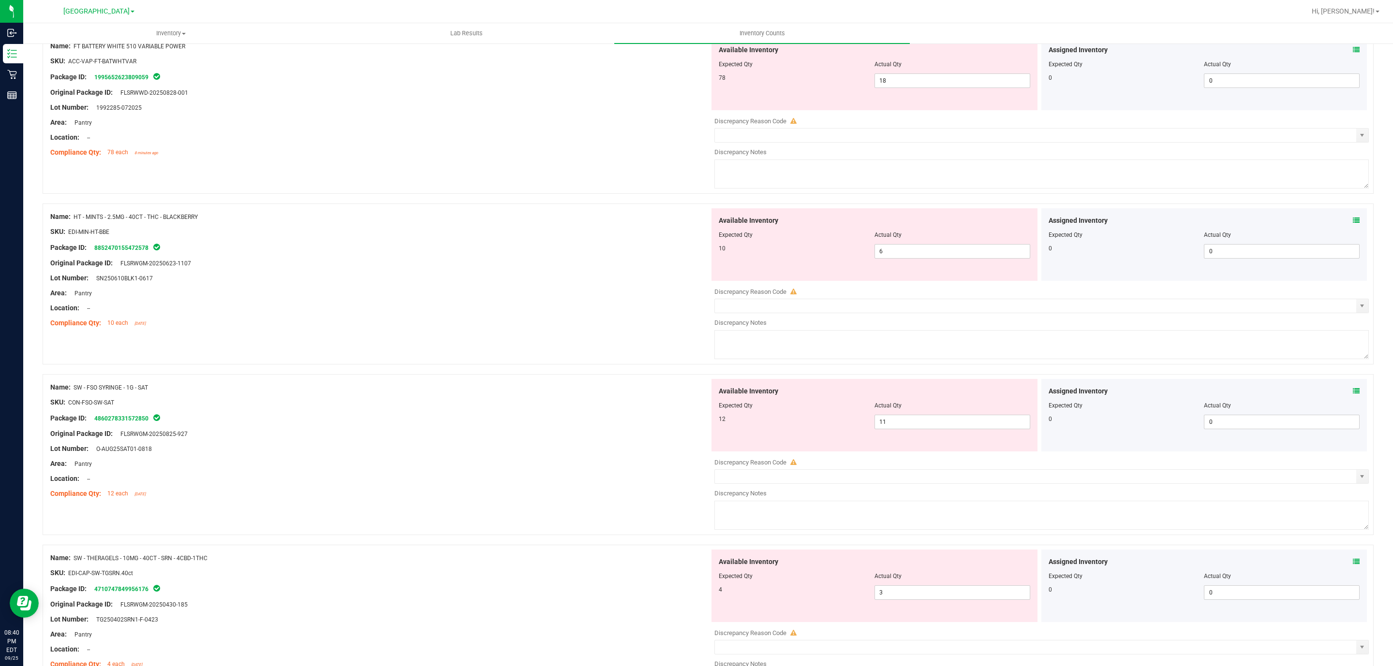
scroll to position [1923, 0]
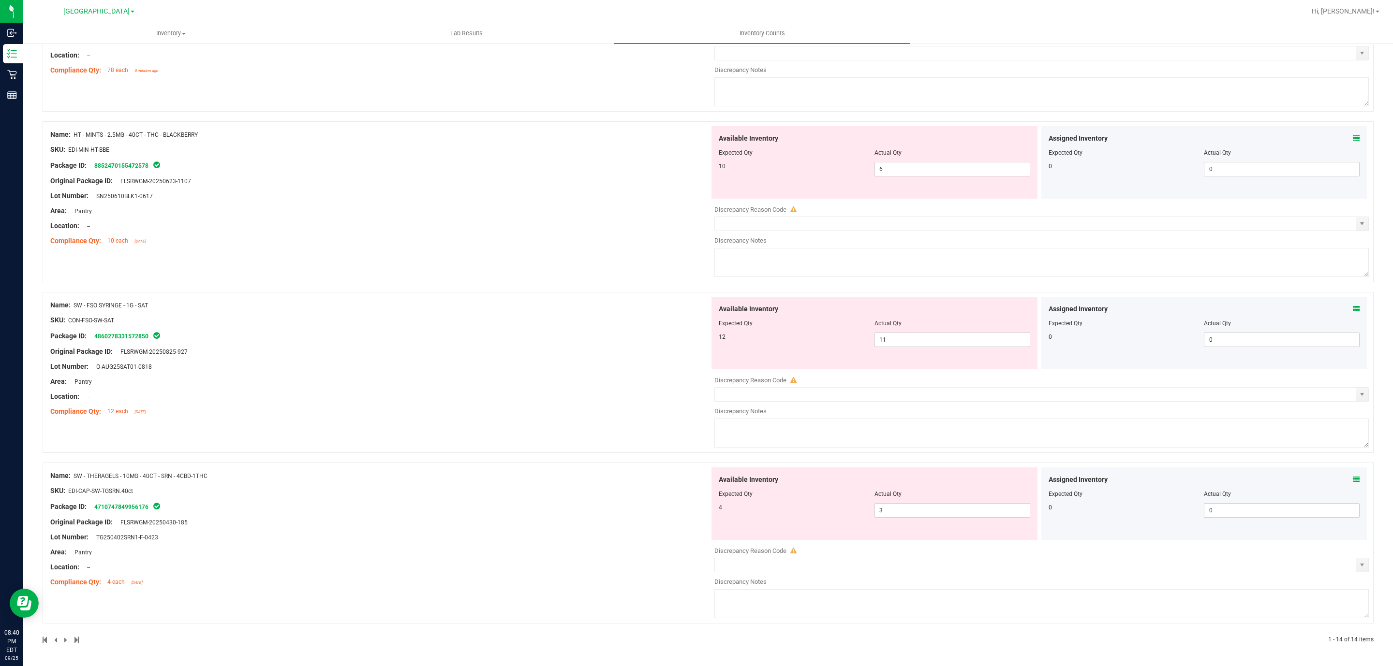
click at [75, 639] on span at bounding box center [76, 640] width 4 height 7
drag, startPoint x: 887, startPoint y: 510, endPoint x: 782, endPoint y: 511, distance: 104.9
click at [782, 511] on div "4 3 3" at bounding box center [874, 510] width 311 height 15
click at [637, 395] on div "Name: SW - FSO SYRINGE - 1G - SAT SKU: CON-FSO-SW-SAT Package ID: 4860278331572…" at bounding box center [379, 358] width 659 height 123
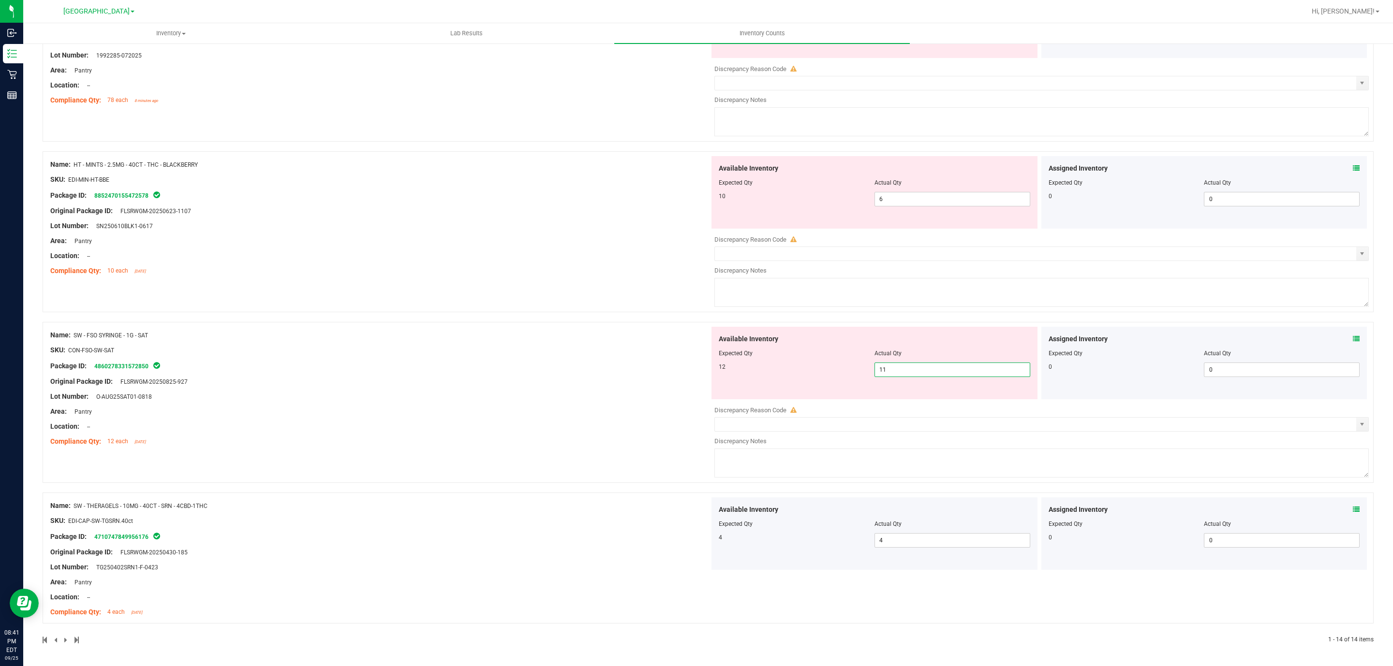
drag, startPoint x: 914, startPoint y: 369, endPoint x: 714, endPoint y: 354, distance: 200.7
click at [714, 356] on div "Available Inventory Expected Qty Actual Qty 12 11 11" at bounding box center [874, 363] width 326 height 73
click at [580, 391] on div "Name: SW - FSO SYRINGE - 1G - SAT SKU: CON-FSO-SW-SAT Package ID: 4860278331572…" at bounding box center [379, 388] width 659 height 123
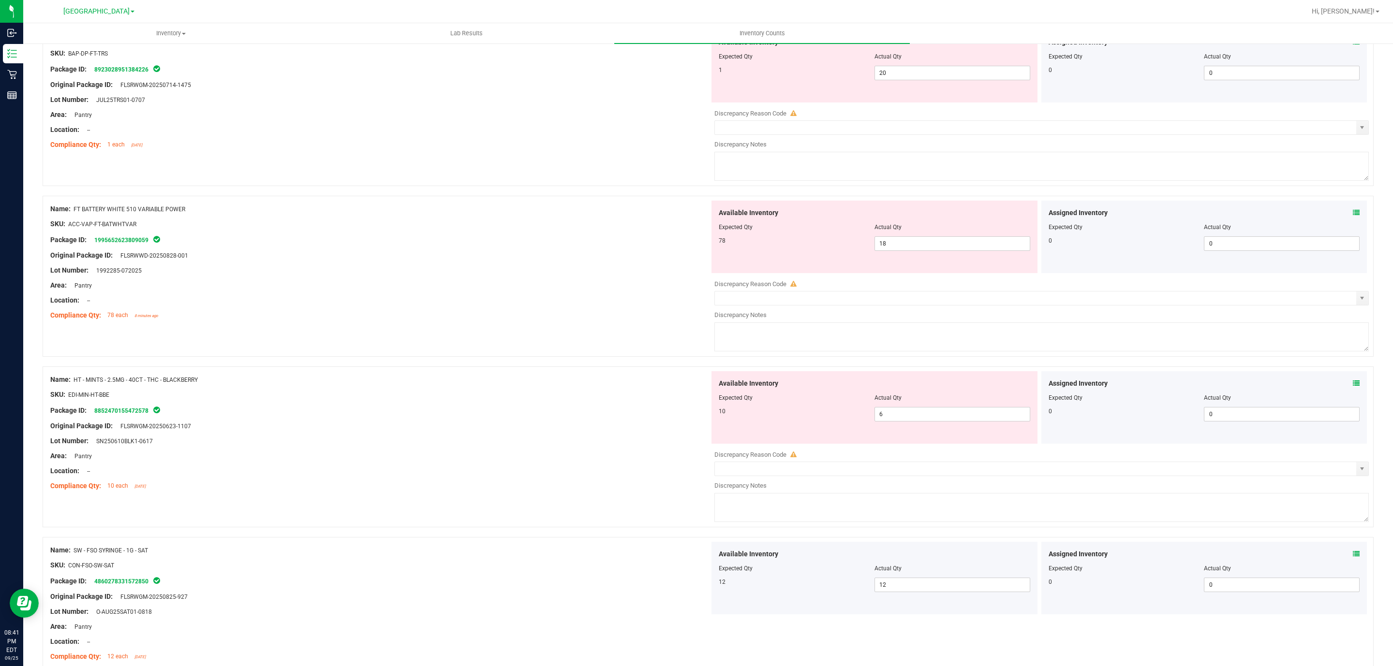
scroll to position [1644, 0]
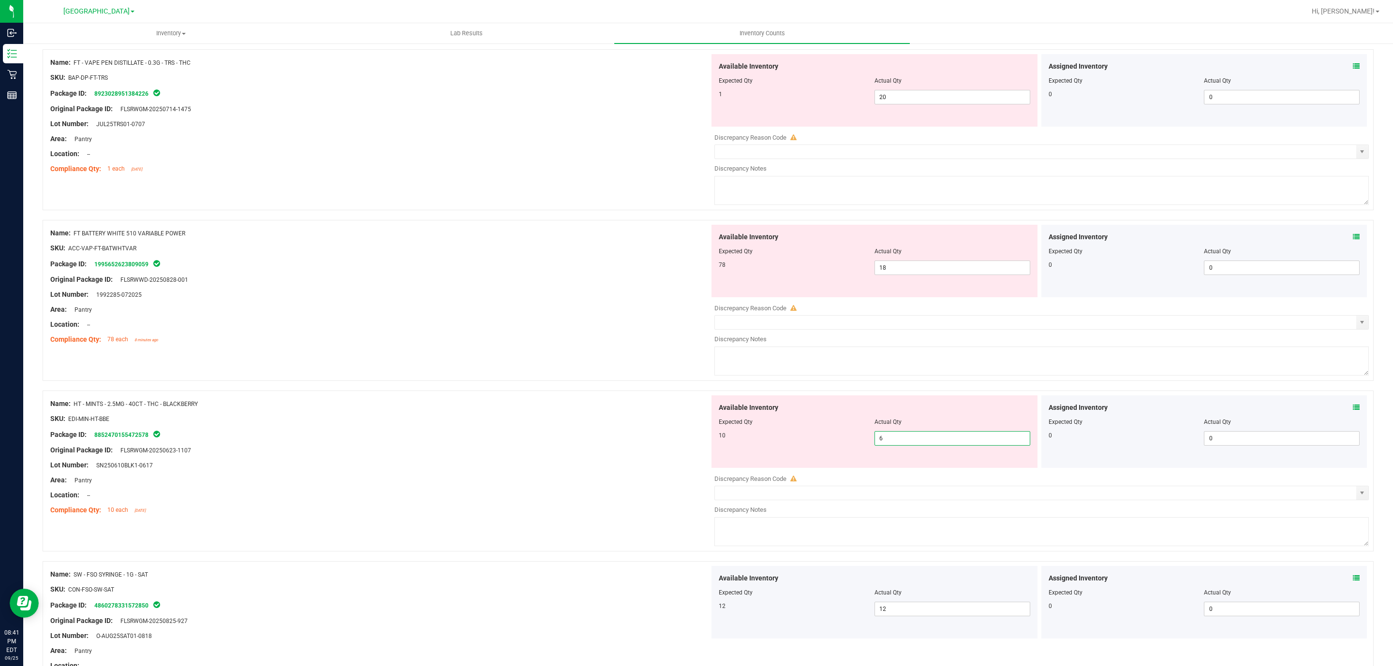
click at [859, 446] on div "10 6 6" at bounding box center [874, 438] width 311 height 15
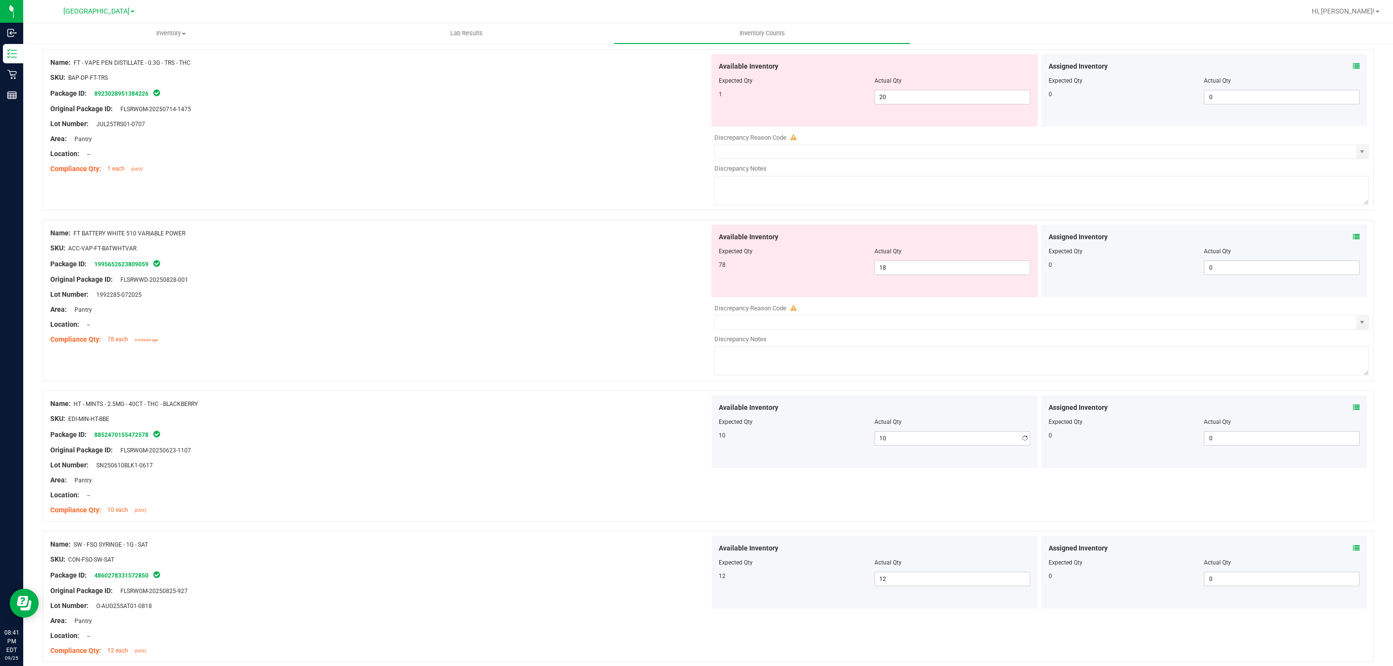
click at [615, 300] on div "Lot Number: 1992285-072025" at bounding box center [379, 295] width 659 height 10
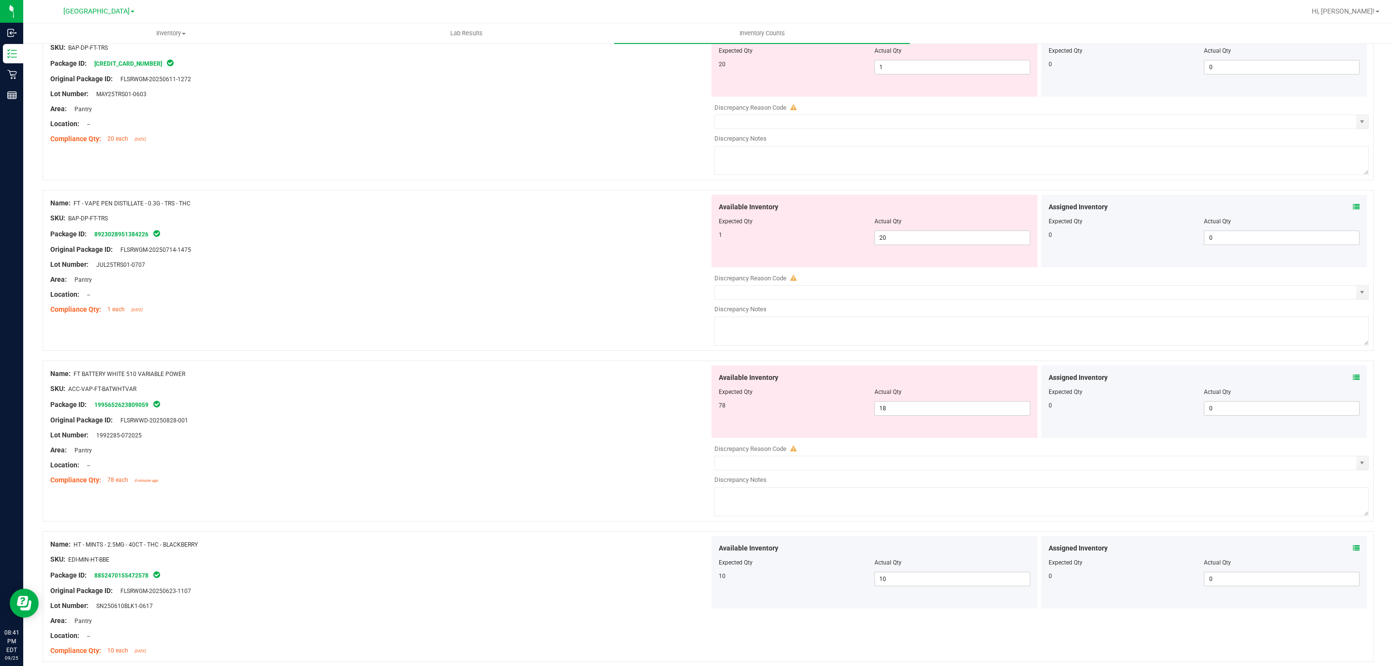
scroll to position [1499, 0]
drag, startPoint x: 895, startPoint y: 423, endPoint x: 807, endPoint y: 423, distance: 88.5
click at [807, 420] on div "78 18 18" at bounding box center [874, 413] width 311 height 15
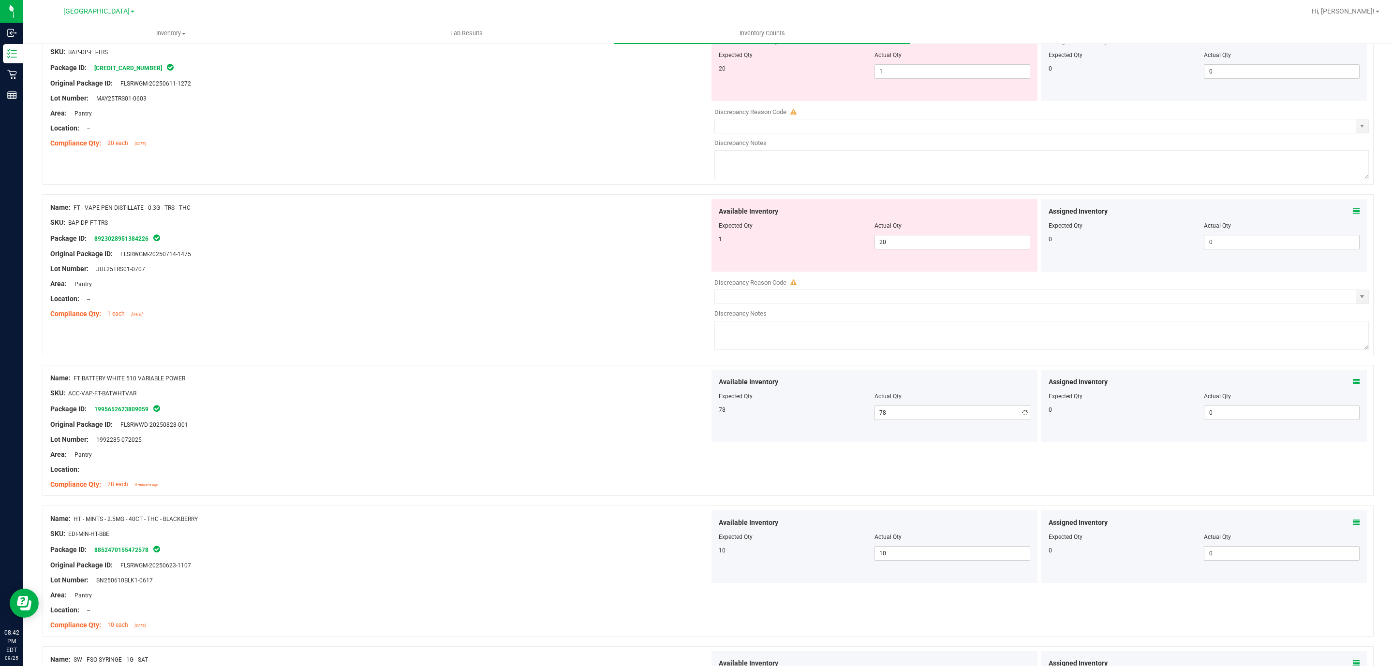
click at [646, 315] on div "Compliance Qty: 1 each [DATE]" at bounding box center [379, 314] width 659 height 10
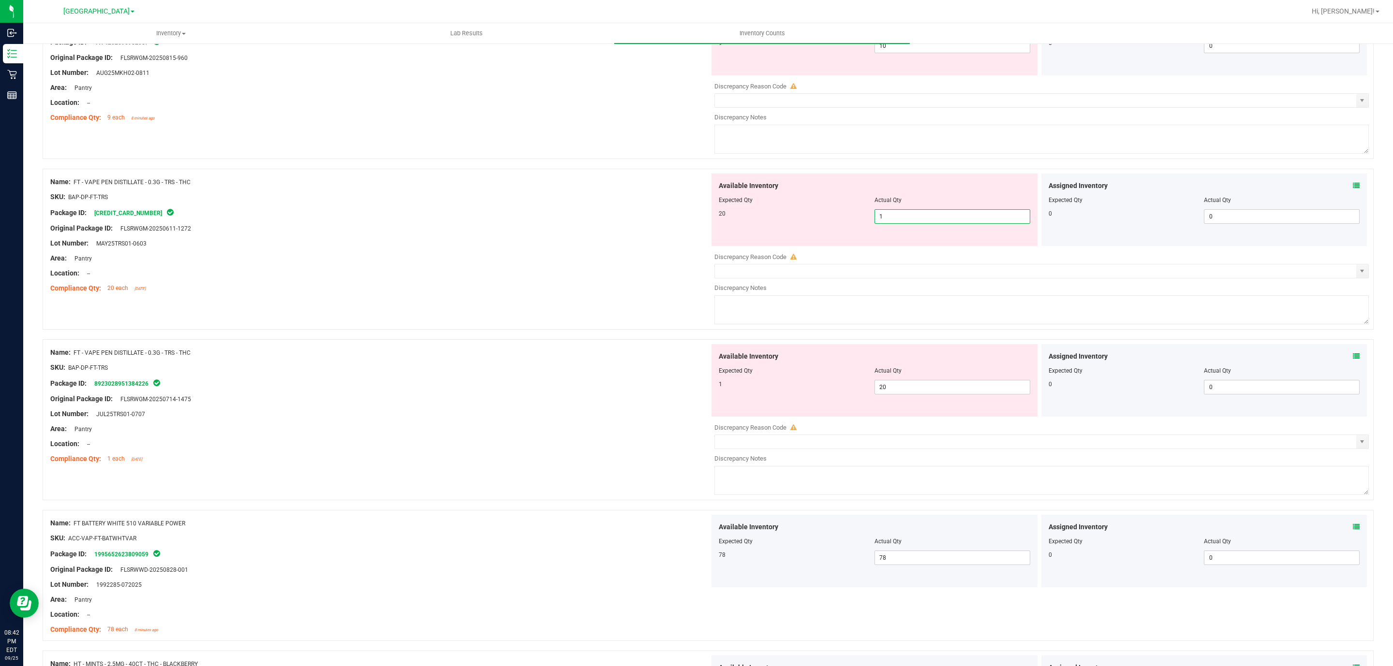
drag, startPoint x: 900, startPoint y: 215, endPoint x: 819, endPoint y: 222, distance: 81.5
click at [819, 222] on div "20 1 1" at bounding box center [874, 216] width 311 height 15
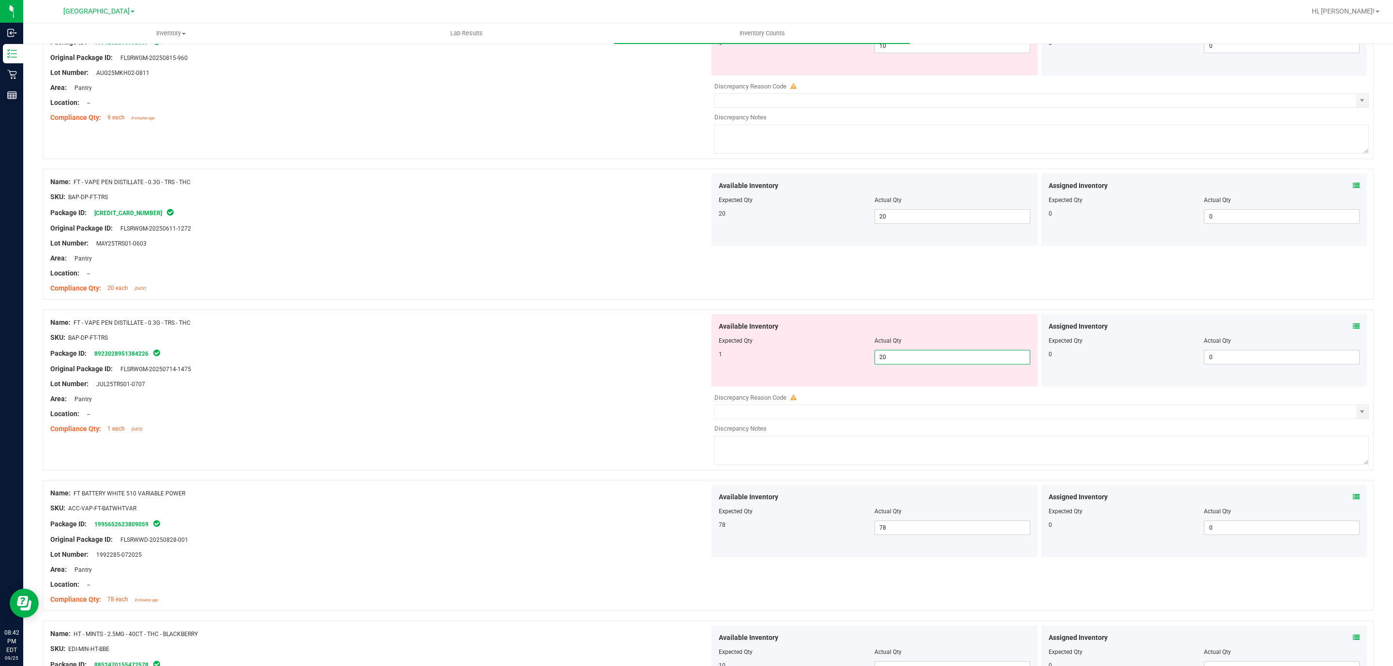
drag, startPoint x: 820, startPoint y: 402, endPoint x: 812, endPoint y: 402, distance: 7.7
click at [812, 402] on div "Available Inventory Expected Qty Actual Qty 1 20 20" at bounding box center [1038, 390] width 659 height 153
click at [640, 309] on div at bounding box center [708, 305] width 1331 height 10
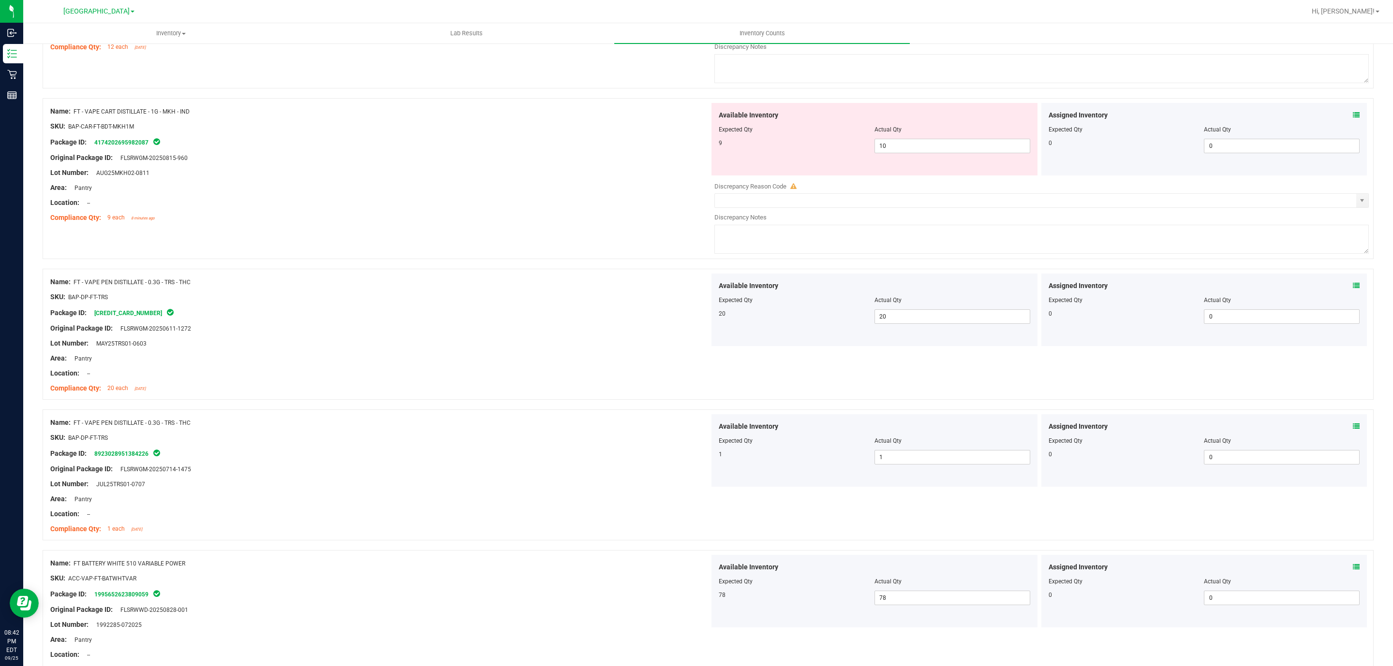
scroll to position [1064, 0]
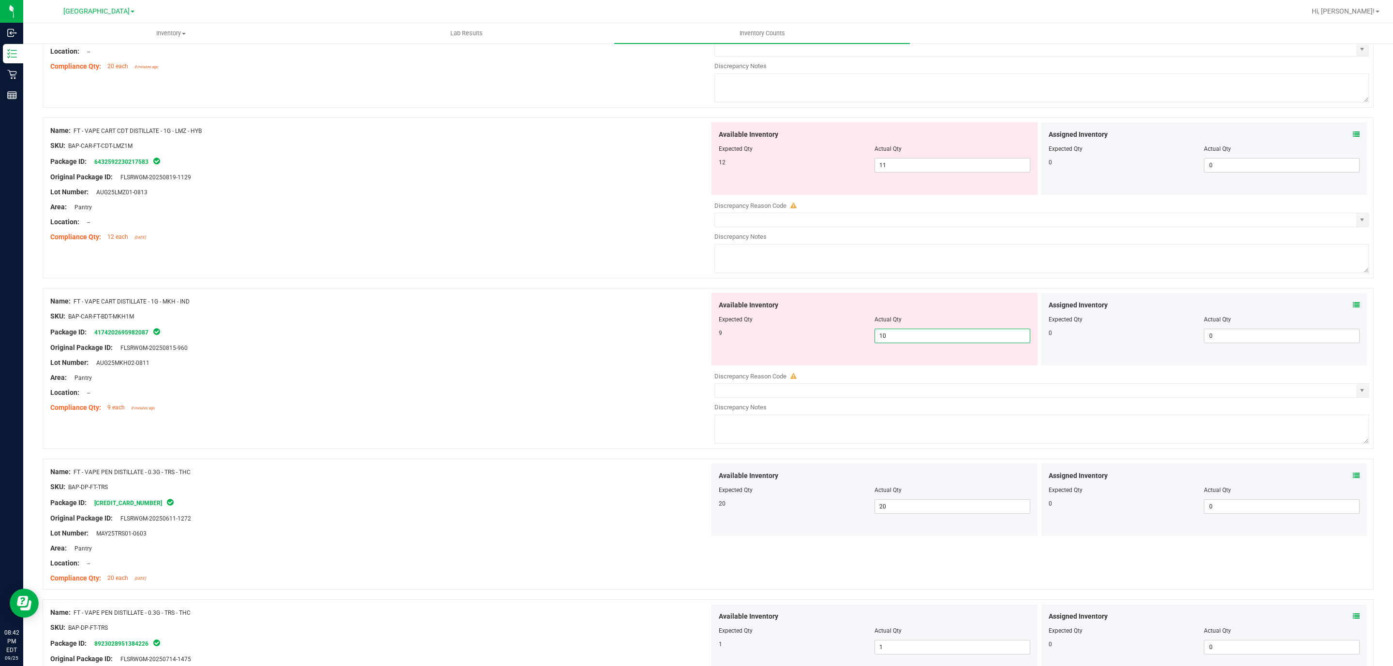
drag, startPoint x: 886, startPoint y: 341, endPoint x: 798, endPoint y: 333, distance: 88.9
click at [798, 333] on div "9 10 10" at bounding box center [874, 336] width 311 height 15
click at [633, 311] on div at bounding box center [379, 309] width 659 height 5
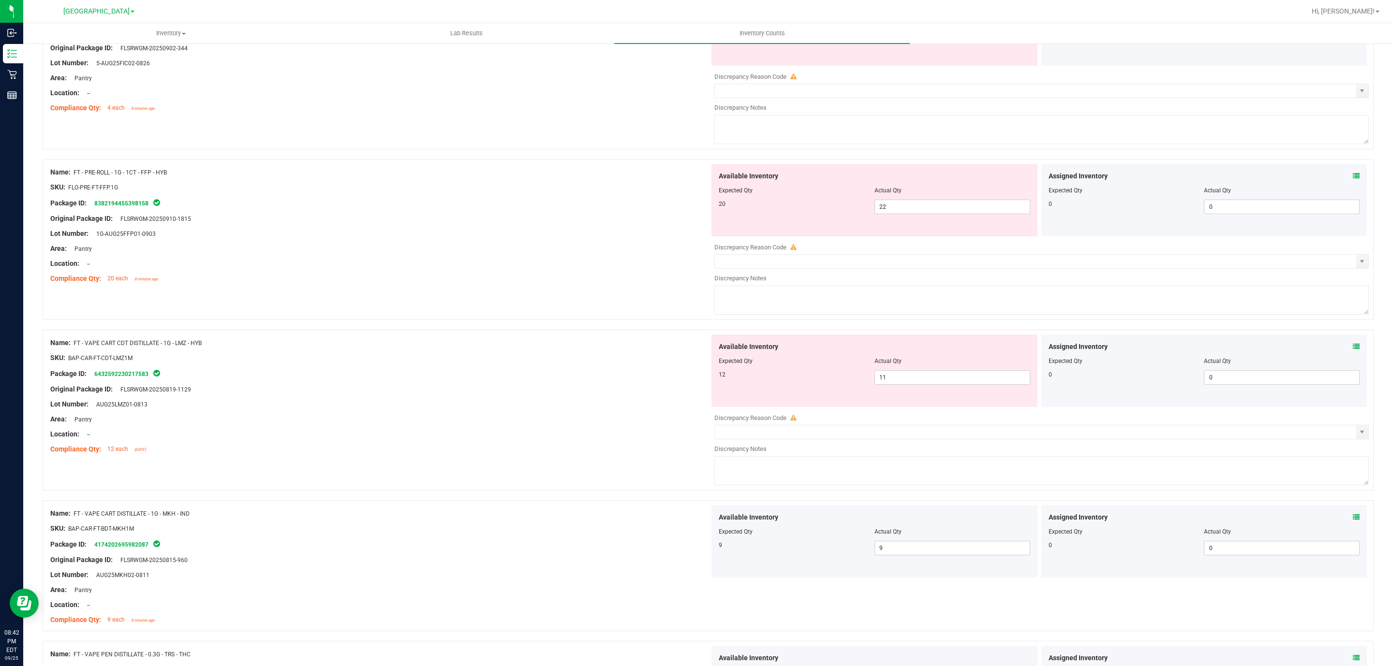
scroll to position [846, 0]
drag, startPoint x: 893, startPoint y: 386, endPoint x: 756, endPoint y: 378, distance: 137.1
click at [756, 378] on div "Available Inventory Expected Qty Actual Qty 12 11 11" at bounding box center [874, 376] width 326 height 73
click at [494, 228] on div "Original Package ID: FLSRWGM-20250910-1815" at bounding box center [379, 224] width 659 height 10
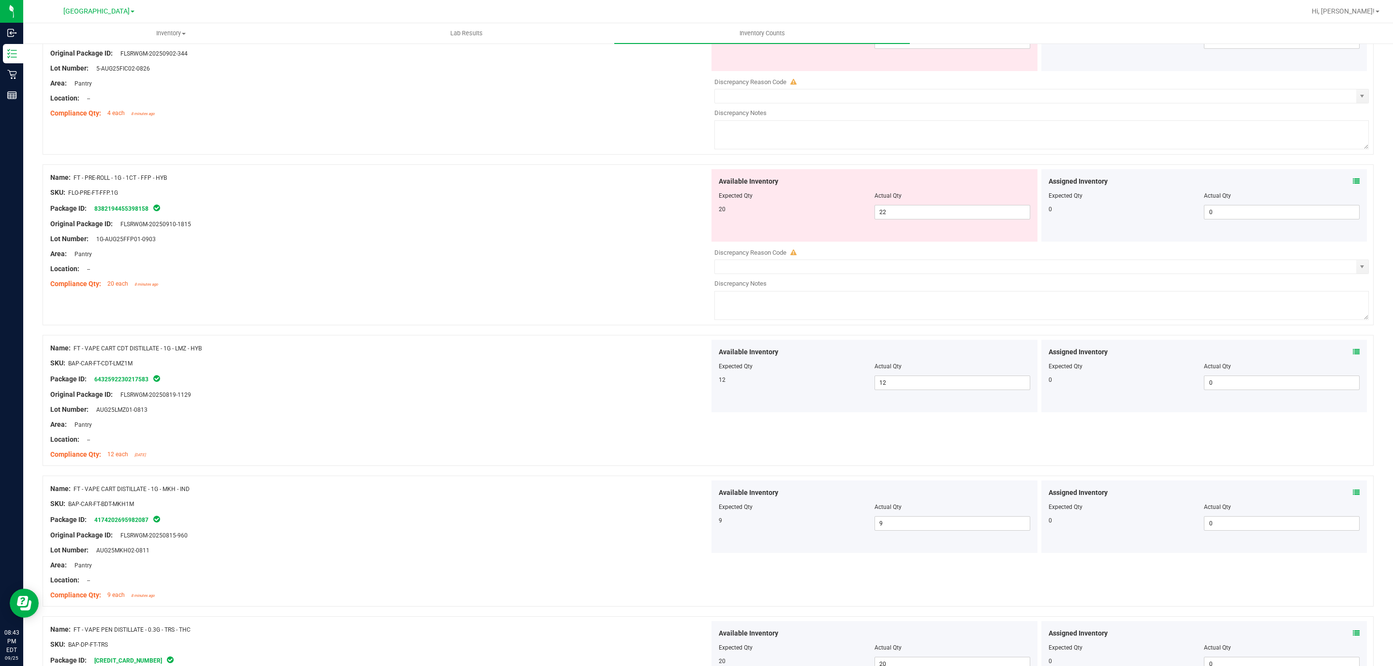
click at [349, 173] on div "Name: FT - PRE-ROLL - 1G - 1CT - FFP - HYB SKU: FLO-PRE-FT-FFP.1G Package ID: 8…" at bounding box center [379, 230] width 659 height 123
click at [890, 199] on span "Actual Qty" at bounding box center [887, 195] width 27 height 7
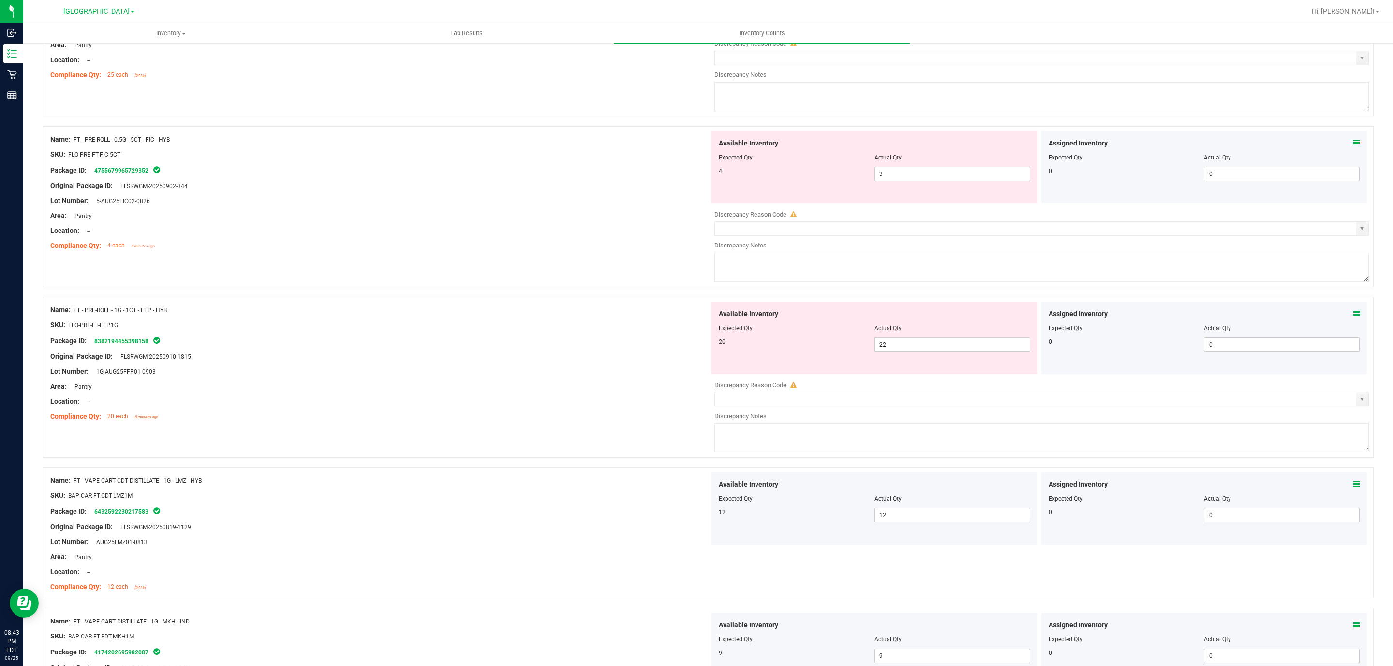
scroll to position [701, 0]
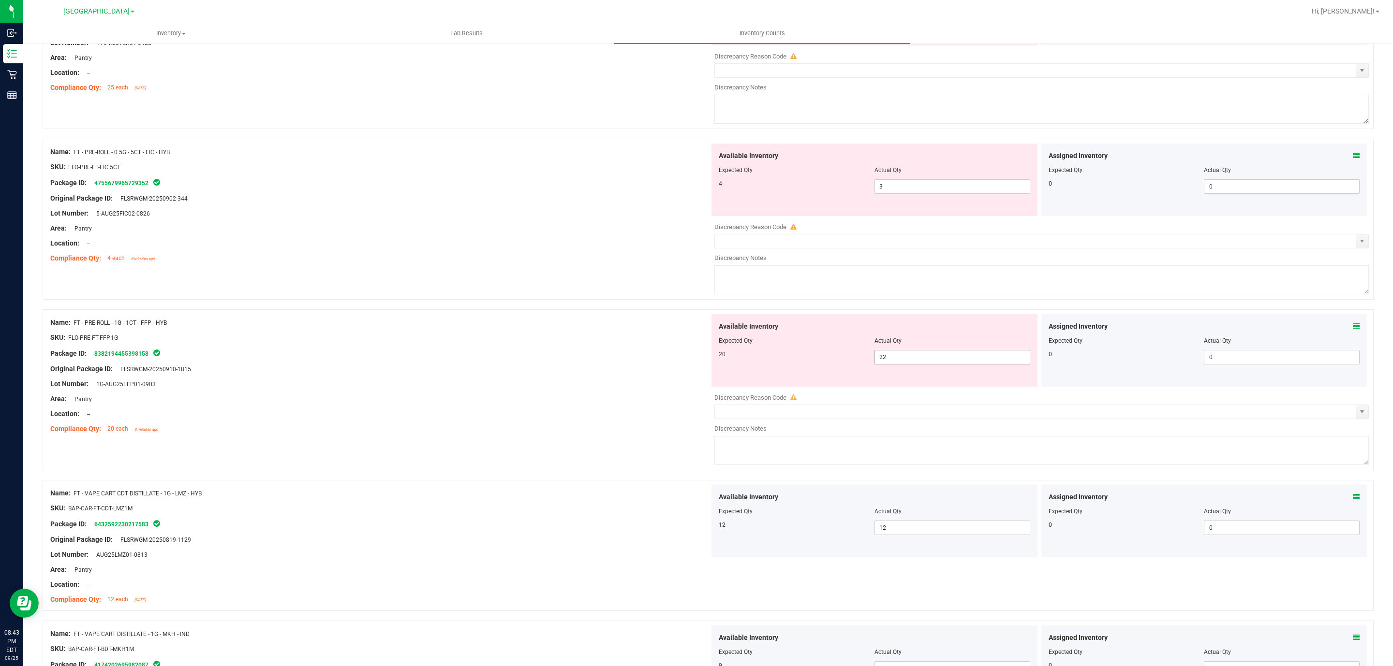
click at [966, 360] on span "22 22" at bounding box center [952, 357] width 156 height 15
click at [966, 360] on input "22" at bounding box center [952, 358] width 155 height 14
click at [495, 338] on div "SKU: FLO-PRE-FT-FFP.1G" at bounding box center [379, 338] width 659 height 10
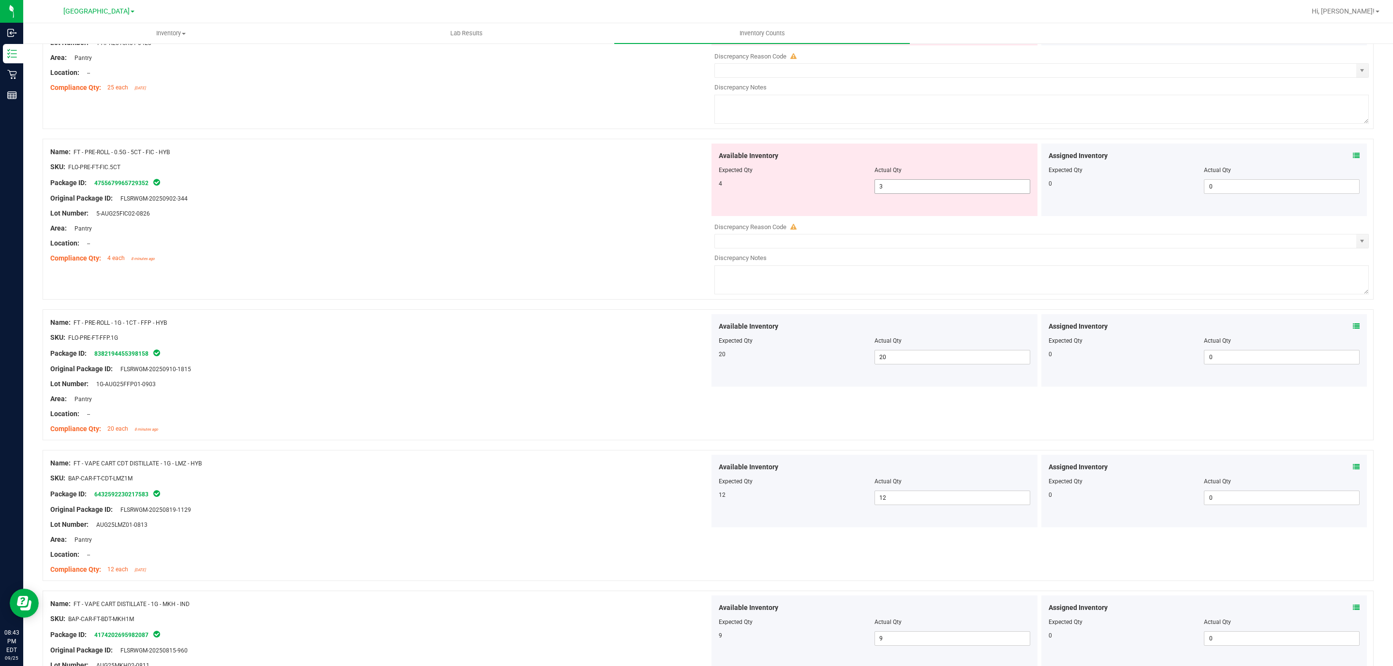
click at [894, 193] on span "3 3" at bounding box center [952, 186] width 156 height 15
click at [894, 193] on input "3" at bounding box center [952, 187] width 155 height 14
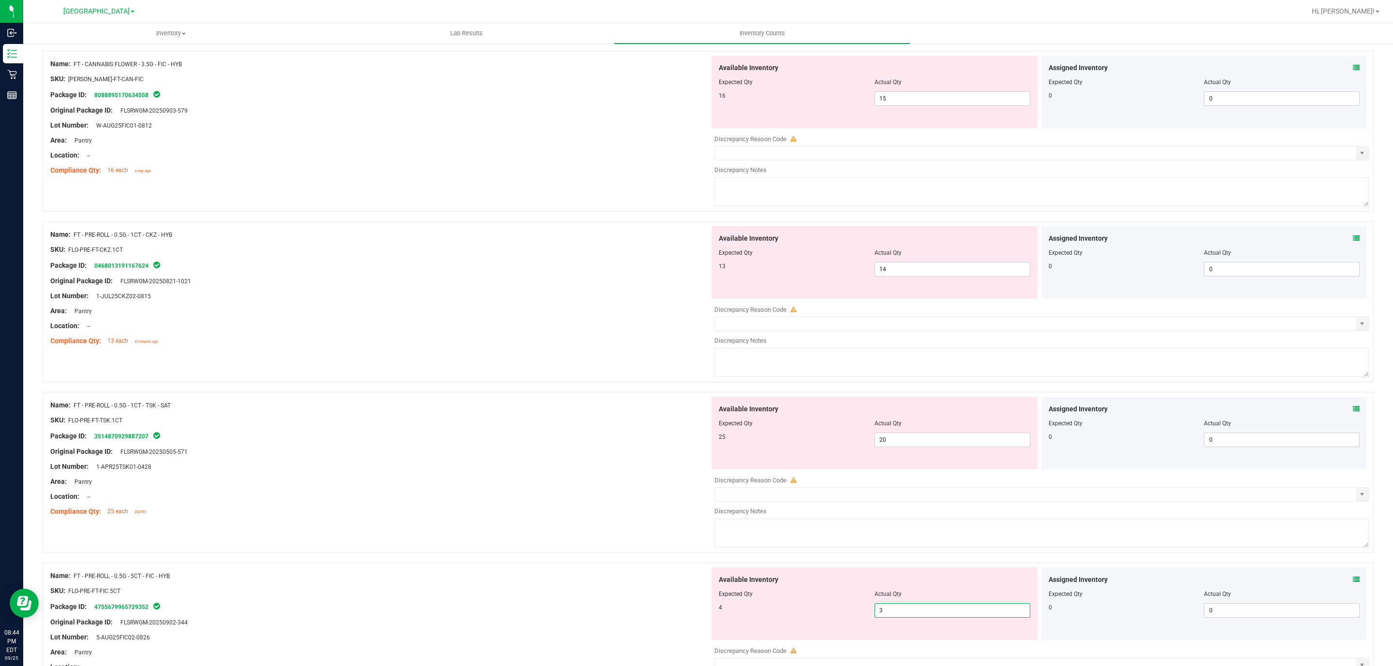
scroll to position [266, 0]
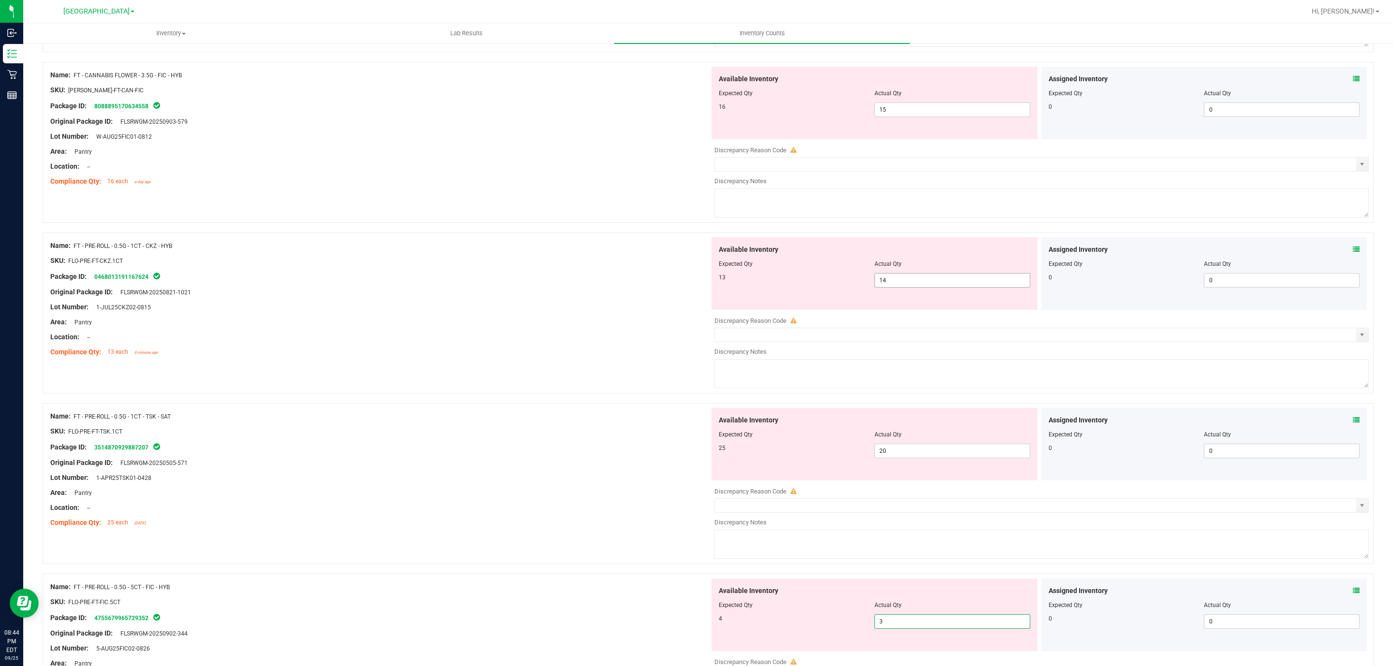
click at [897, 284] on span "14 14" at bounding box center [952, 280] width 156 height 15
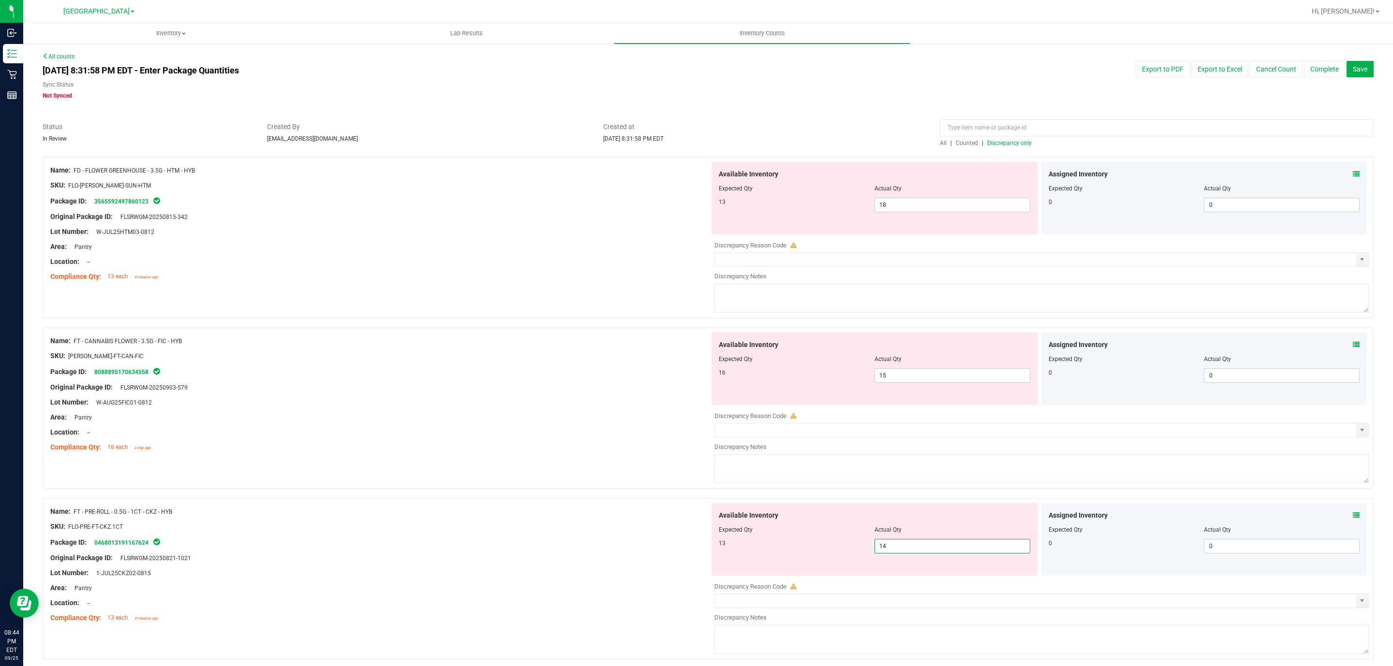
scroll to position [73, 0]
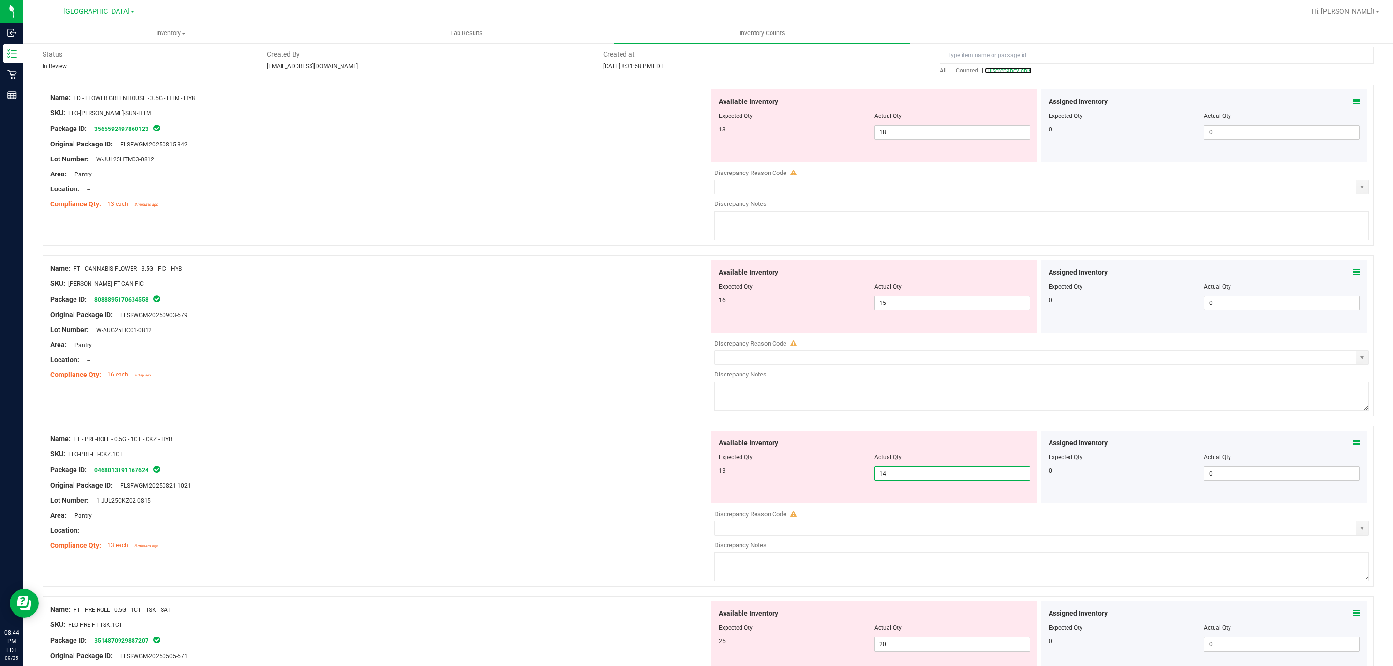
click at [1018, 70] on span "Discrepancy only" at bounding box center [1009, 70] width 44 height 7
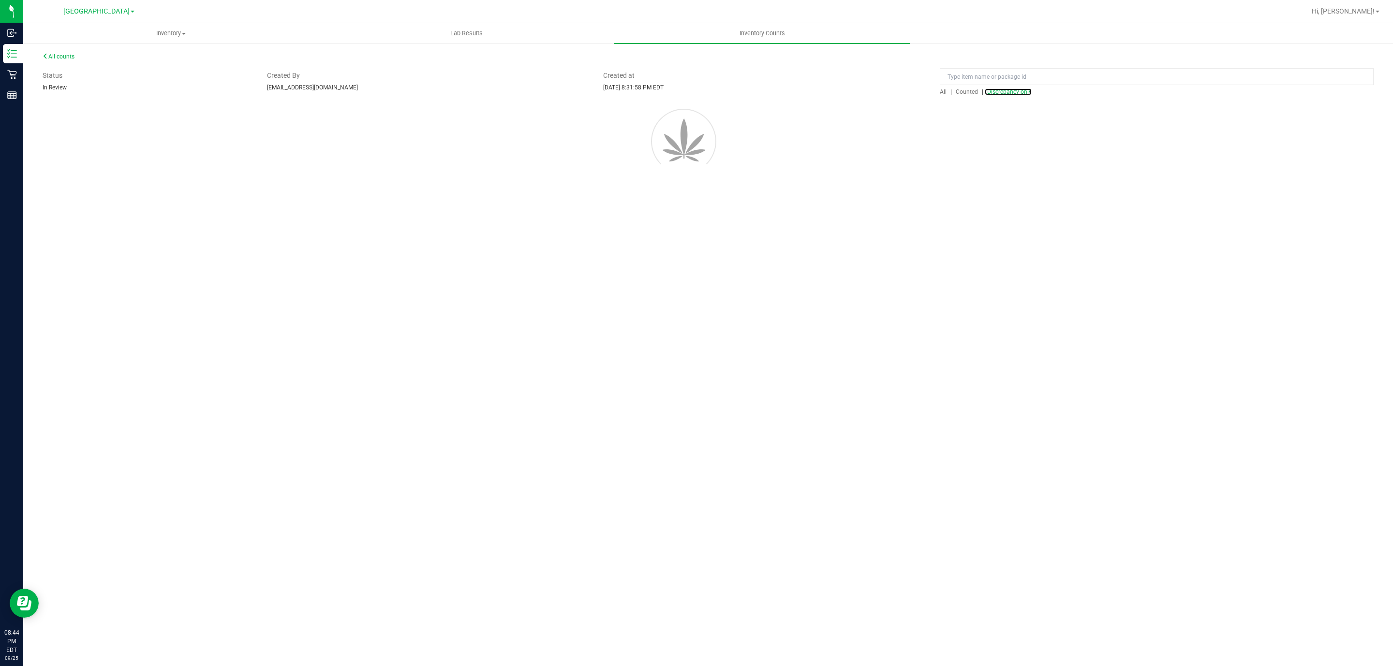
scroll to position [0, 0]
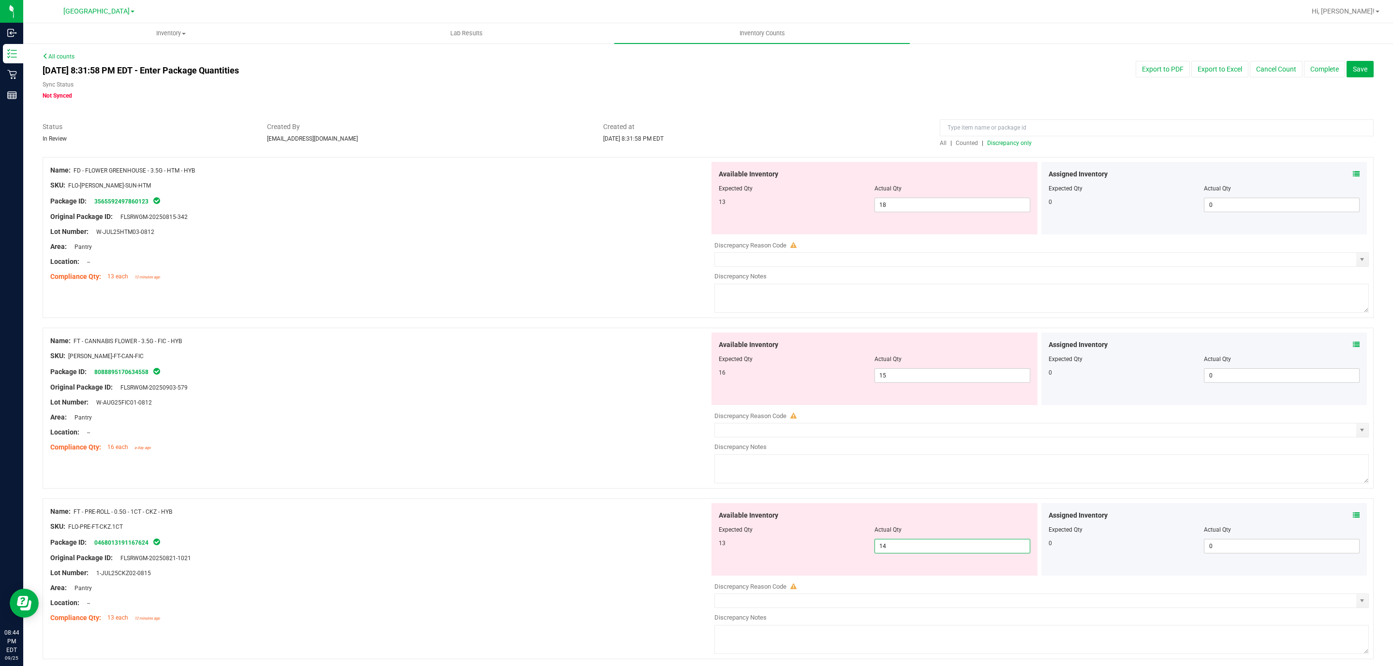
click at [901, 553] on span "14 14" at bounding box center [952, 546] width 156 height 15
click at [901, 553] on input "14" at bounding box center [952, 547] width 155 height 14
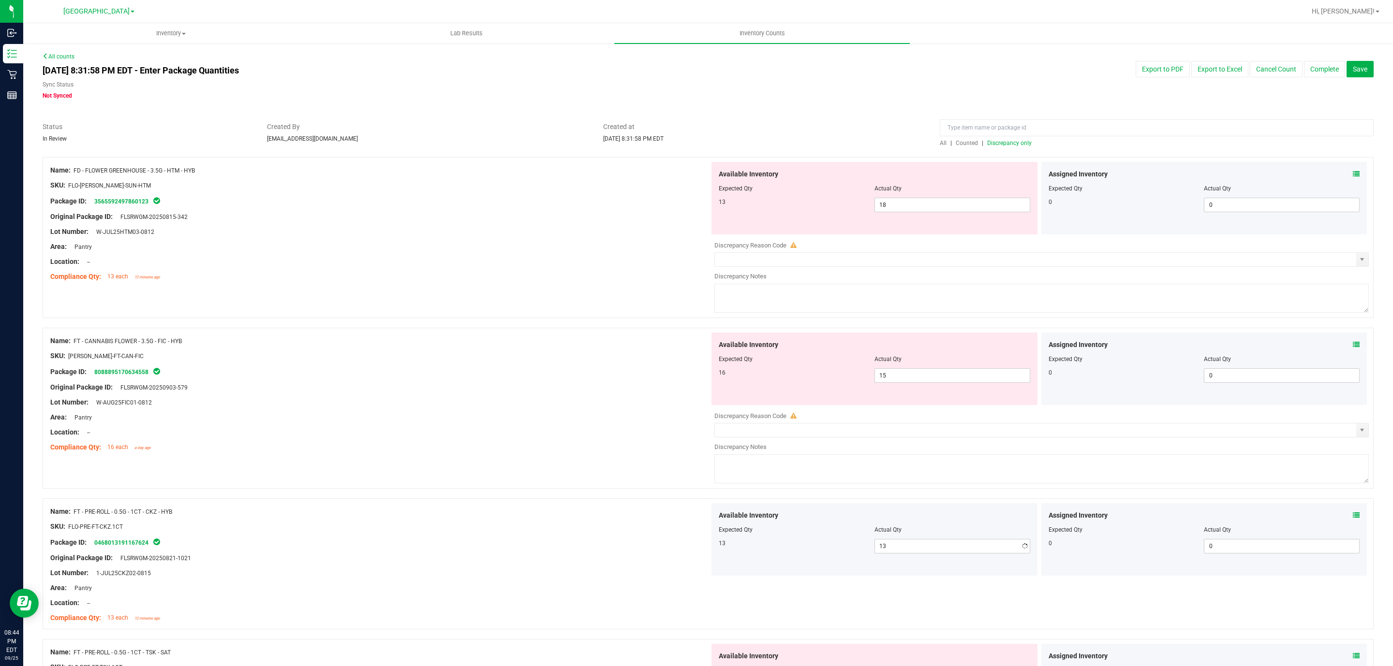
click at [441, 408] on div at bounding box center [379, 410] width 659 height 5
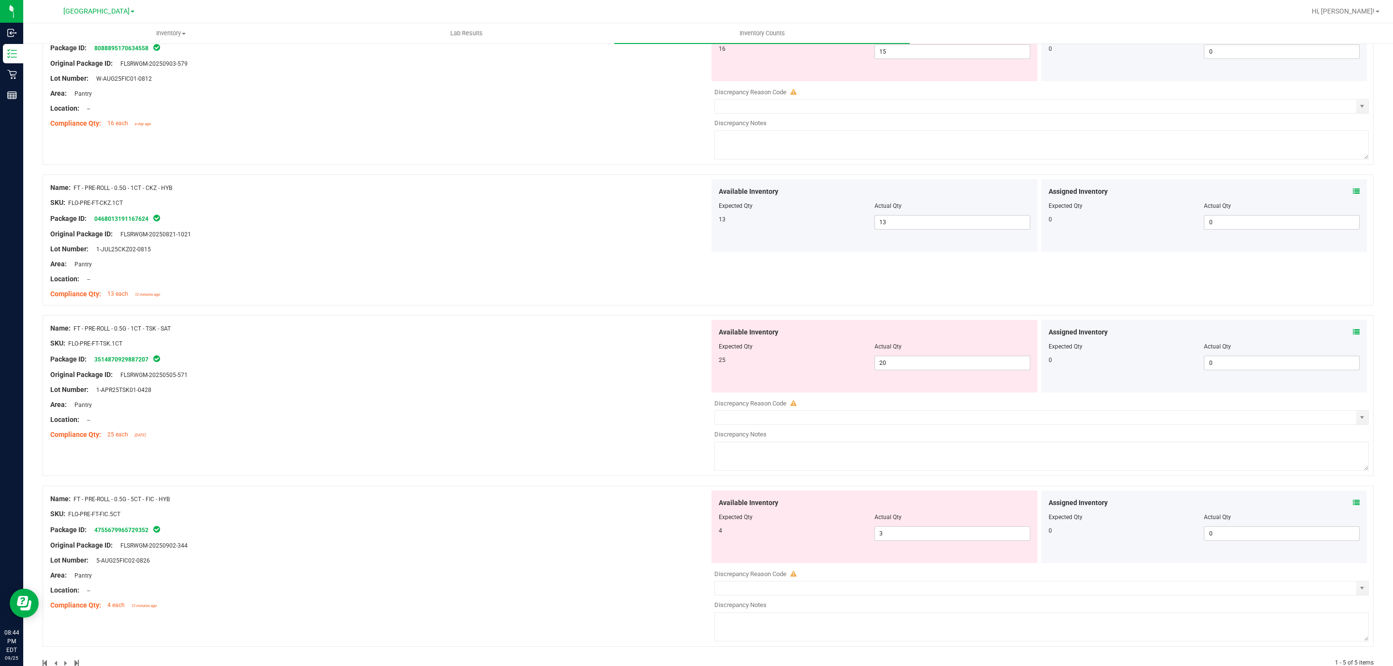
scroll to position [350, 0]
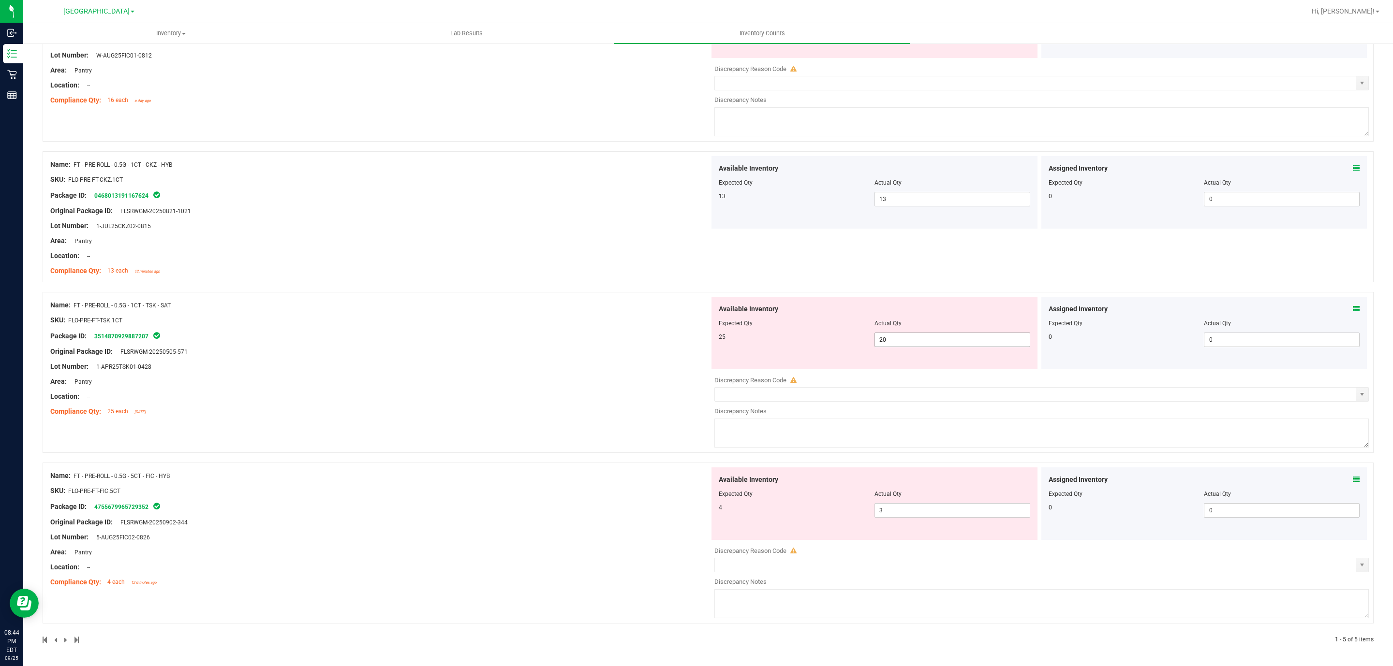
click at [911, 338] on span "20 20" at bounding box center [952, 340] width 156 height 15
click at [911, 338] on input "20" at bounding box center [952, 340] width 155 height 14
click at [612, 437] on div "Name: FT - PRE-ROLL - 0.5G - 1CT - TSK - SAT SKU: FLO-PRE-FT-TSK.1CT Package ID…" at bounding box center [708, 372] width 1331 height 161
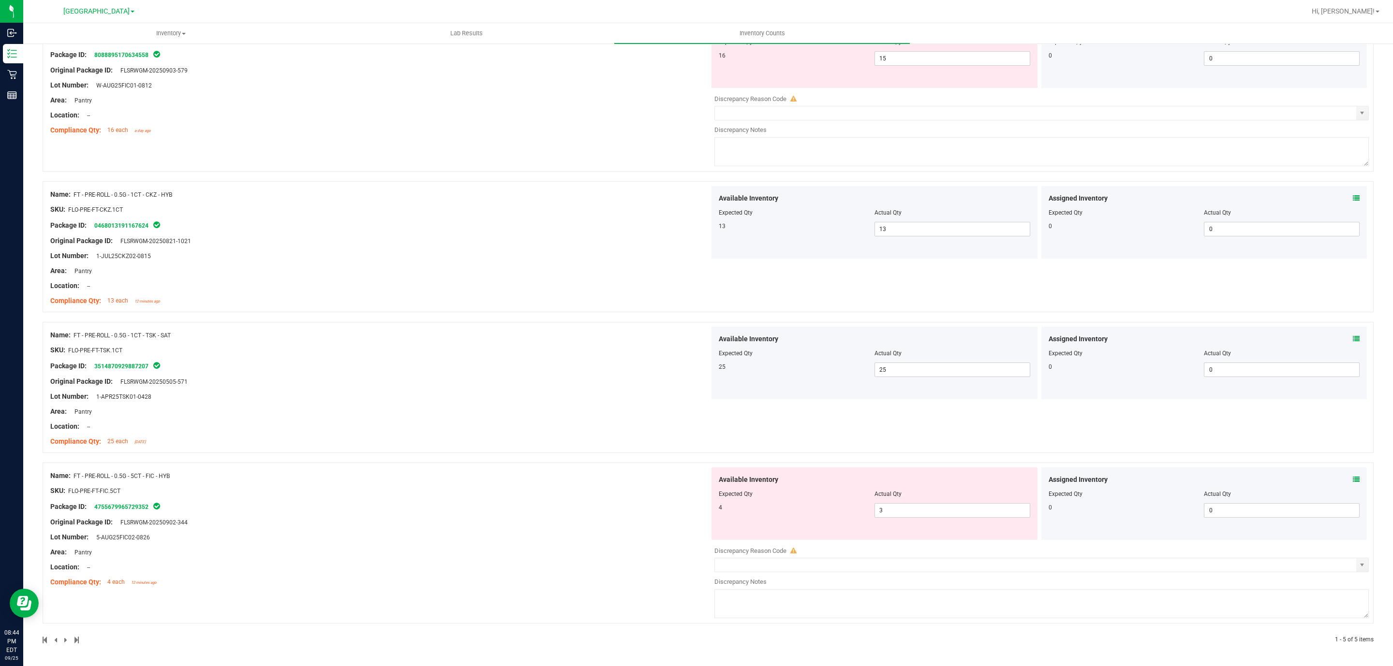
click at [987, 501] on div at bounding box center [874, 501] width 311 height 5
click at [970, 505] on span "3 3" at bounding box center [952, 510] width 156 height 15
click at [970, 505] on input "3" at bounding box center [952, 511] width 155 height 14
click at [614, 411] on div "Name: FT - PRE-ROLL - 0.5G - 1CT - TSK - SAT SKU: FLO-PRE-FT-TSK.1CT Package ID…" at bounding box center [379, 388] width 659 height 123
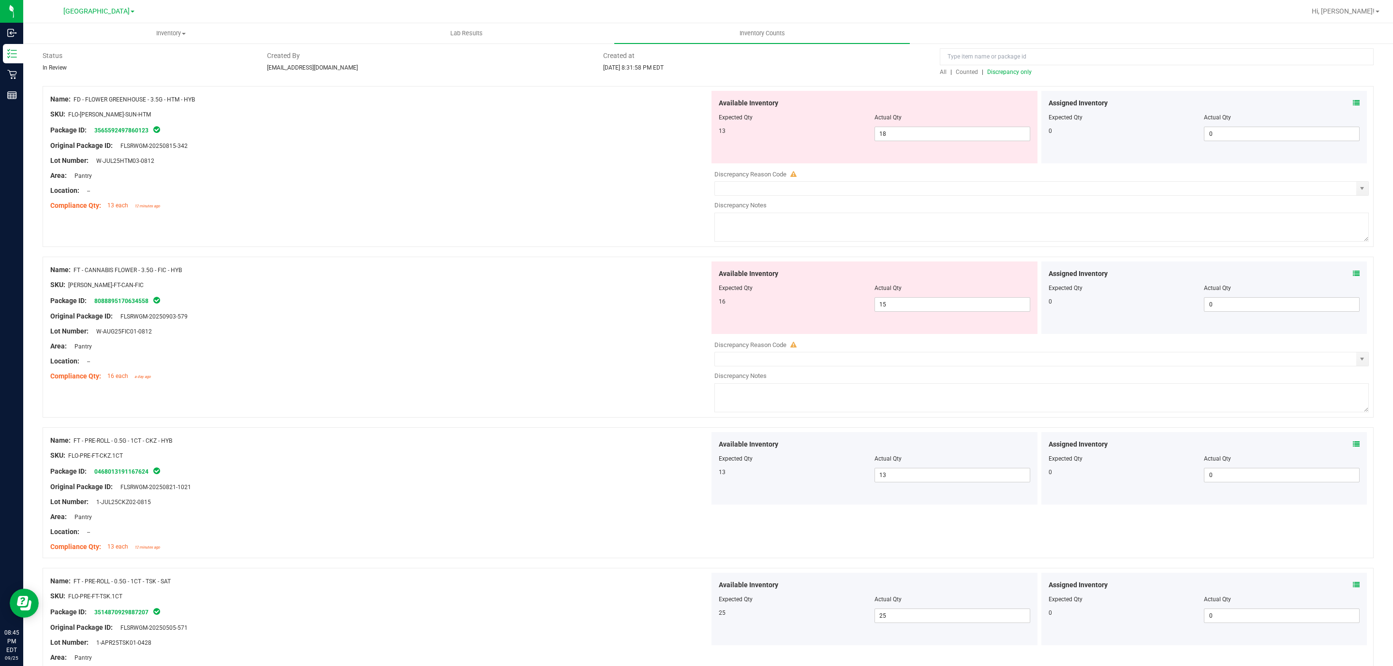
scroll to position [0, 0]
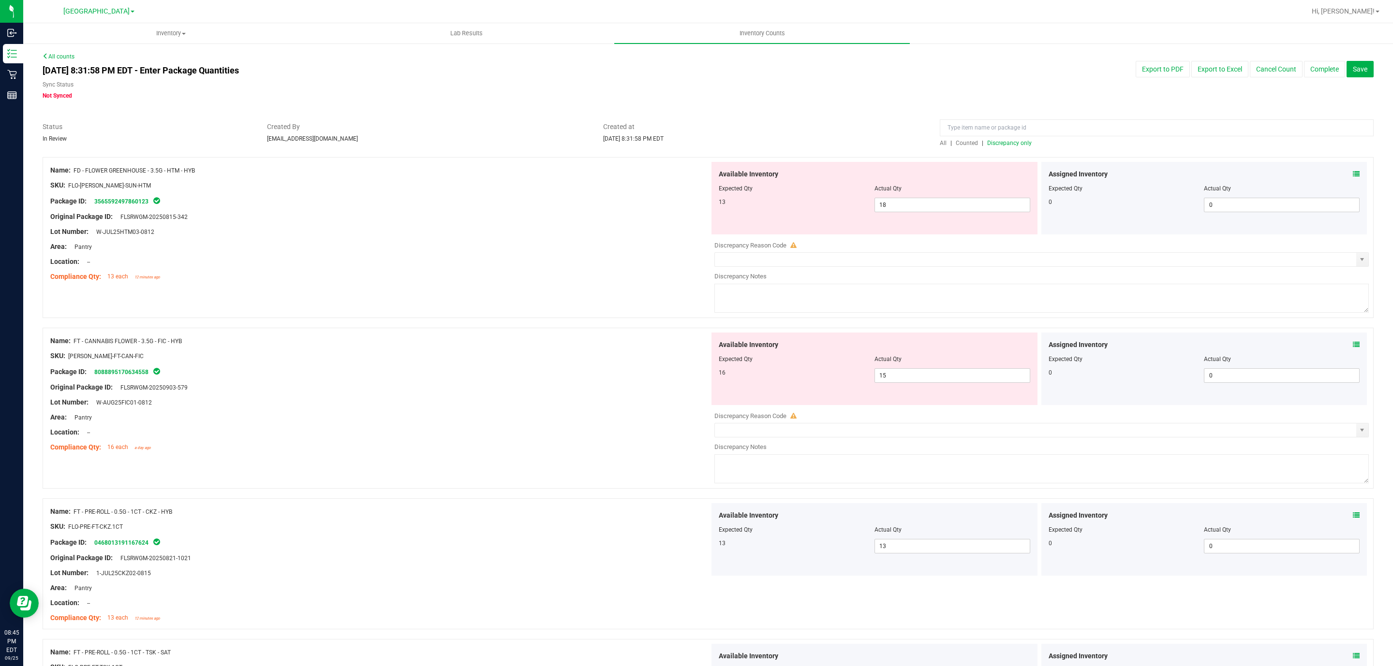
click at [992, 139] on div "All | Counted | Discrepancy only" at bounding box center [1157, 143] width 434 height 9
click at [991, 144] on span "Discrepancy only" at bounding box center [1009, 143] width 44 height 7
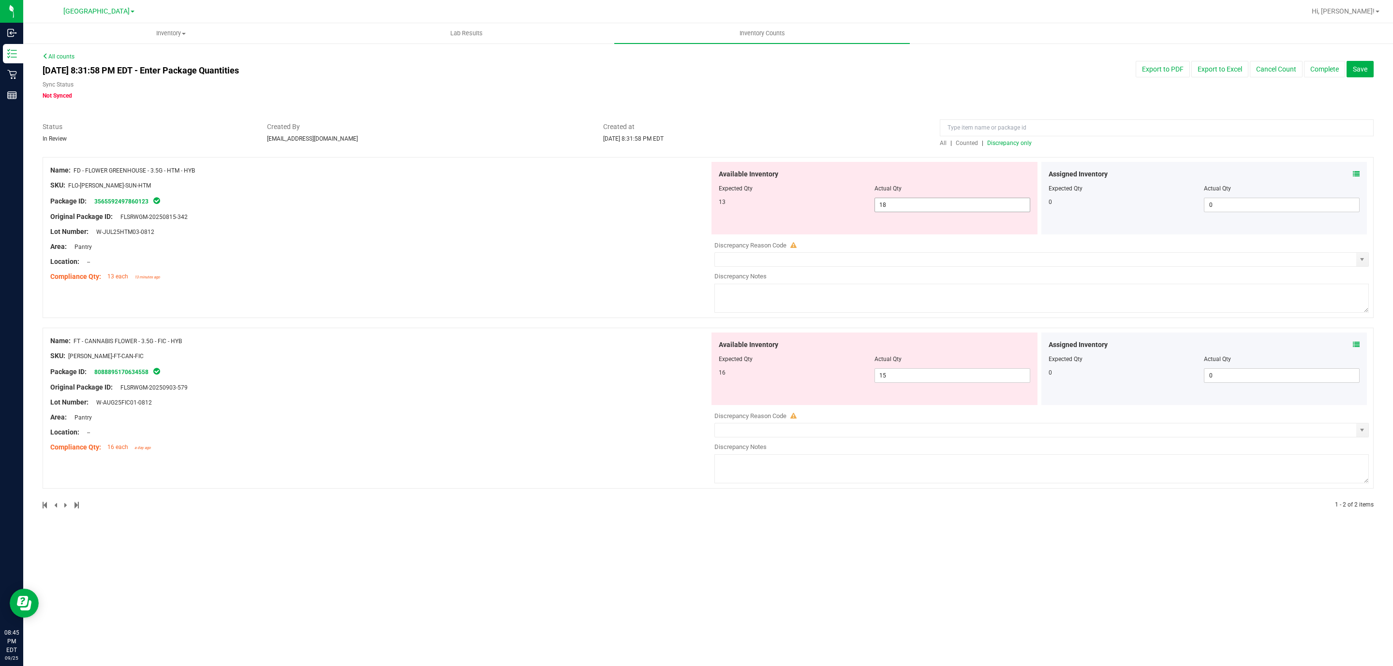
click at [907, 210] on span "18 18" at bounding box center [952, 205] width 156 height 15
click at [907, 205] on input "18" at bounding box center [952, 205] width 155 height 14
click at [904, 202] on input "18" at bounding box center [952, 205] width 155 height 14
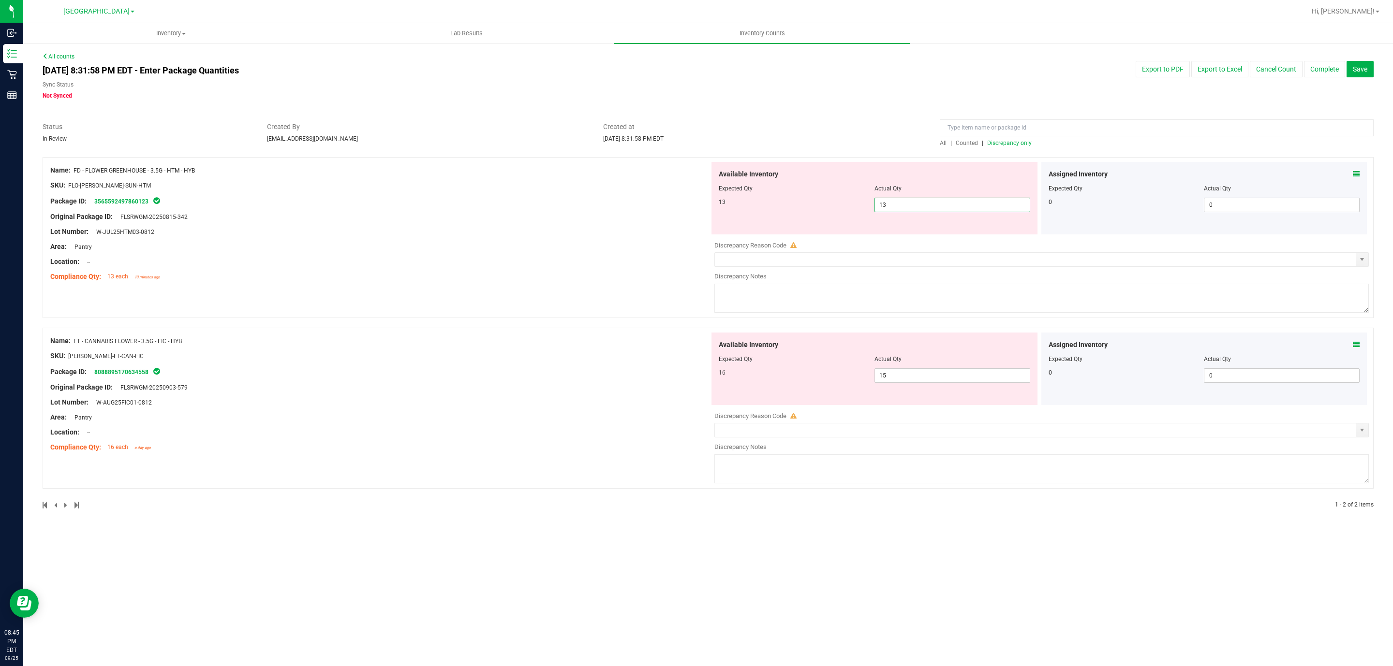
click at [516, 422] on div "Name: FT - CANNABIS FLOWER - 3.5G - FIC - HYB SKU: [PERSON_NAME]-FT-CAN-FIC Pac…" at bounding box center [379, 394] width 659 height 123
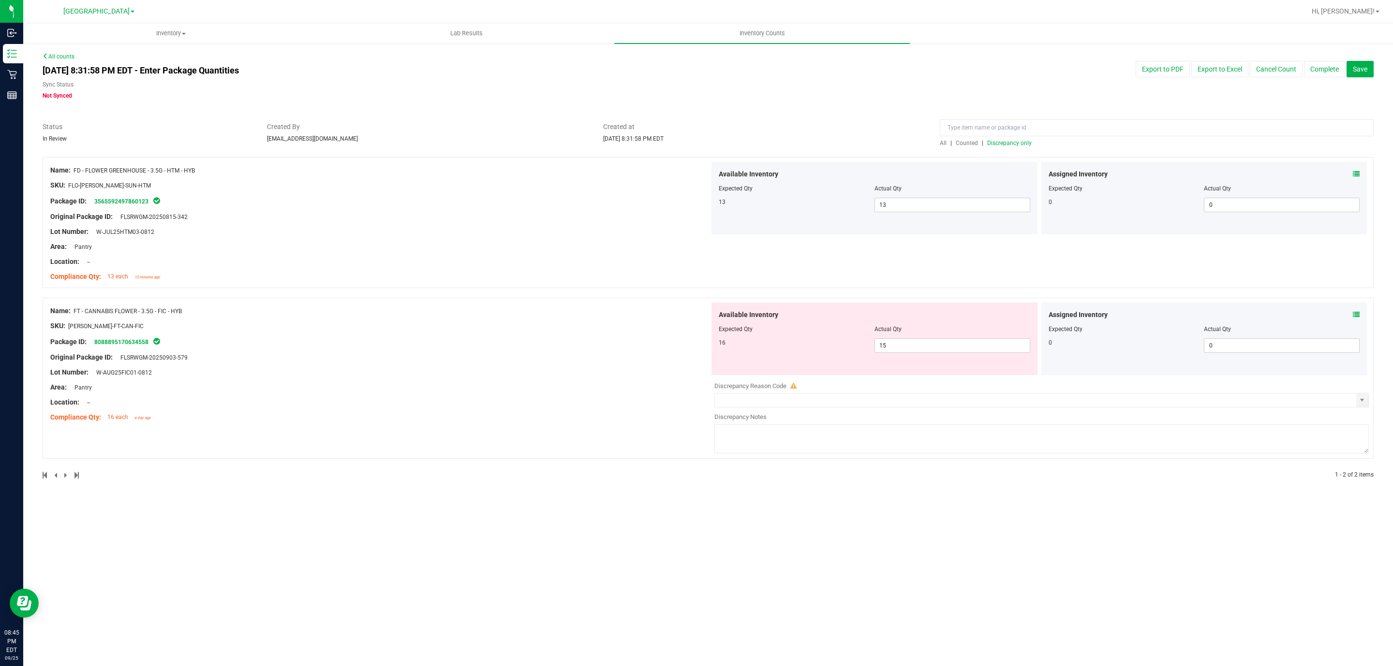
click at [896, 337] on div at bounding box center [874, 336] width 311 height 5
click at [896, 339] on span "15 15" at bounding box center [952, 345] width 156 height 15
click at [896, 341] on span "15 15" at bounding box center [952, 345] width 156 height 15
click at [896, 341] on input "15" at bounding box center [952, 346] width 155 height 14
click at [991, 144] on span "Discrepancy only" at bounding box center [1009, 143] width 44 height 7
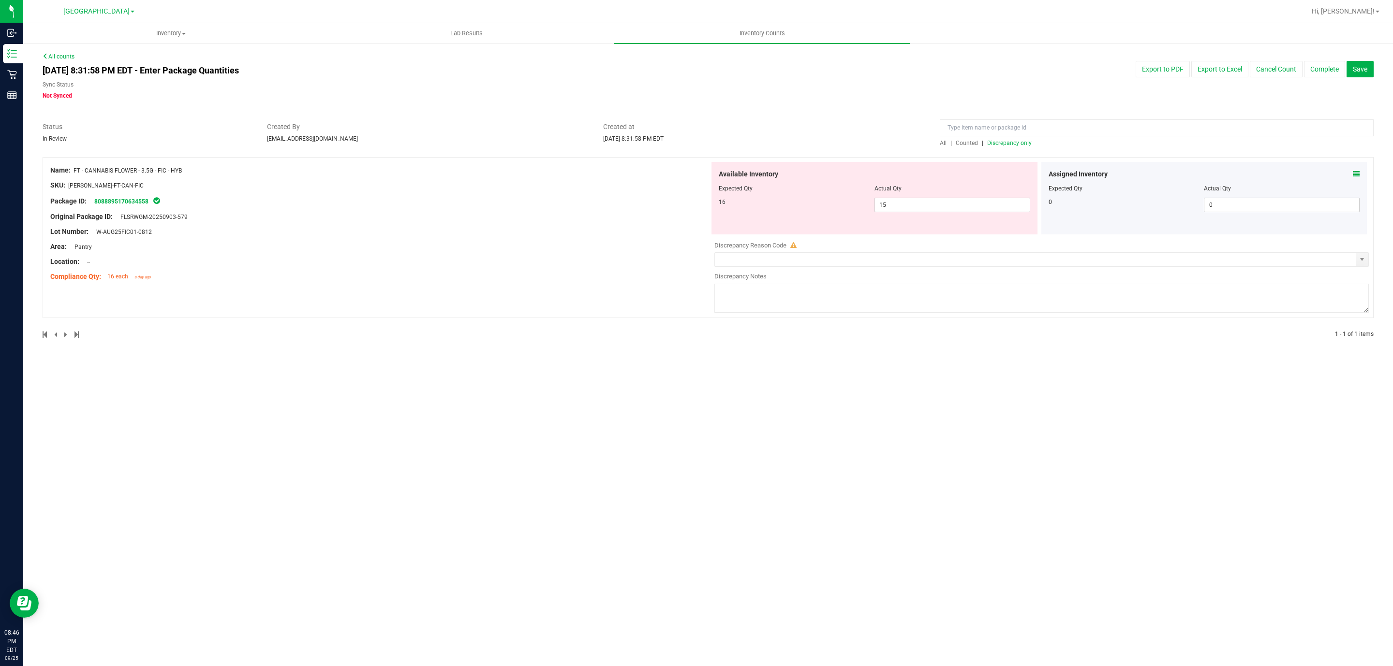
click at [952, 191] on div "Actual Qty" at bounding box center [952, 188] width 156 height 9
click at [945, 202] on span "15 15" at bounding box center [952, 205] width 156 height 15
click at [945, 202] on input "15" at bounding box center [952, 205] width 155 height 14
click at [1074, 362] on div "Inventory All packages All inventory Waste log Create inventory Lab Results Inv…" at bounding box center [707, 344] width 1369 height 643
click at [1351, 174] on div "Assigned Inventory" at bounding box center [1203, 174] width 311 height 10
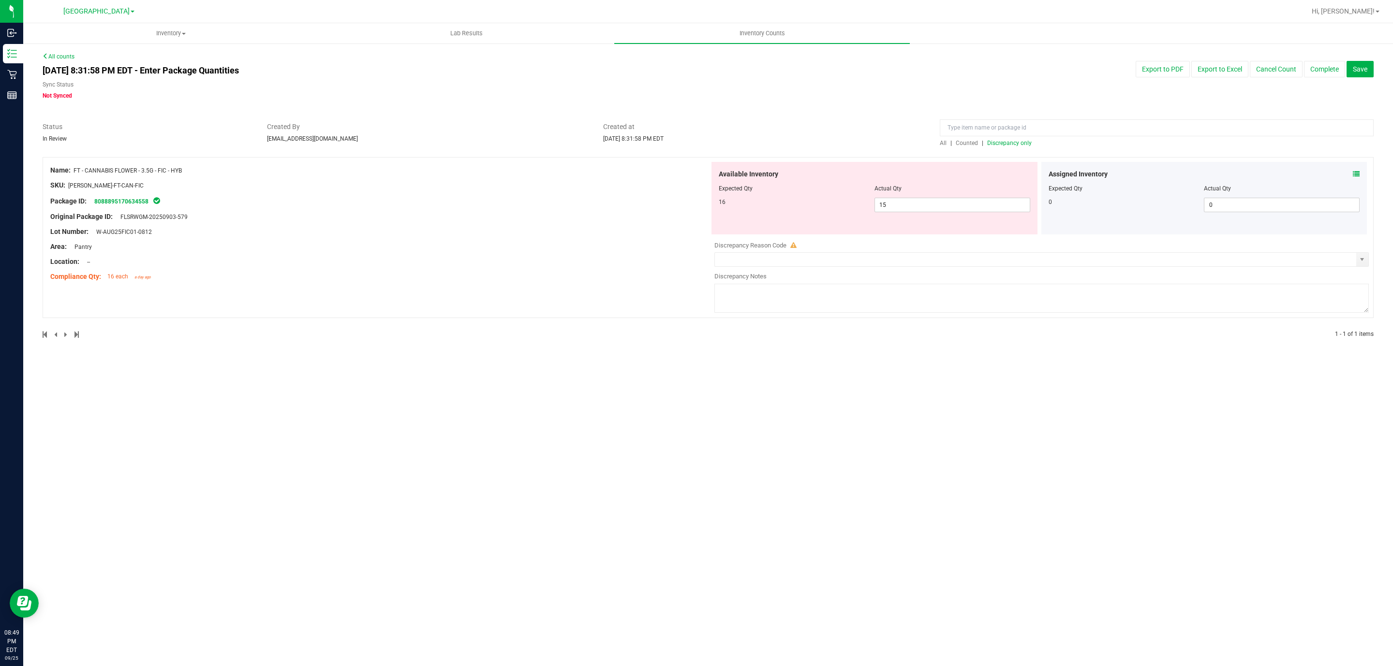
click at [1351, 174] on div "Assigned Inventory" at bounding box center [1203, 174] width 311 height 10
click at [1353, 172] on icon at bounding box center [1356, 174] width 7 height 7
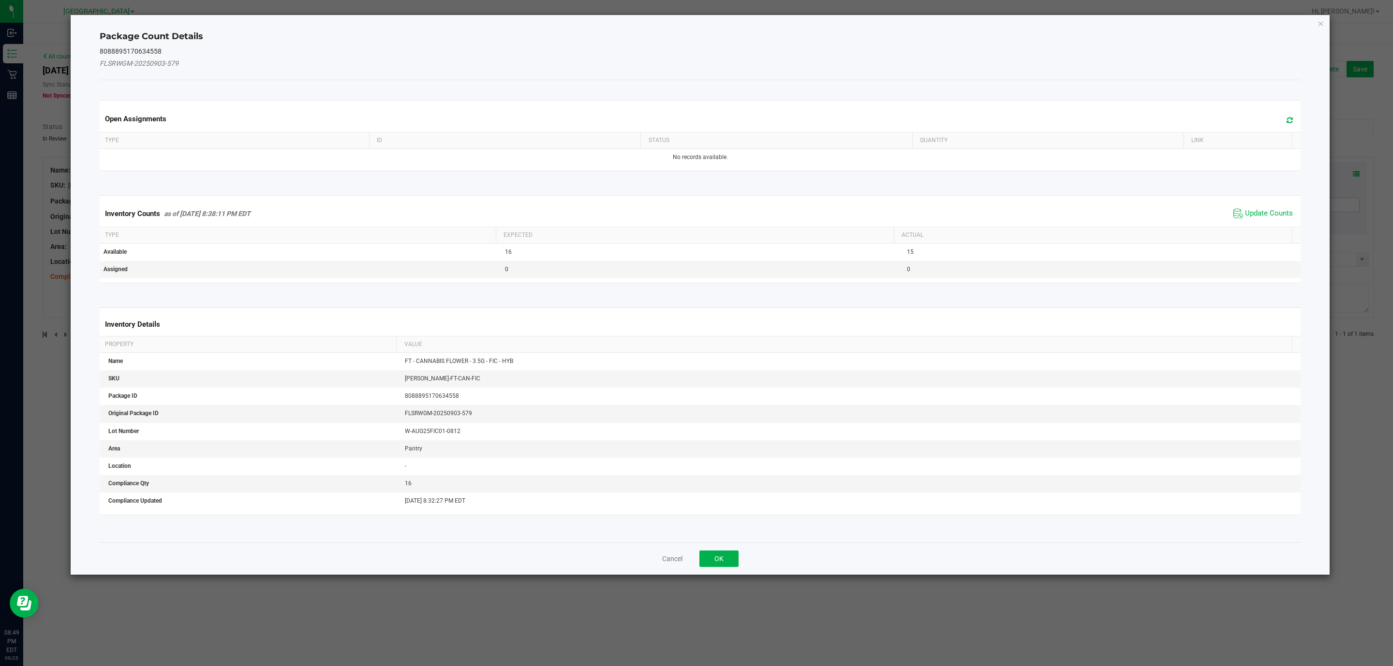
click at [1252, 209] on span "Update Counts" at bounding box center [1263, 213] width 64 height 15
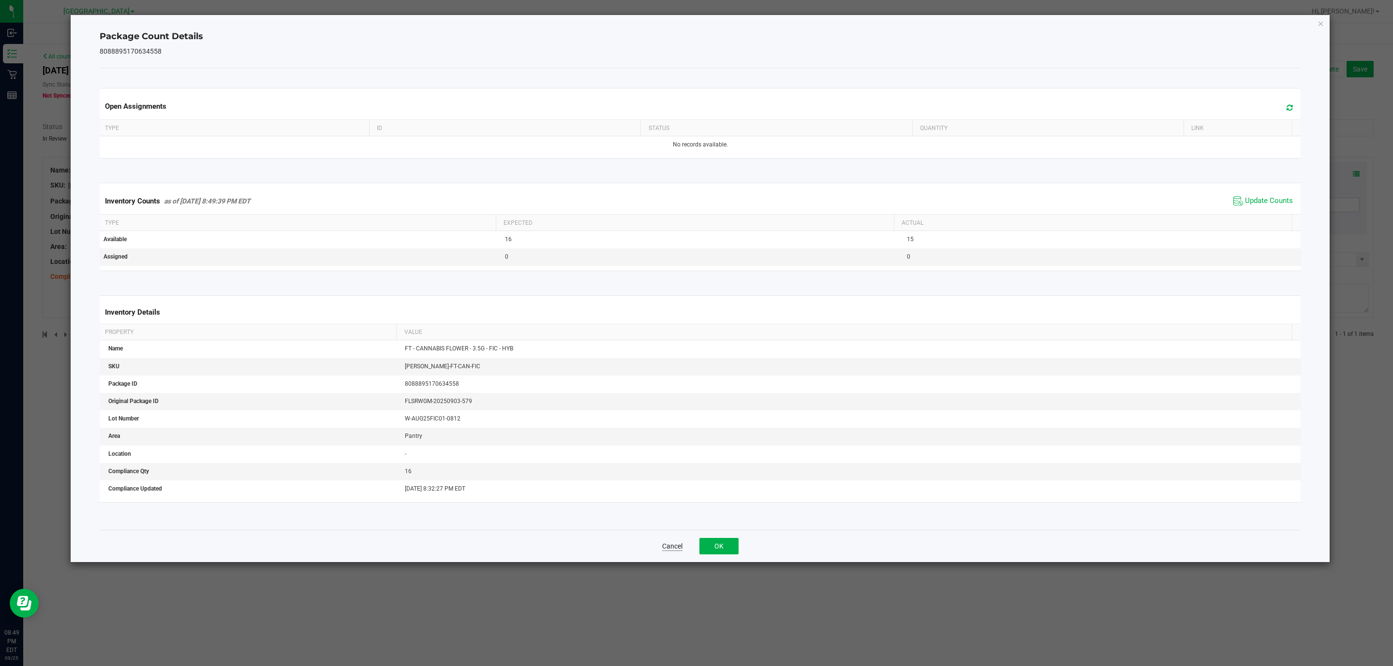
click at [668, 545] on button "Cancel" at bounding box center [672, 547] width 20 height 10
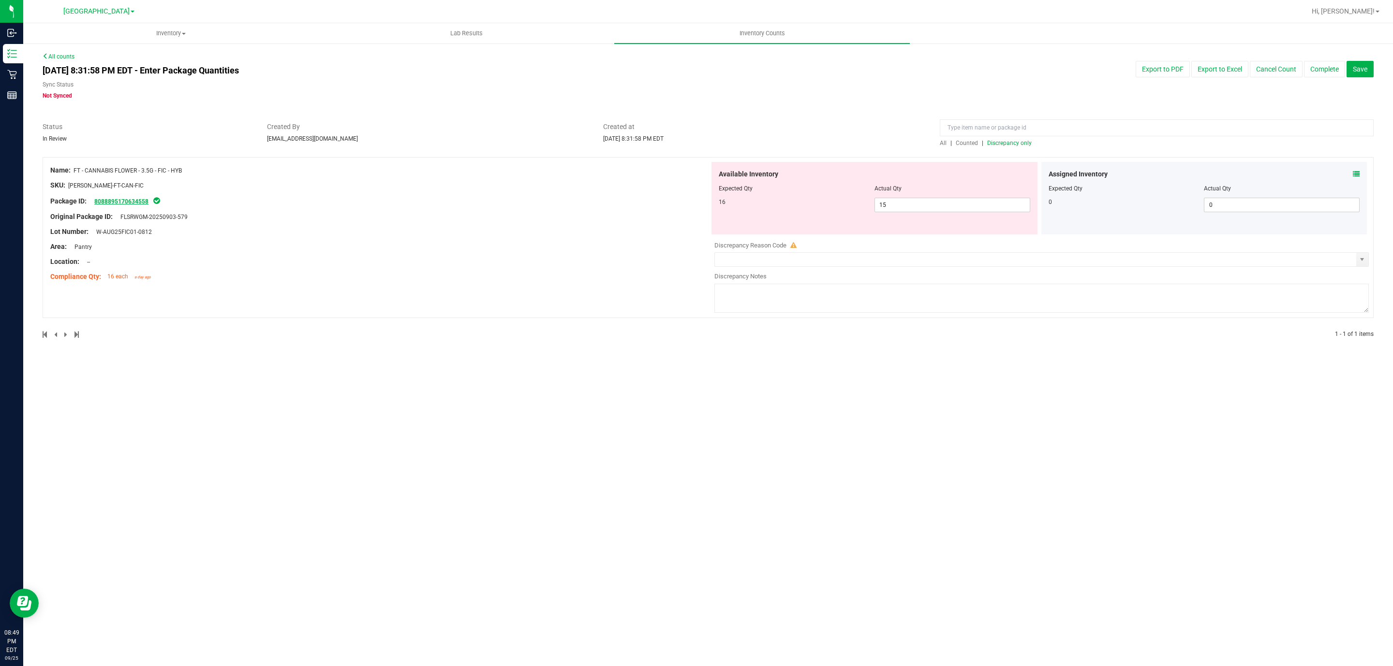
click at [126, 203] on link "8088895170634558" at bounding box center [121, 201] width 54 height 7
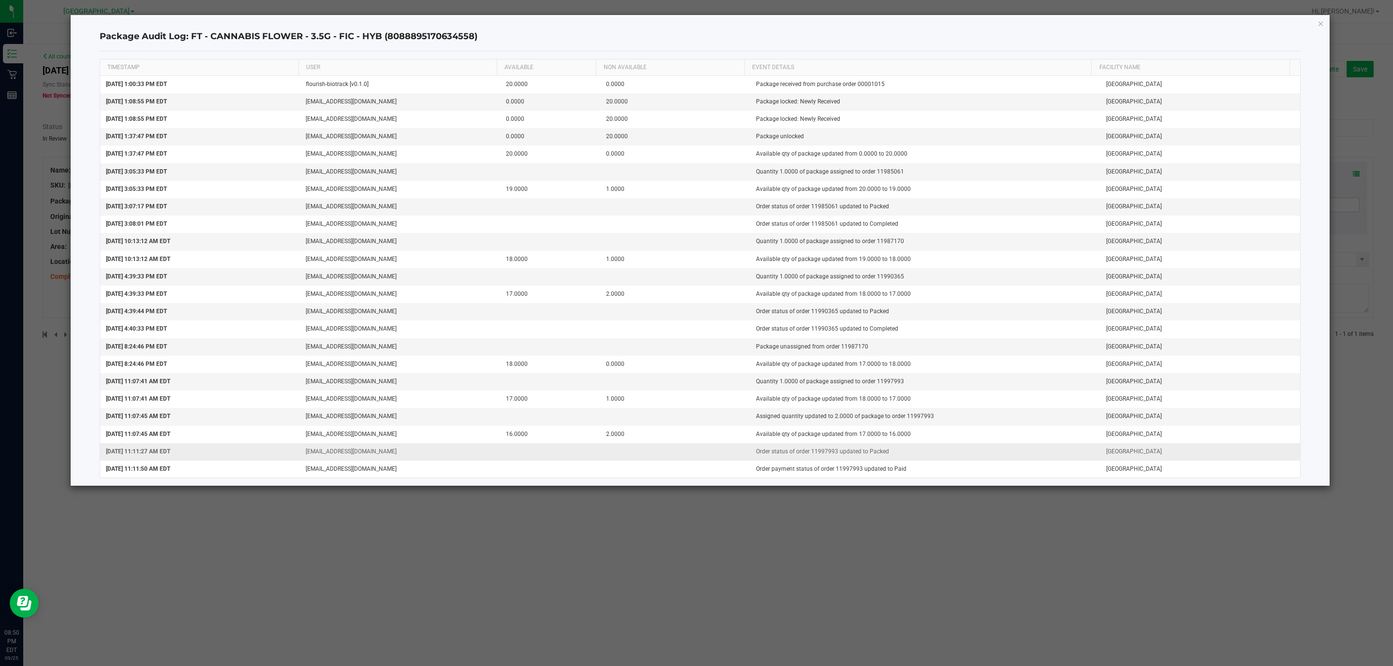
click at [765, 457] on td "Order status of order 11997993 updated to Packed" at bounding box center [925, 451] width 350 height 17
click at [930, 443] on td "Available qty of package updated from 17.0000 to 16.0000" at bounding box center [925, 434] width 350 height 17
click at [1321, 25] on icon "button" at bounding box center [1320, 23] width 7 height 12
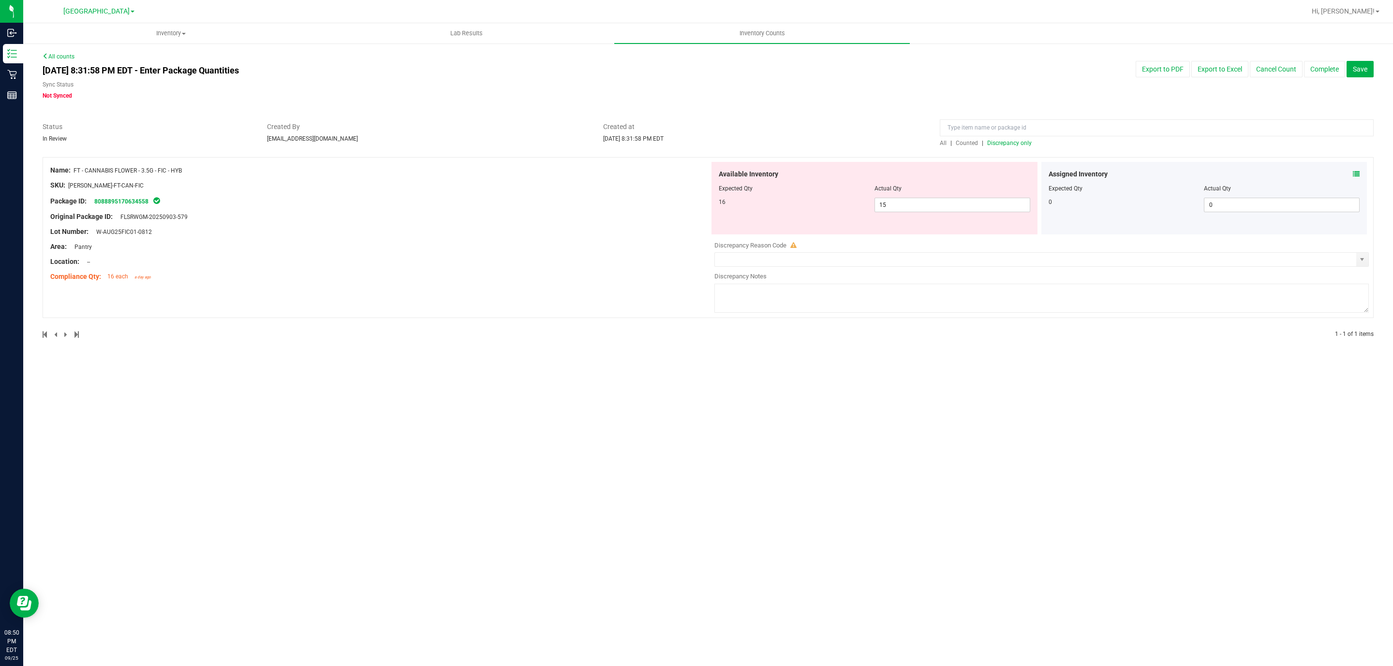
drag, startPoint x: 152, startPoint y: 169, endPoint x: 119, endPoint y: 170, distance: 33.4
click at [119, 170] on span "FT - CANNABIS FLOWER - 3.5G - FIC - HYB" at bounding box center [128, 170] width 108 height 7
drag, startPoint x: 157, startPoint y: 168, endPoint x: 74, endPoint y: 171, distance: 82.7
click at [74, 171] on div "Name: FT - CANNABIS FLOWER - 3.5G - FIC - HYB" at bounding box center [379, 170] width 659 height 10
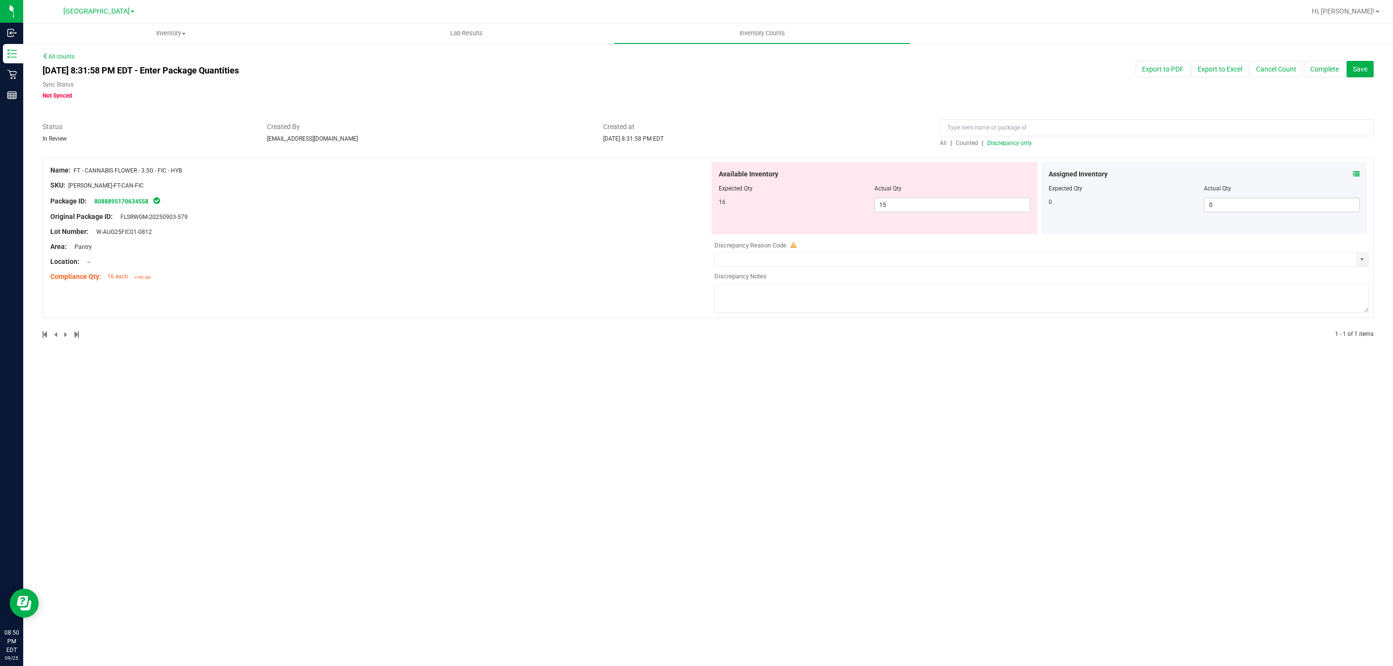
copy div "FT - CANNABIS FLOWER - 3.5G -"
click at [954, 123] on input at bounding box center [1157, 127] width 434 height 17
paste input "FT - CANNABIS FLOWER - 3.5G -"
click at [963, 145] on span "Counted" at bounding box center [967, 143] width 22 height 7
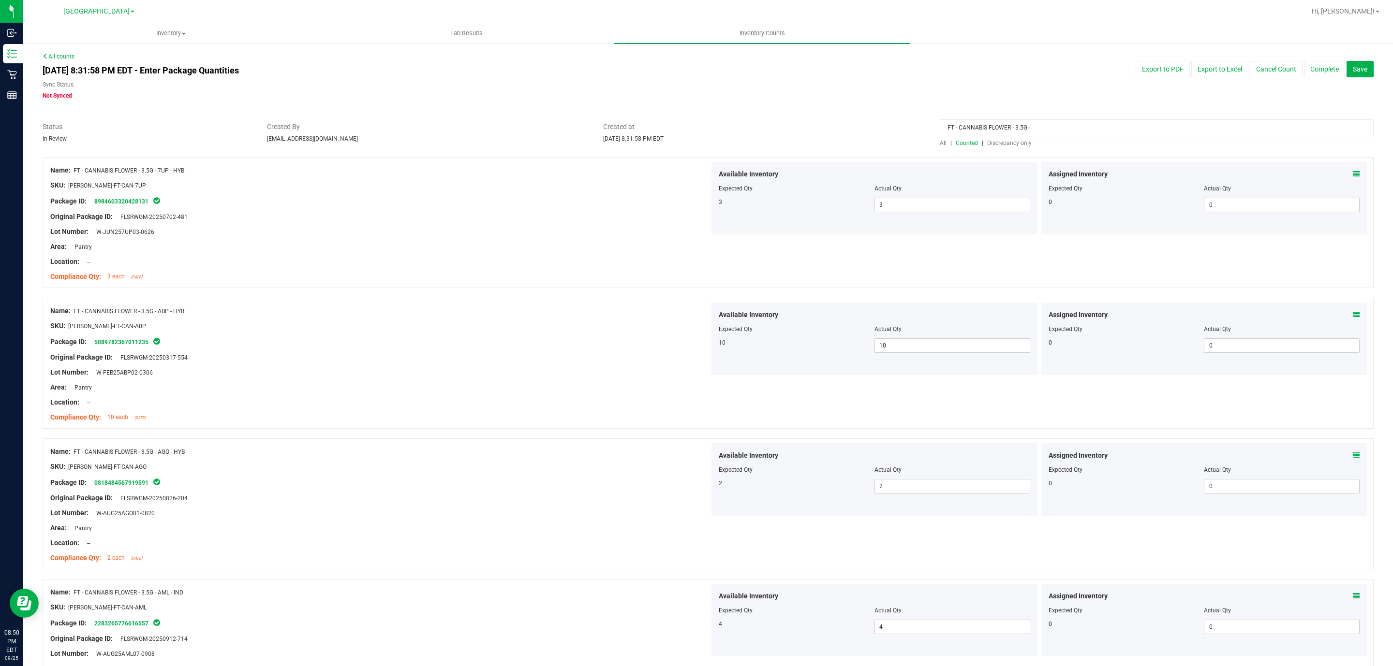
click at [443, 252] on div at bounding box center [379, 254] width 659 height 5
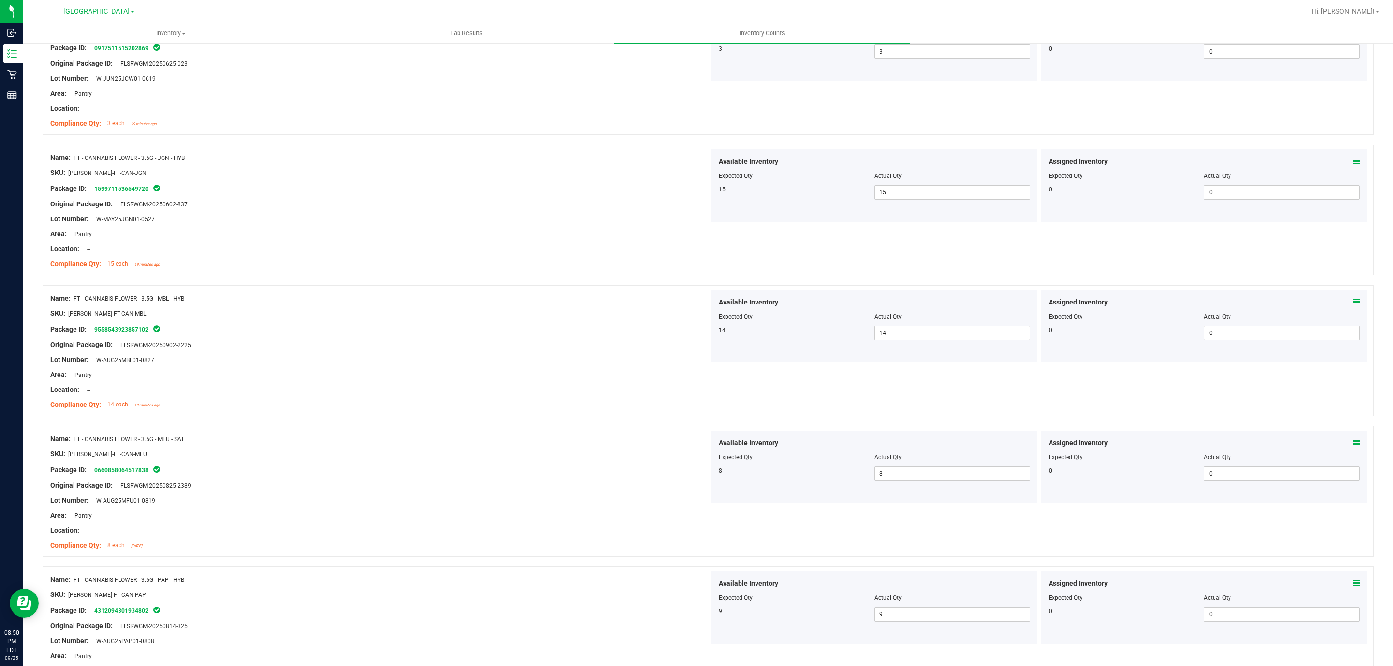
scroll to position [2375, 0]
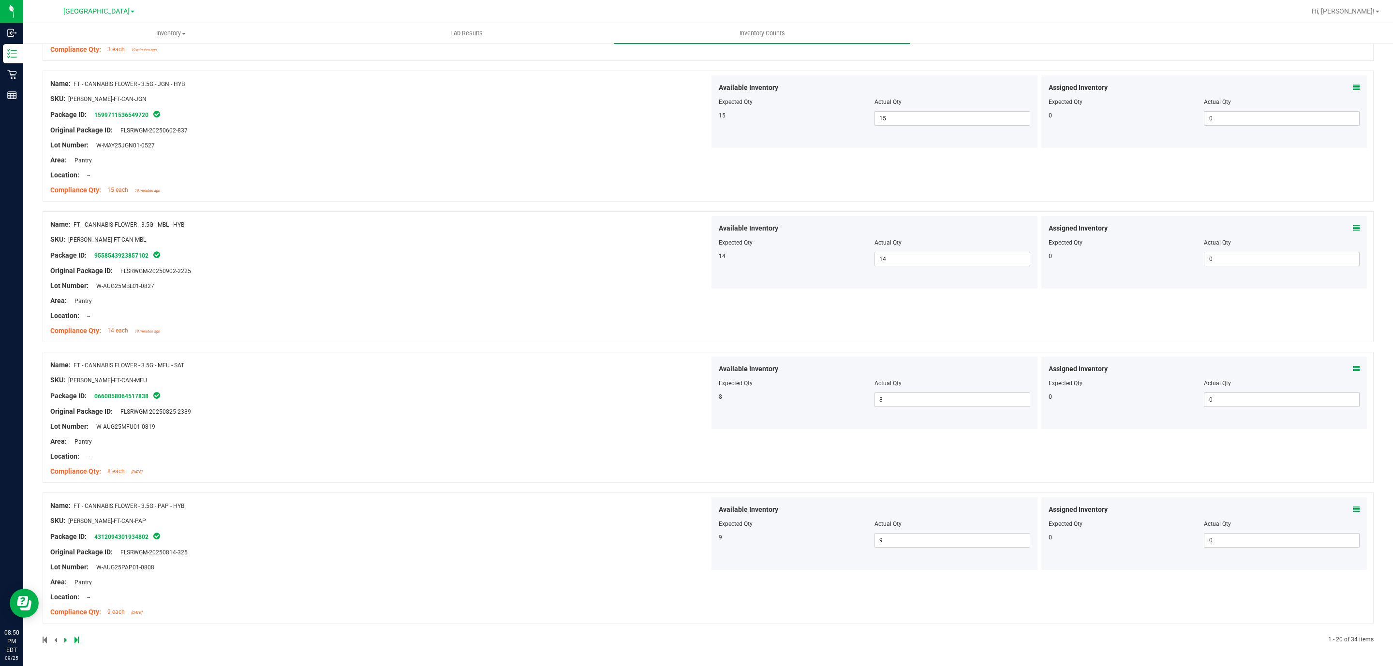
drag, startPoint x: 512, startPoint y: 581, endPoint x: 512, endPoint y: 206, distance: 374.8
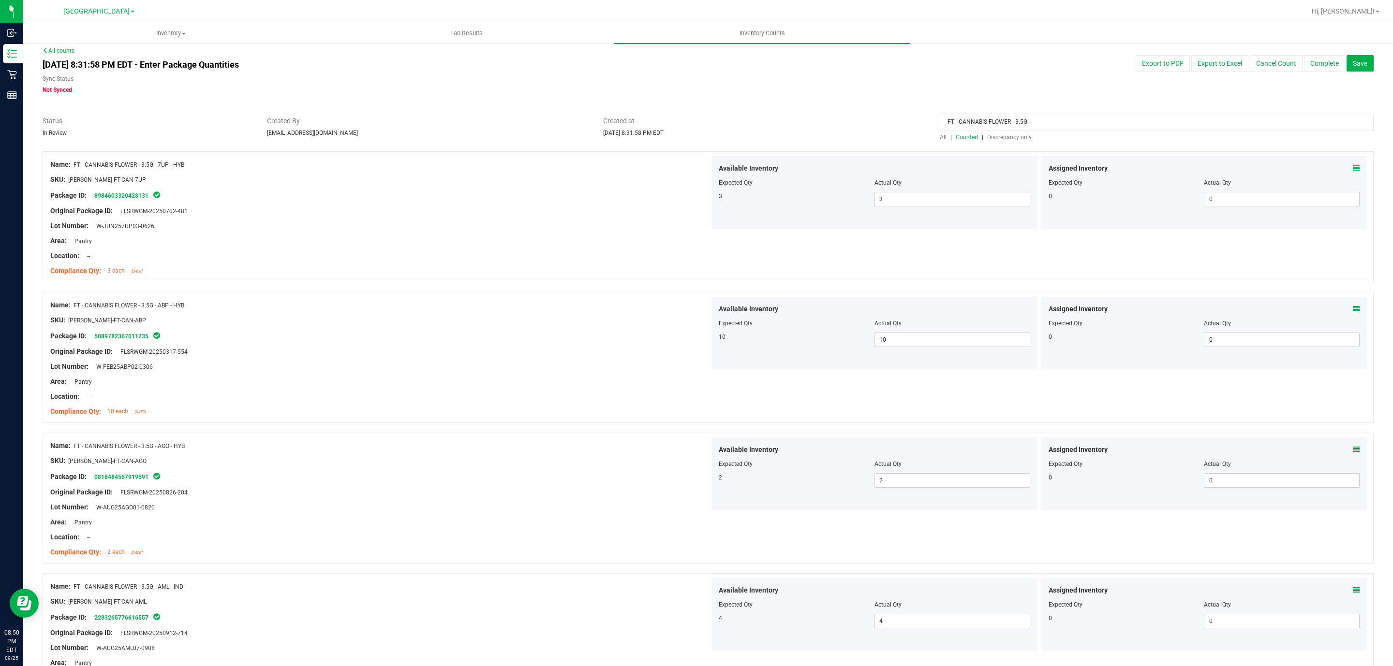
scroll to position [0, 0]
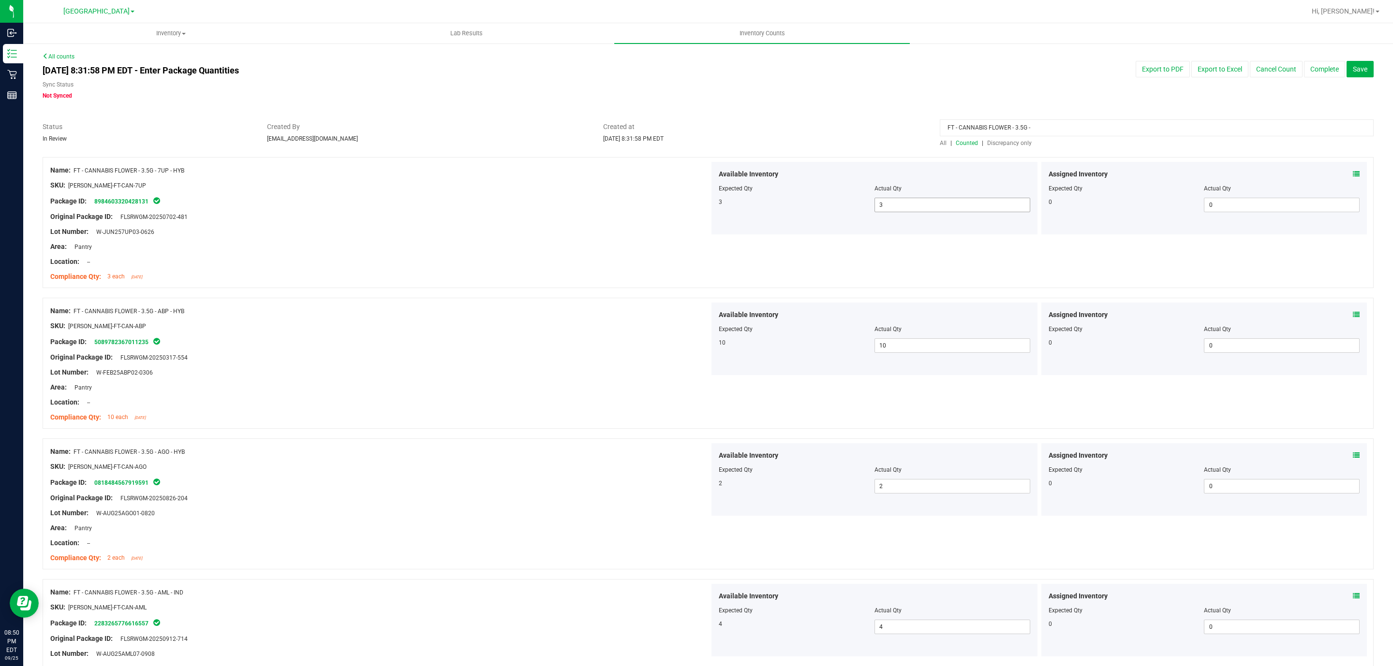
click at [888, 199] on span "3 3" at bounding box center [952, 205] width 156 height 15
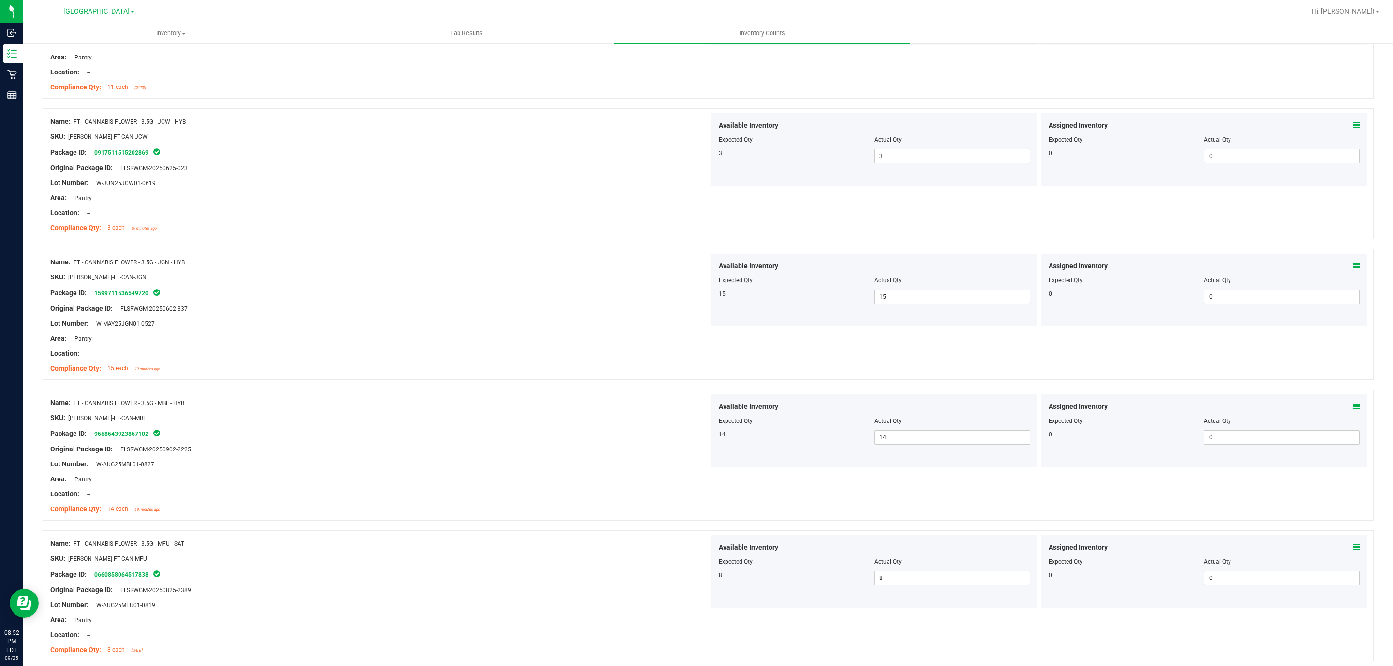
scroll to position [2375, 0]
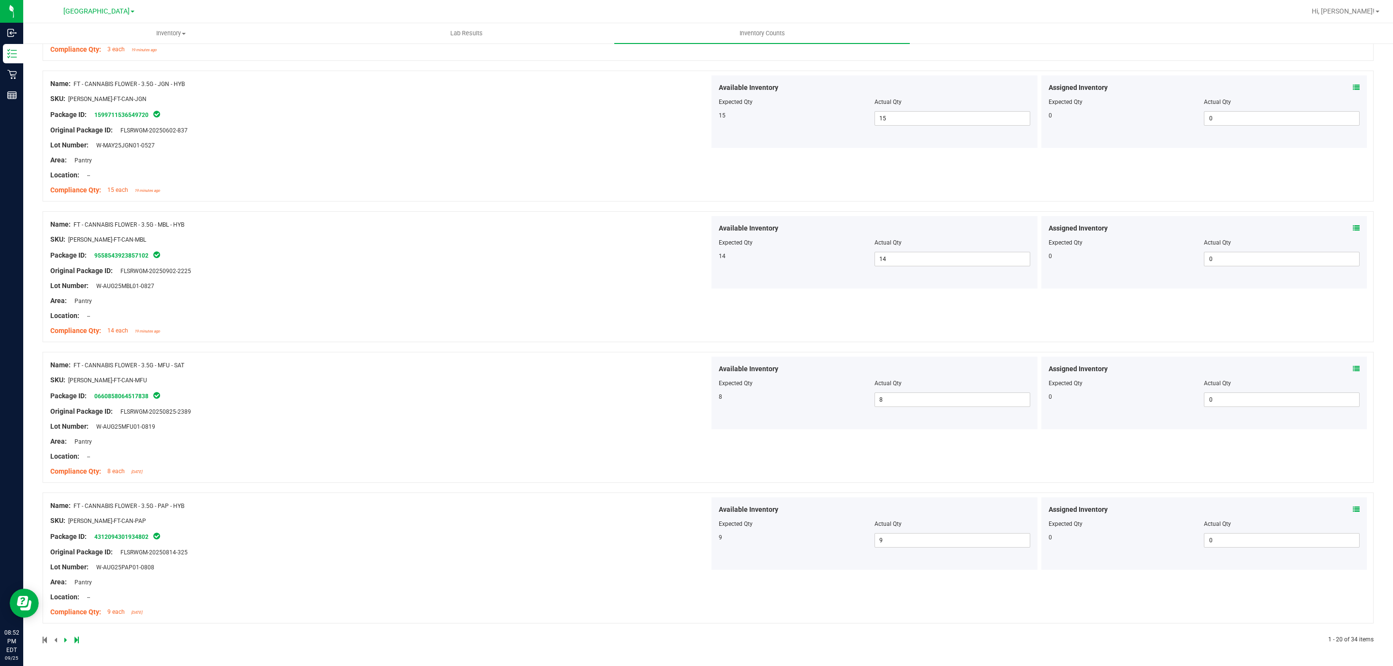
click at [76, 643] on icon at bounding box center [76, 640] width 4 height 6
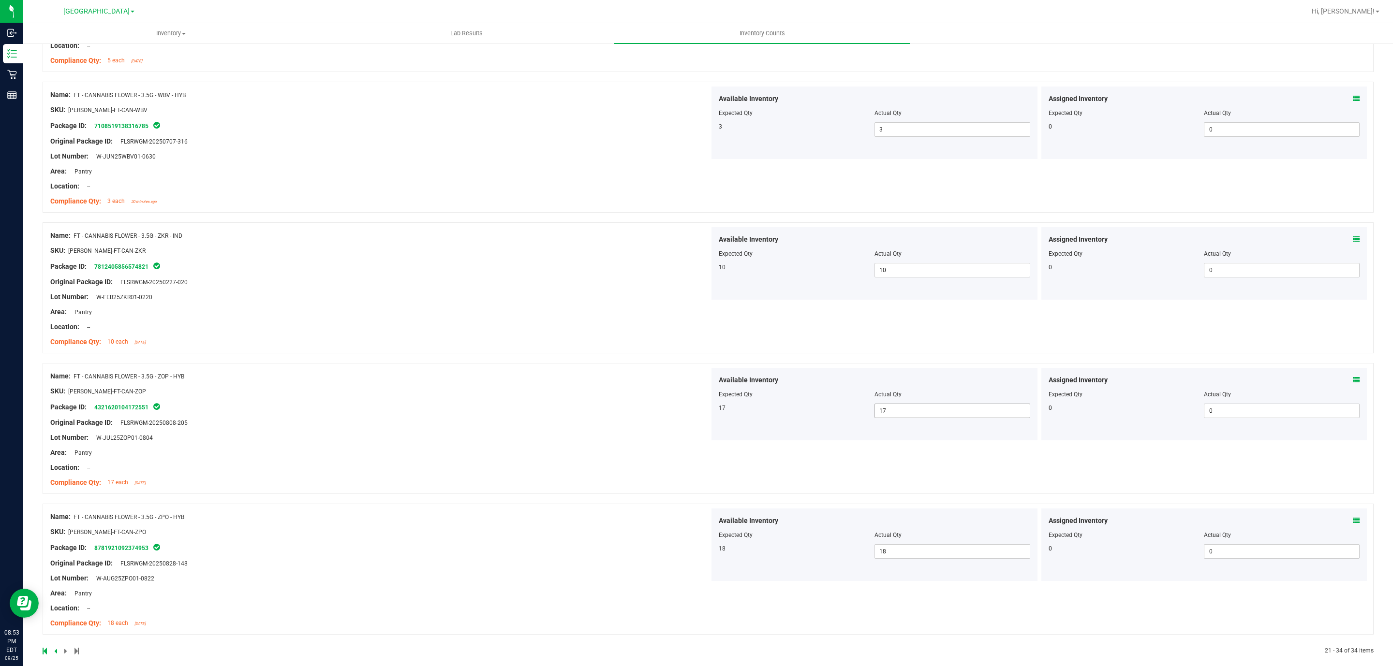
scroll to position [1498, 0]
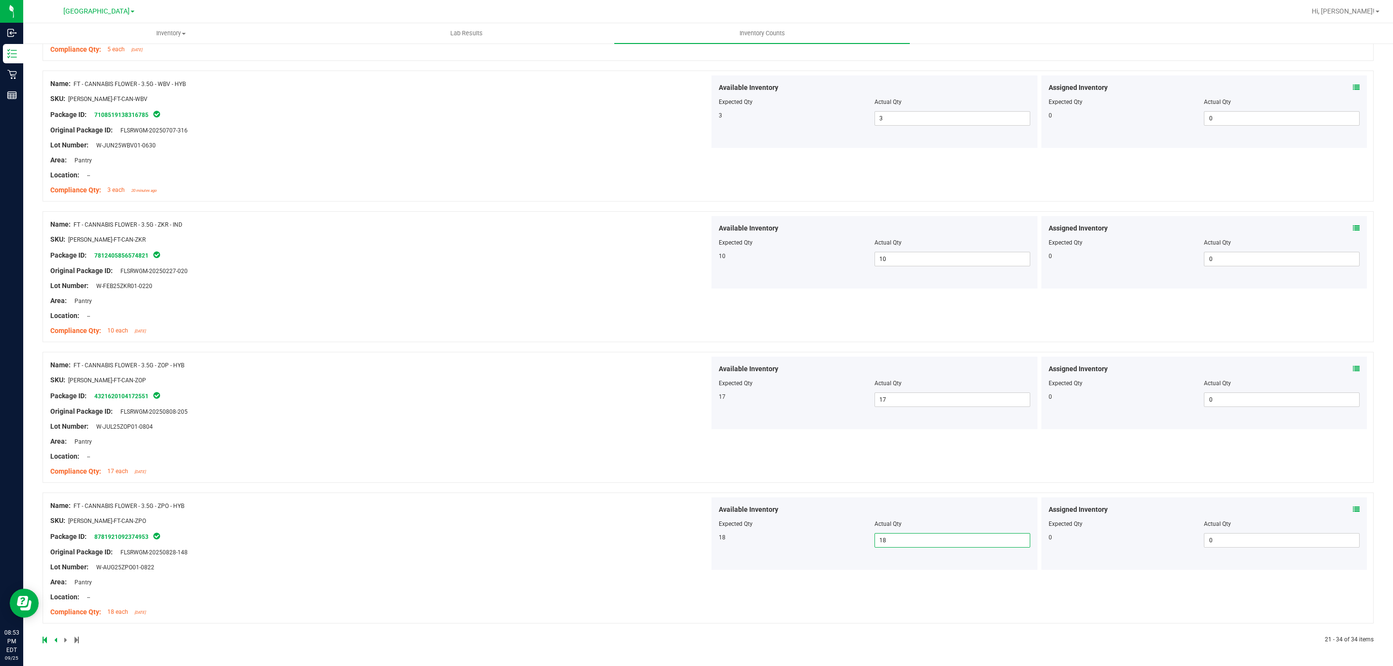
click at [901, 544] on span "18 18" at bounding box center [952, 540] width 156 height 15
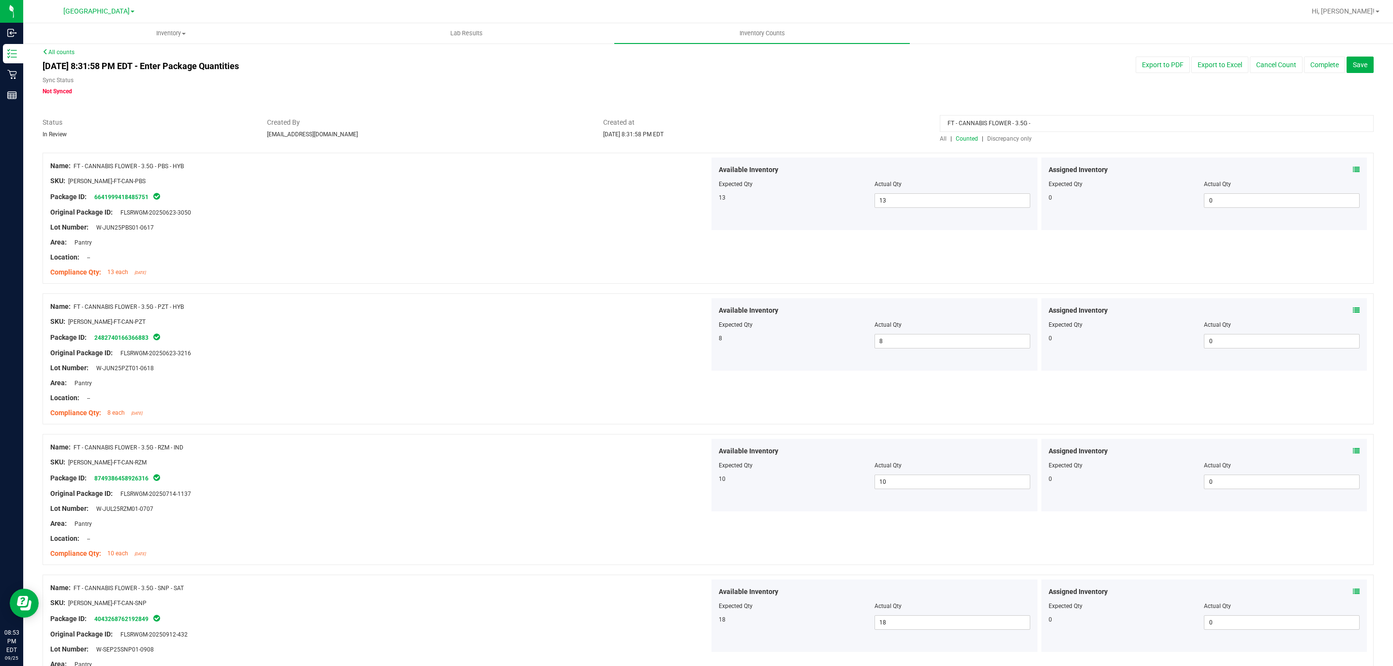
scroll to position [0, 0]
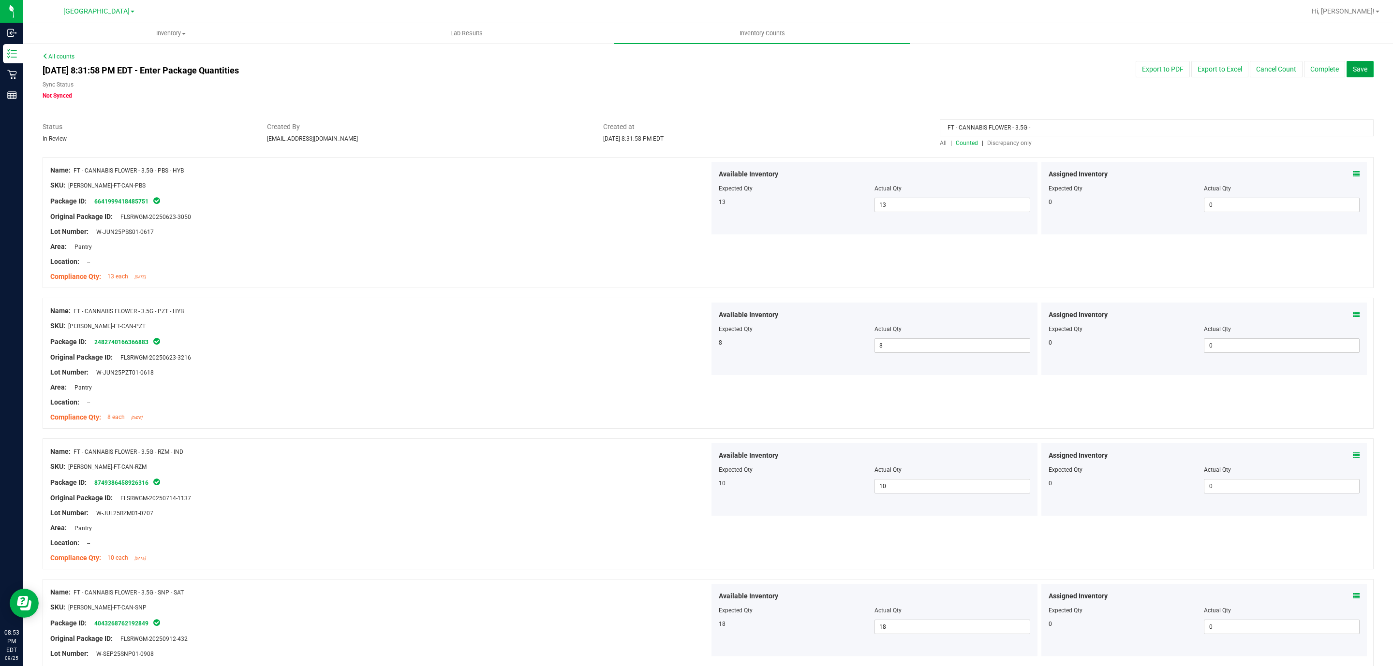
click at [1353, 68] on span "Save" at bounding box center [1360, 69] width 15 height 8
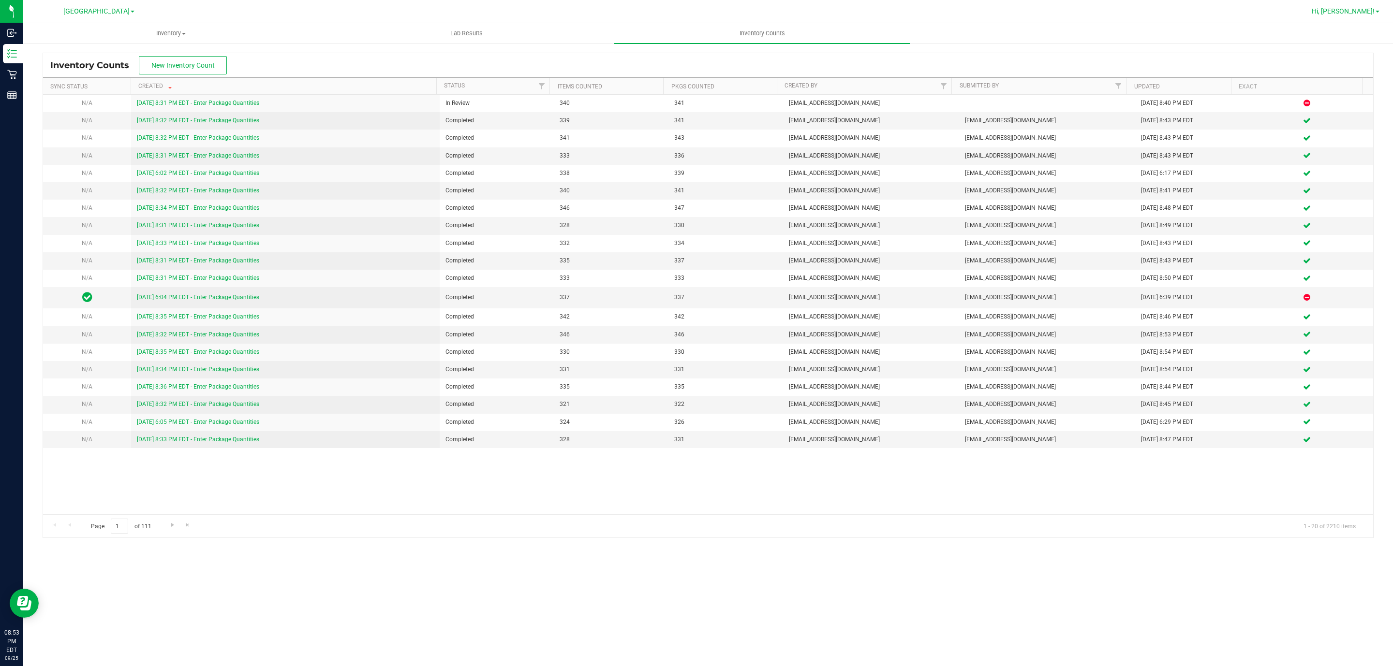
click at [1368, 7] on span "Hi, [PERSON_NAME]!" at bounding box center [1342, 11] width 63 height 8
click at [1338, 84] on span "Sign Out" at bounding box center [1342, 86] width 28 height 10
